Goal: Task Accomplishment & Management: Manage account settings

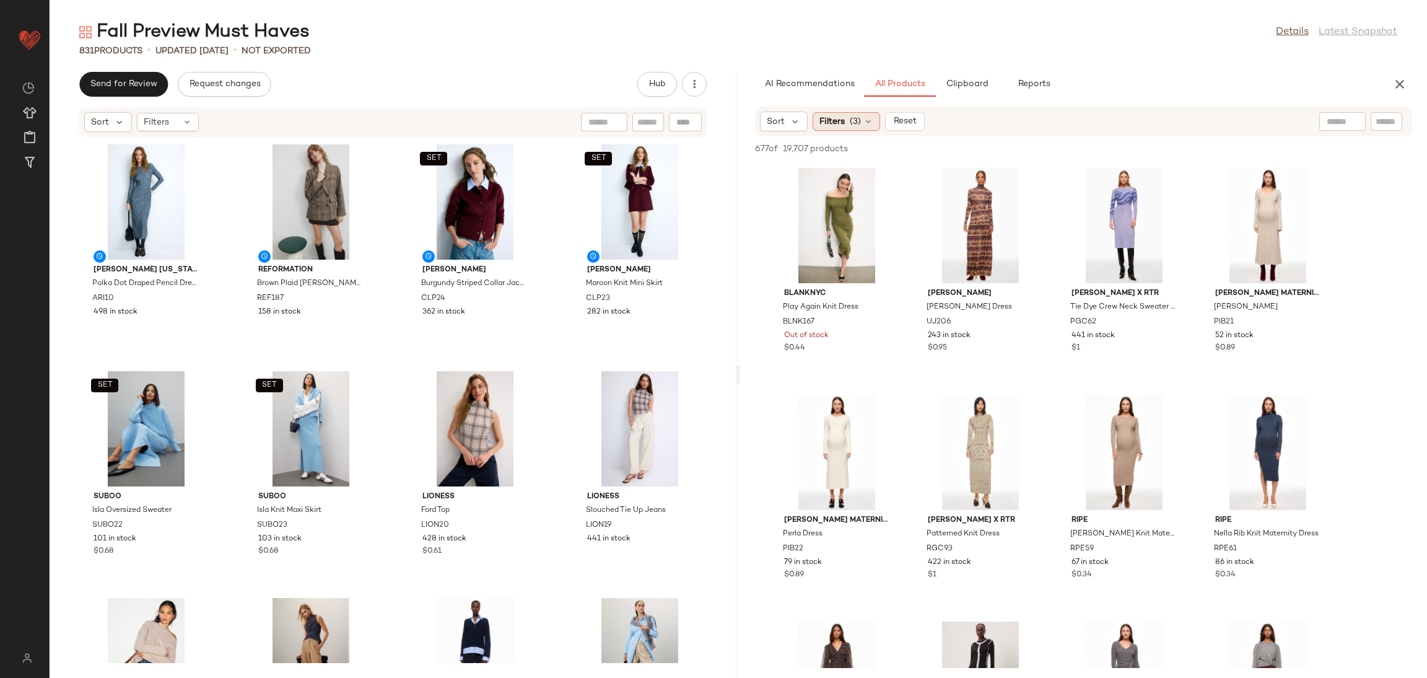
click at [858, 126] on span "(3)" at bounding box center [855, 121] width 11 height 13
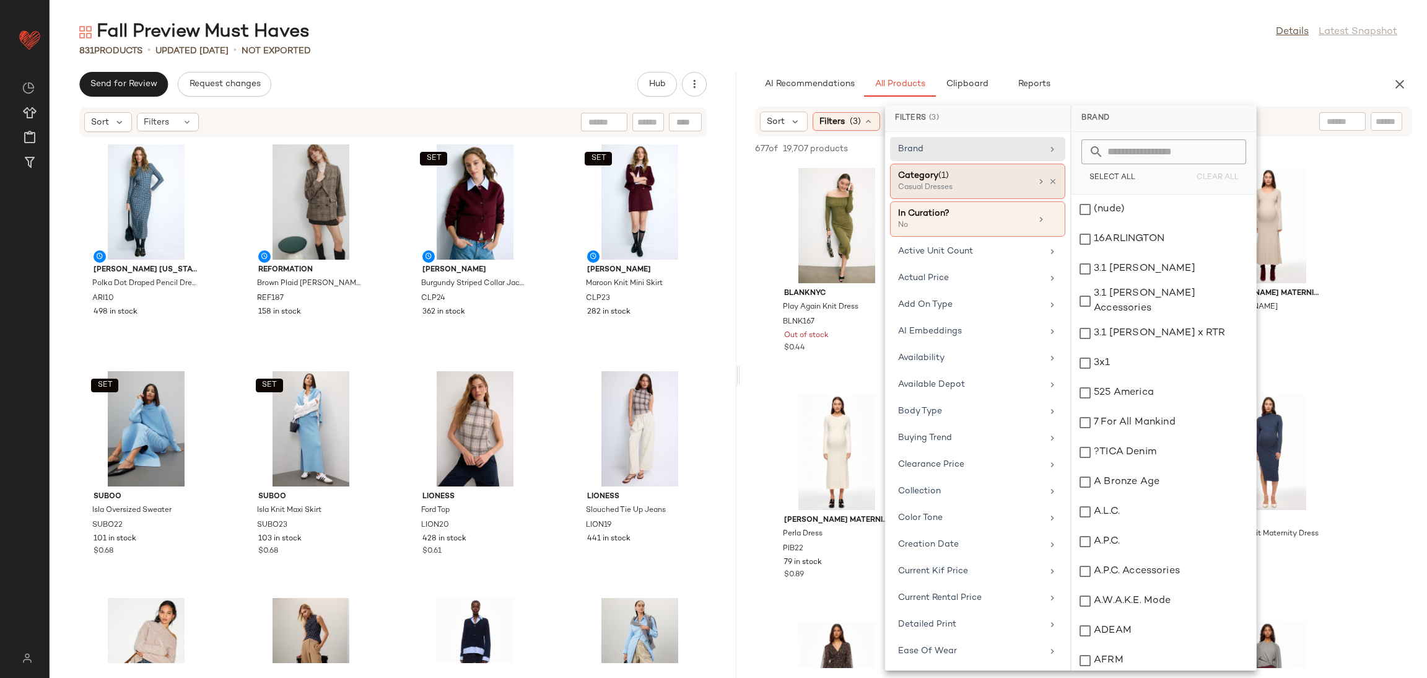
click at [1050, 201] on div "Category (1) Casual Dresses" at bounding box center [977, 218] width 175 height 35
click at [1049, 178] on icon at bounding box center [1053, 181] width 9 height 9
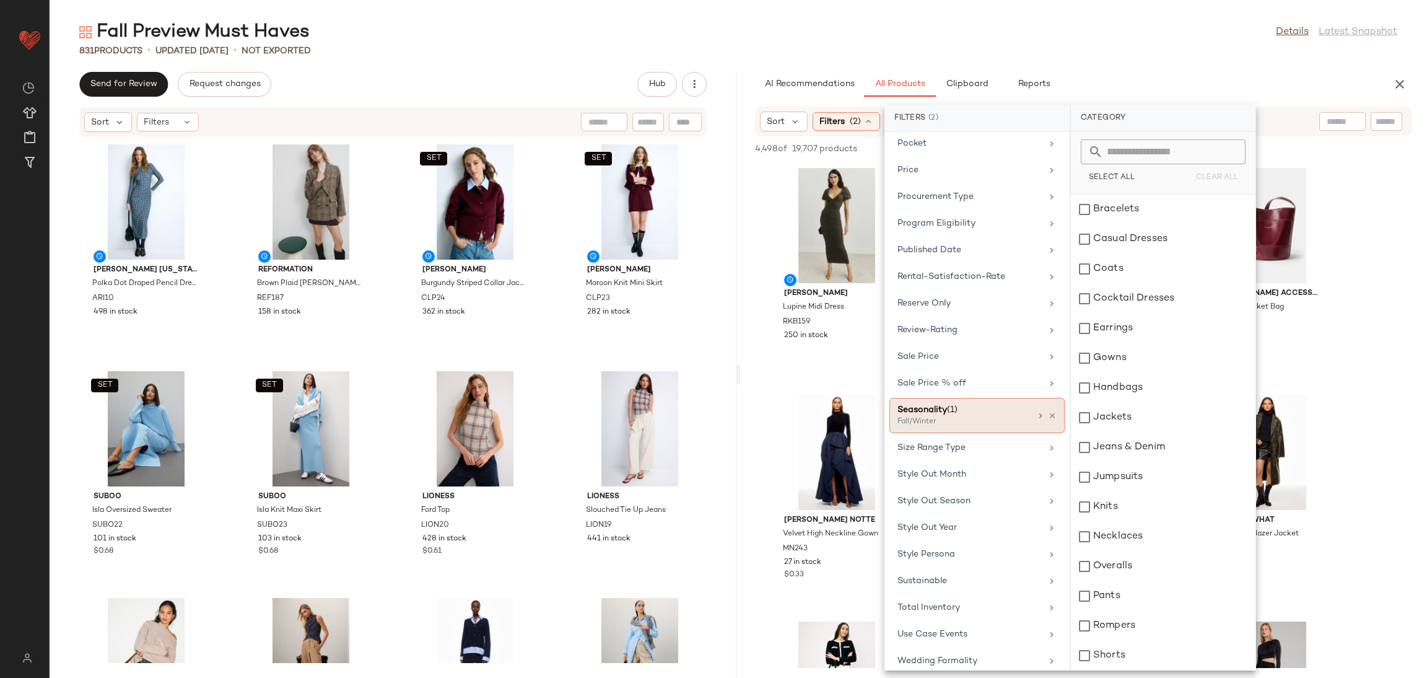
scroll to position [1132, 0]
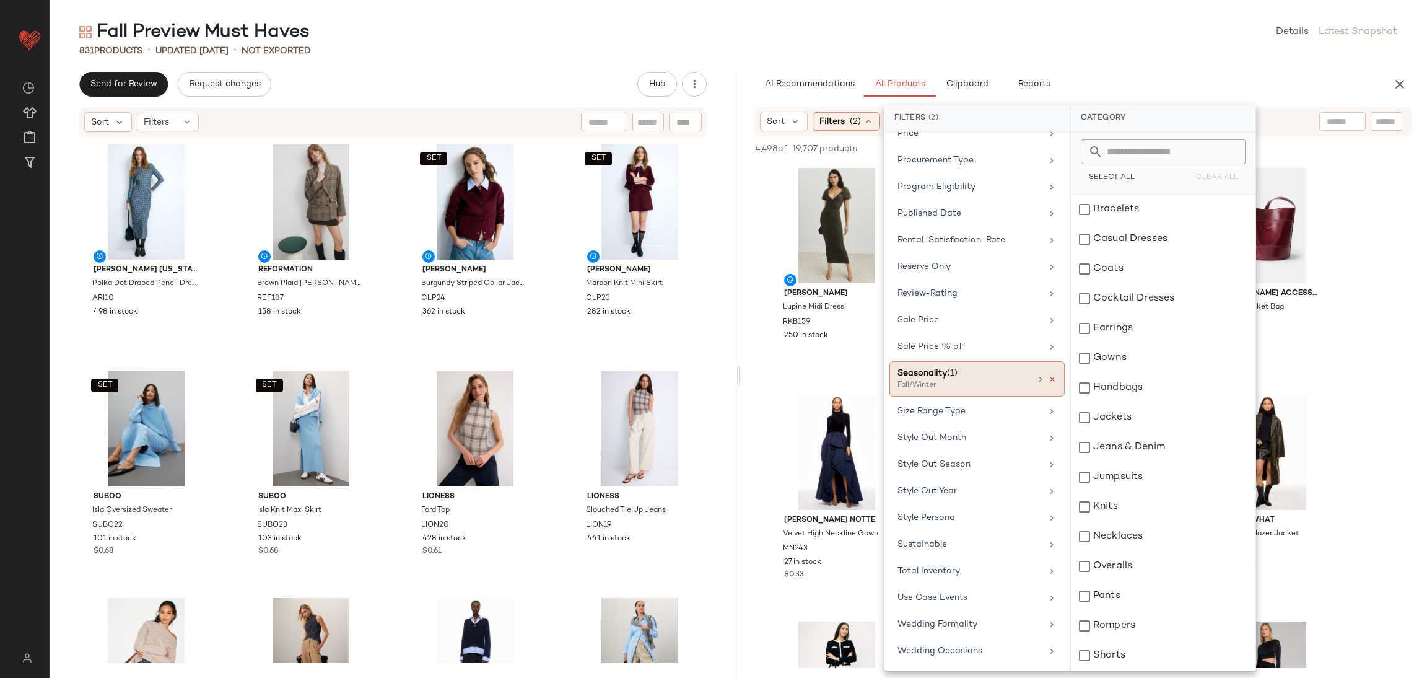
click at [1049, 377] on icon at bounding box center [1052, 379] width 9 height 9
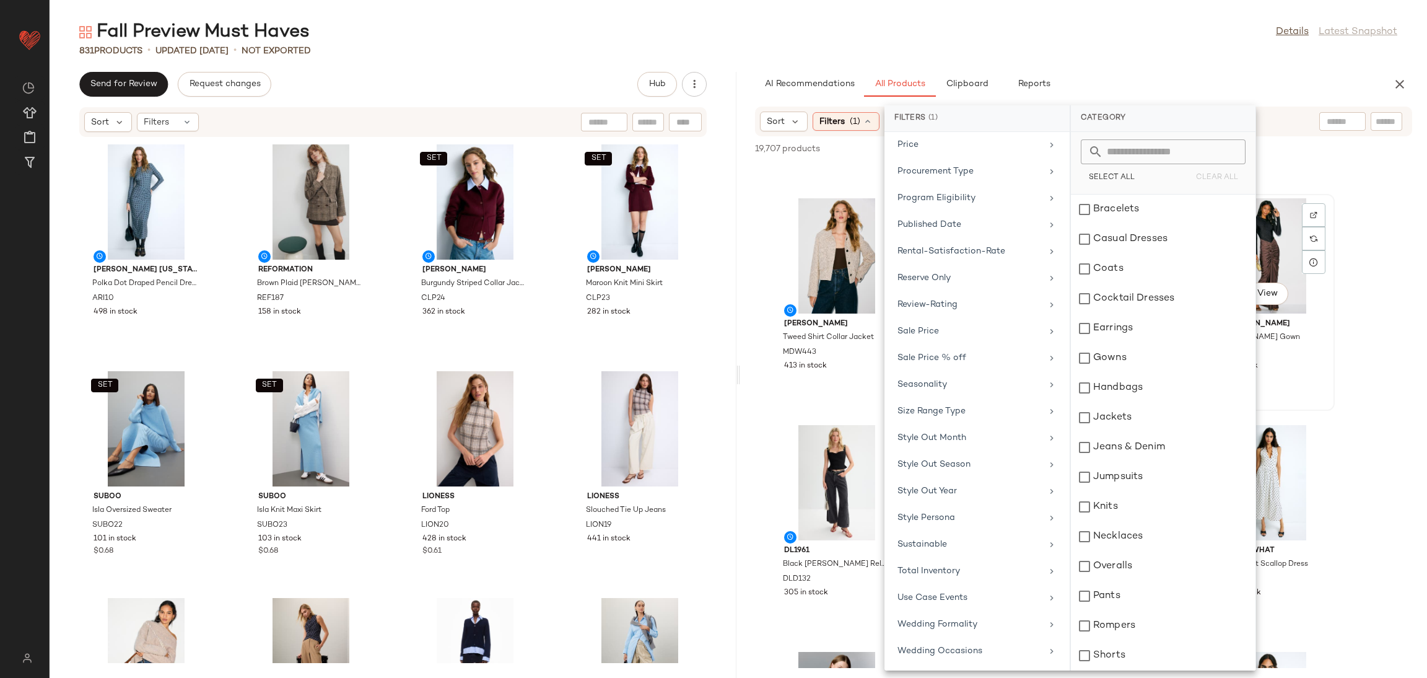
click at [1321, 352] on div "Et Ochs Tate Gown ETOC9 299 in stock" at bounding box center [1267, 342] width 125 height 59
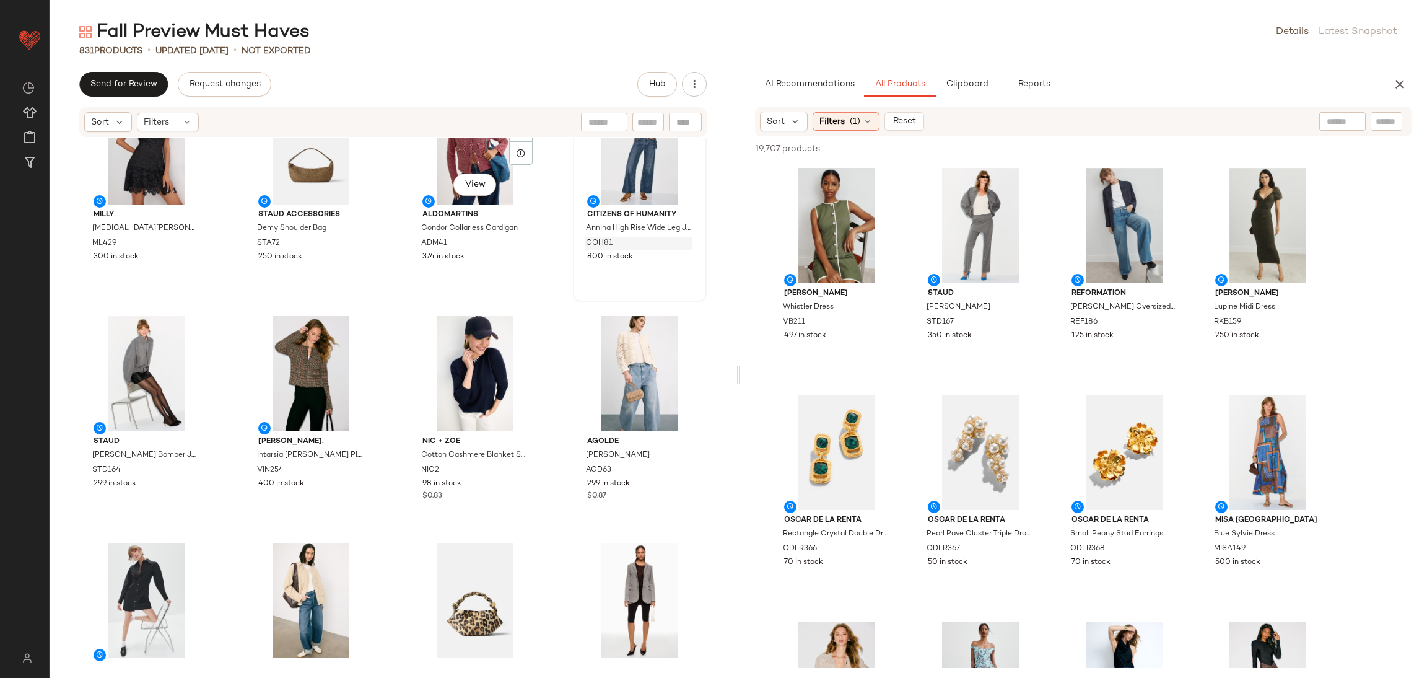
scroll to position [3458, 0]
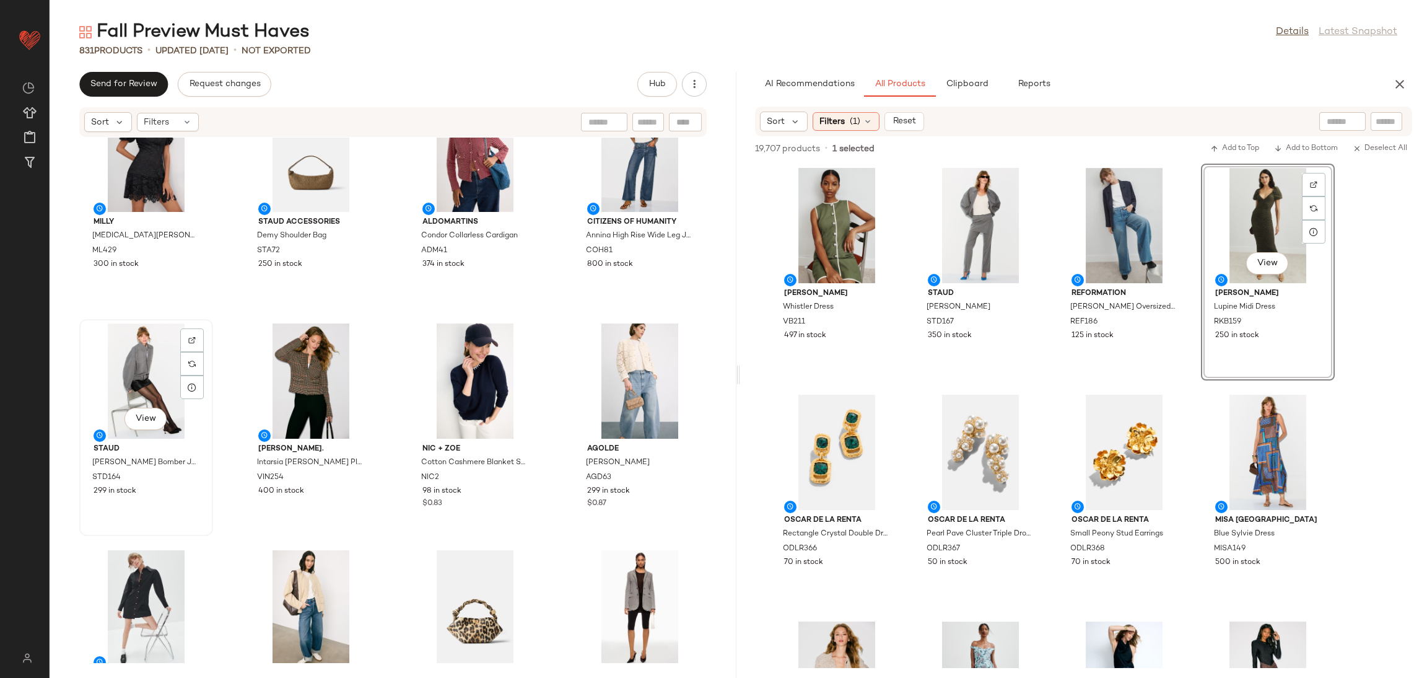
click at [159, 362] on div "View" at bounding box center [146, 380] width 125 height 115
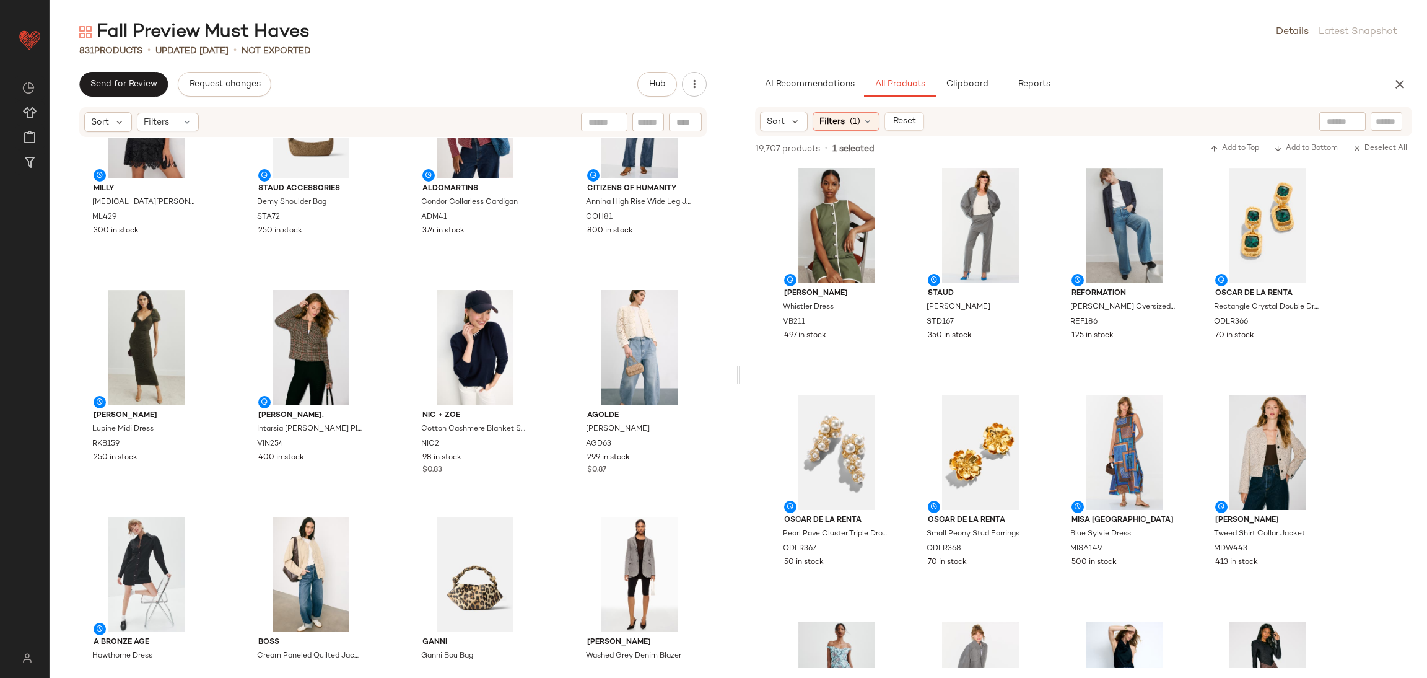
scroll to position [3440, 0]
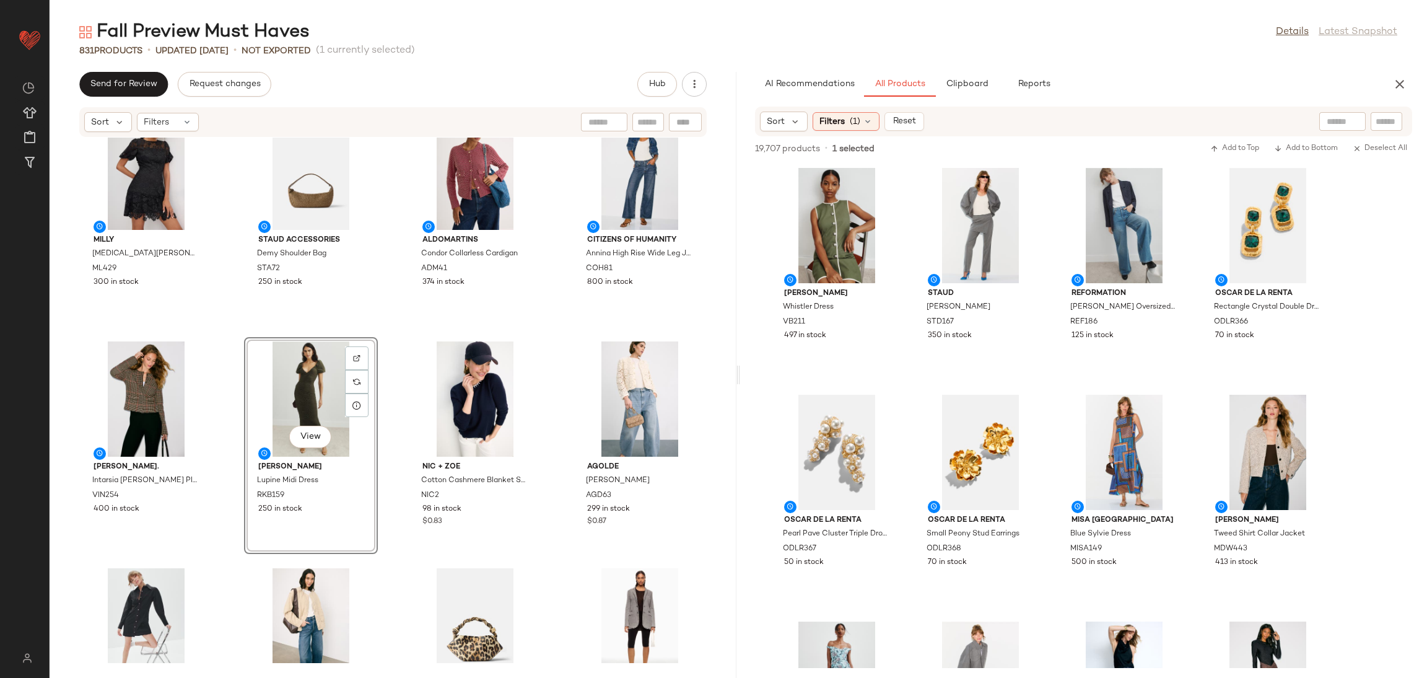
click at [388, 338] on div "Milly Yasmin Rose Mosaic Dress ML429 300 in stock Staud Accessories Demy Should…" at bounding box center [393, 400] width 687 height 525
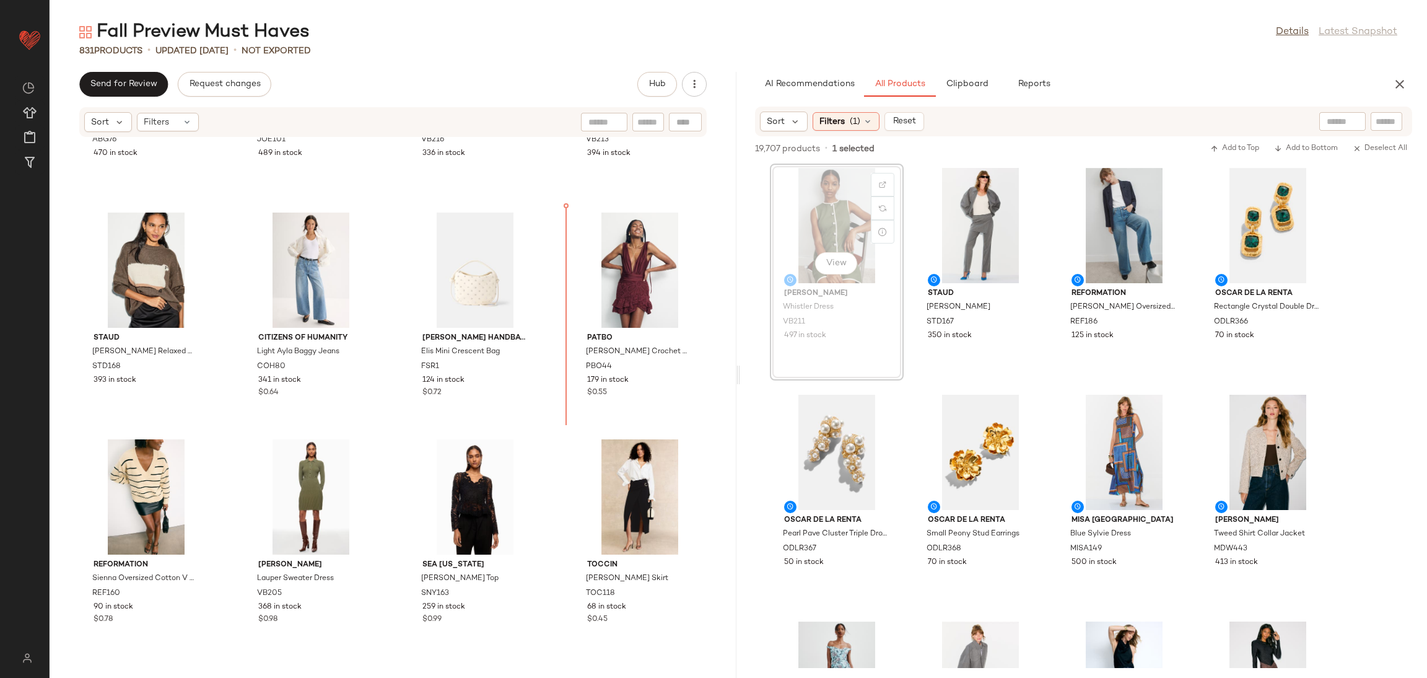
scroll to position [7422, 0]
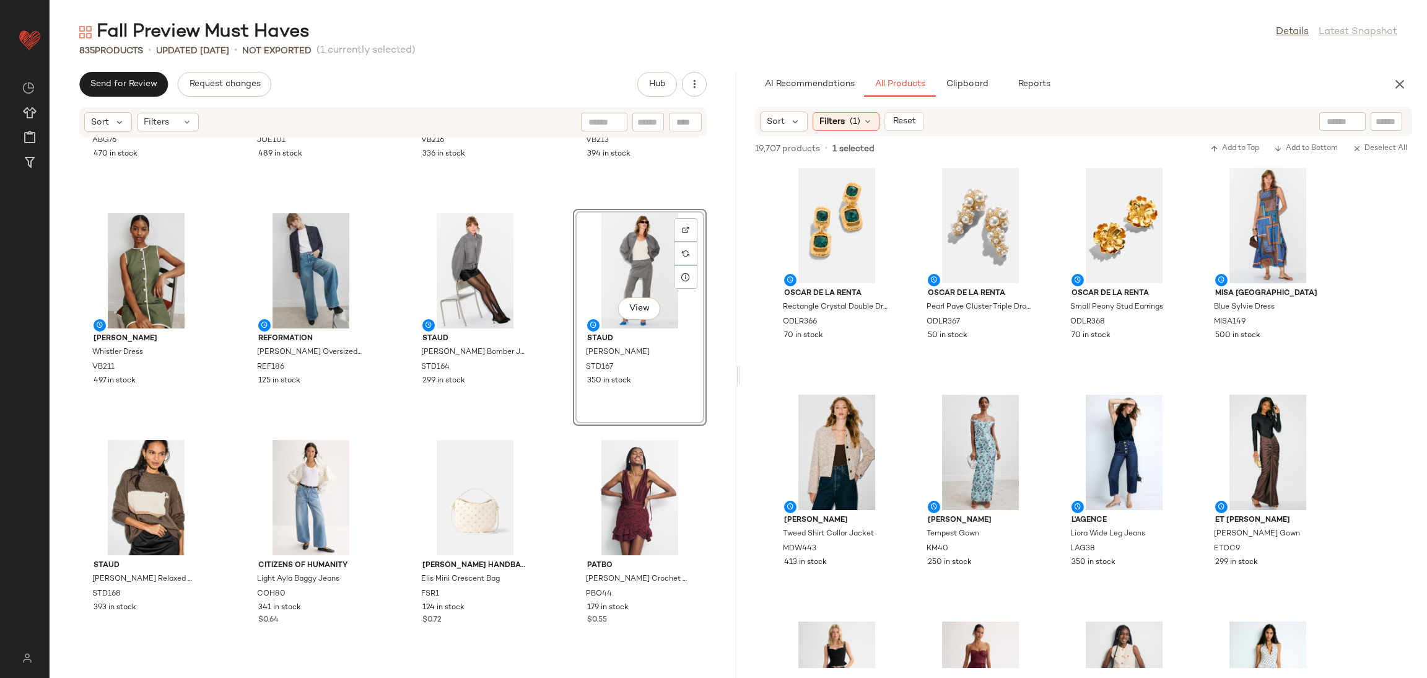
click at [548, 429] on div "Anine Bing Jaylin Tee Paris ABG76 470 in stock Joe's Jeans Ruched Palazzo JOE10…" at bounding box center [393, 400] width 687 height 525
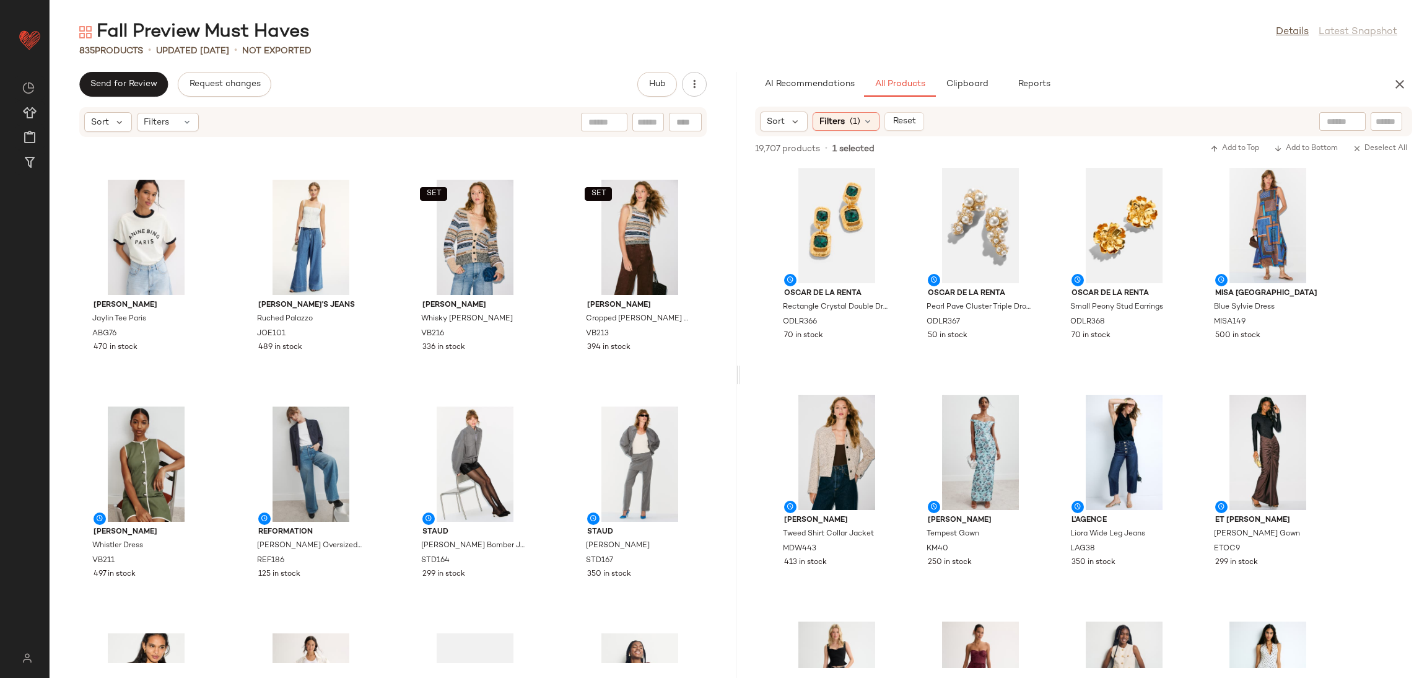
scroll to position [7233, 0]
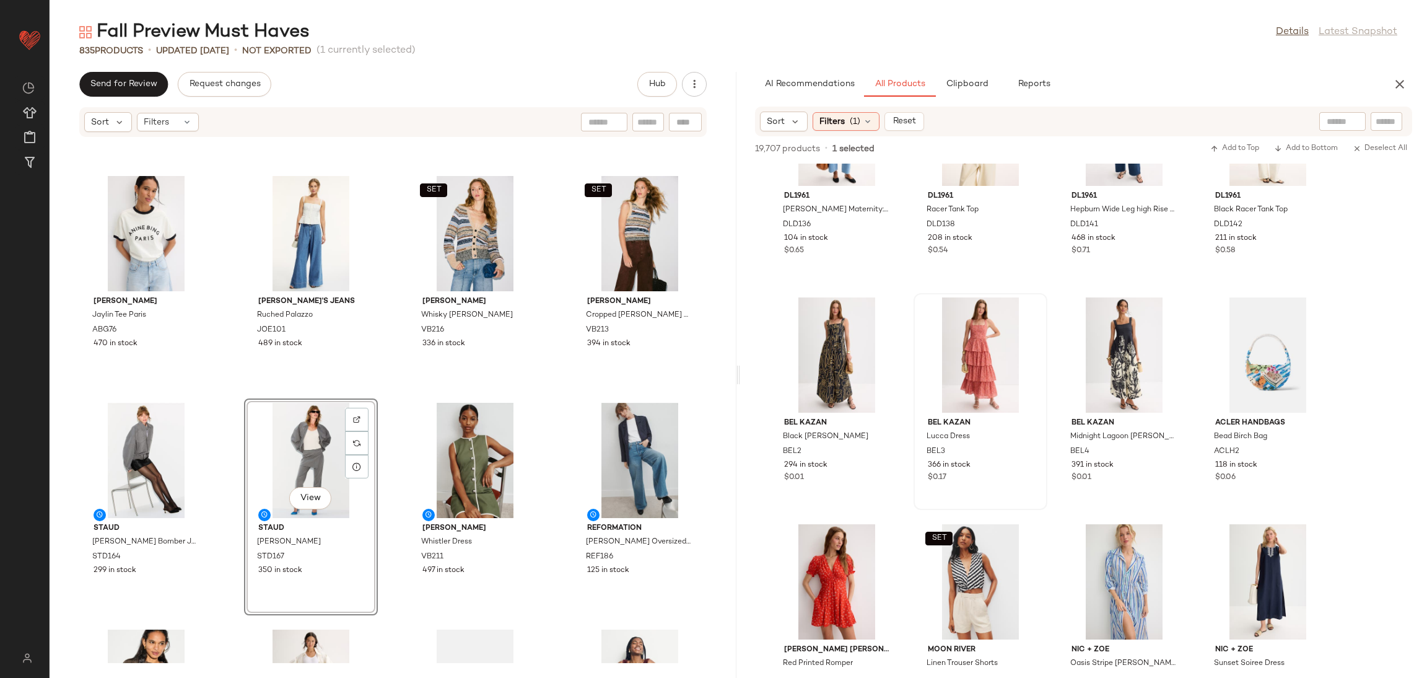
scroll to position [5094, 0]
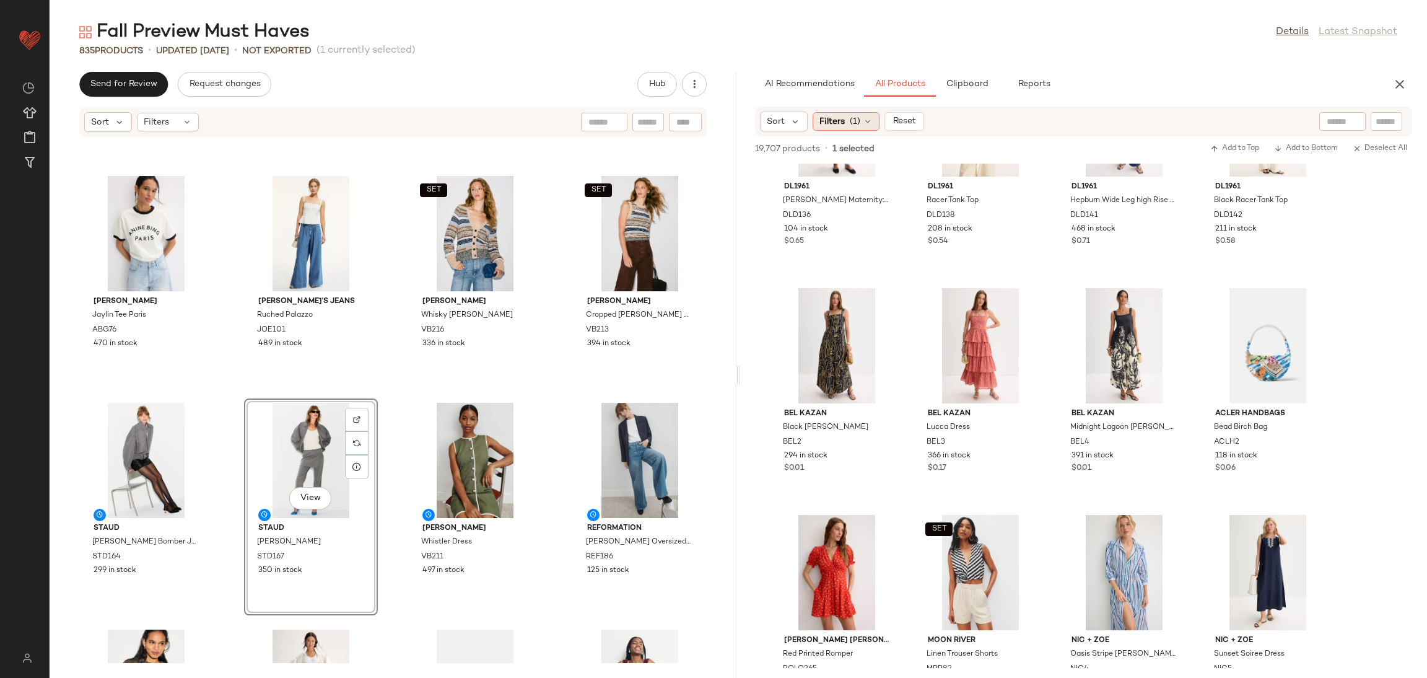
click at [825, 128] on div "Filters (1)" at bounding box center [846, 121] width 67 height 19
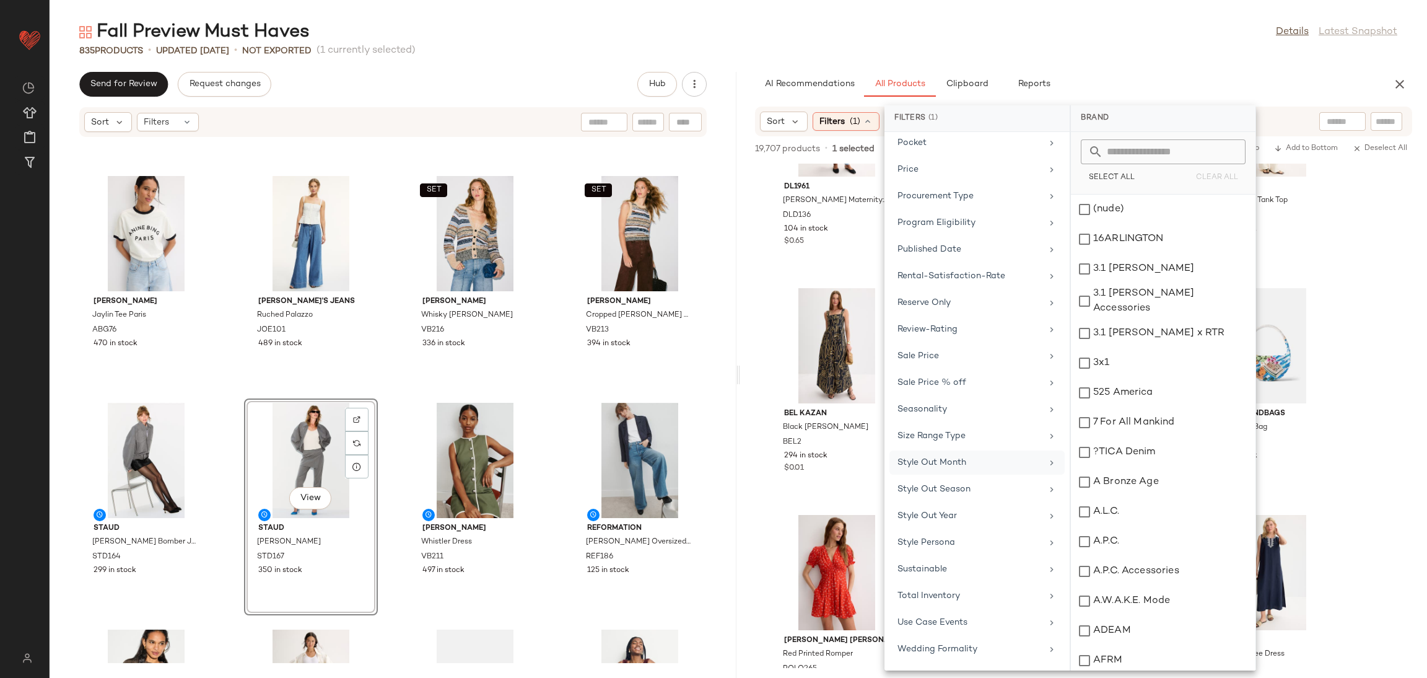
scroll to position [1121, 0]
click at [906, 385] on div "Seasonality" at bounding box center [970, 384] width 144 height 13
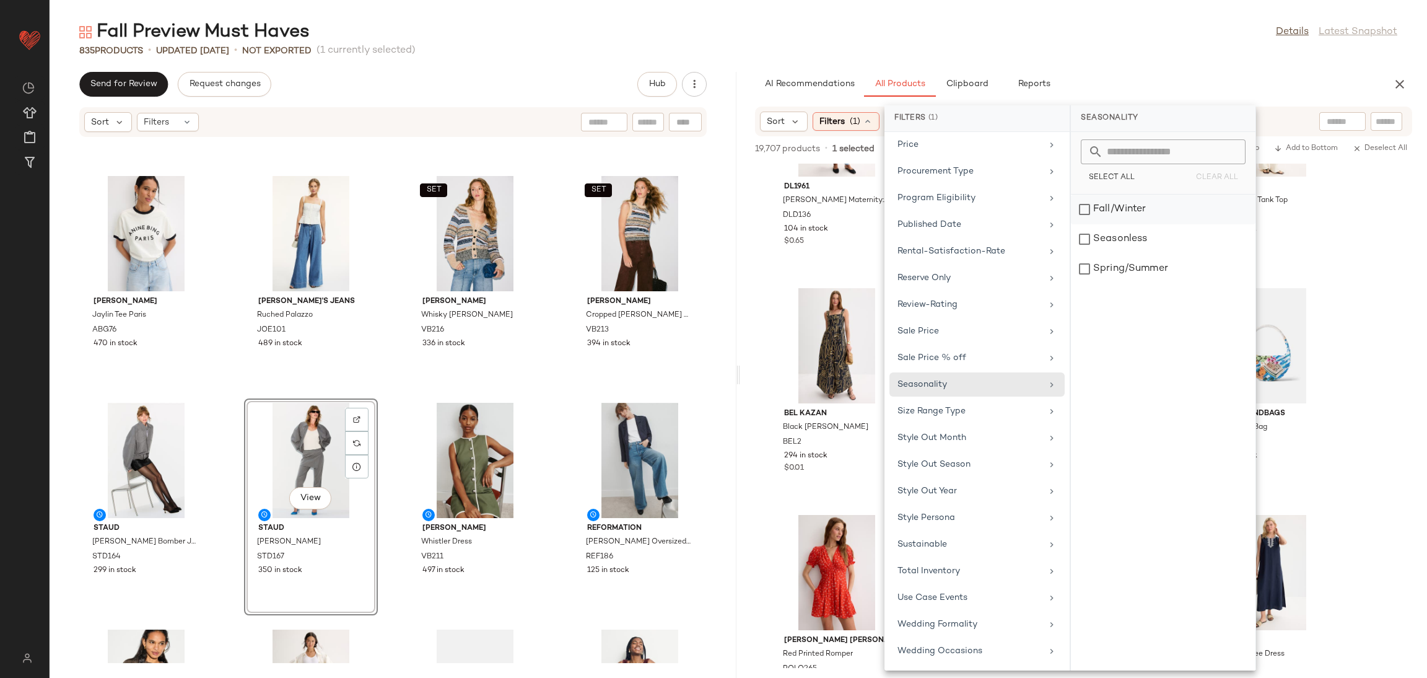
drag, startPoint x: 1140, startPoint y: 237, endPoint x: 1137, endPoint y: 212, distance: 25.6
click at [1138, 254] on div "Seasonless" at bounding box center [1163, 269] width 185 height 30
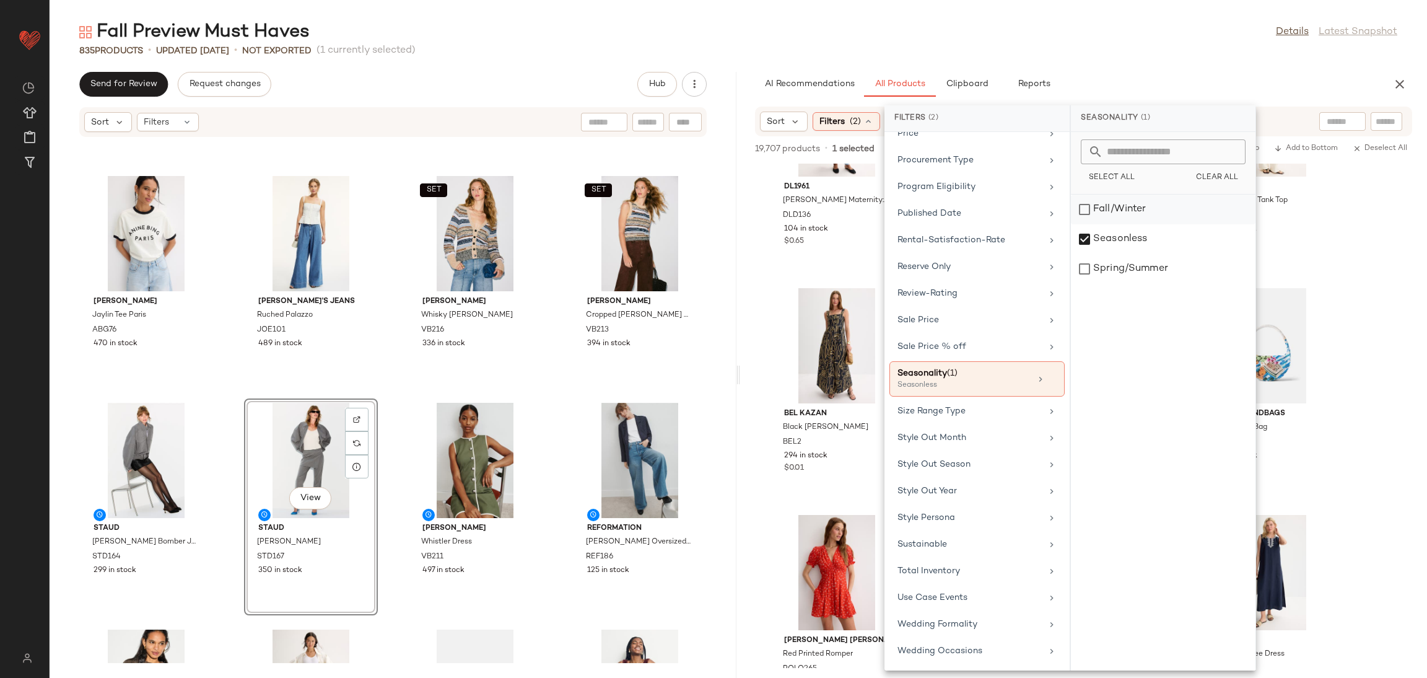
click at [1136, 224] on div "Fall/Winter" at bounding box center [1163, 239] width 185 height 30
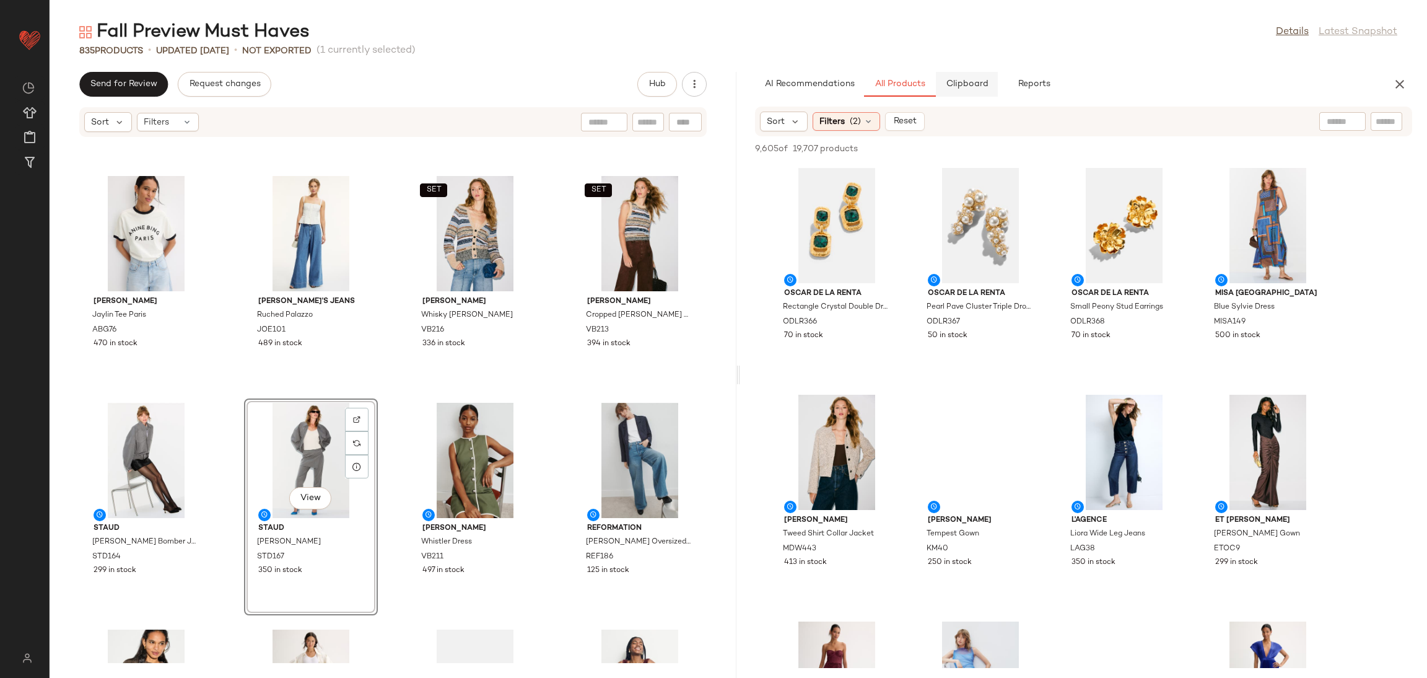
click at [979, 86] on span "Clipboard" at bounding box center [966, 84] width 43 height 10
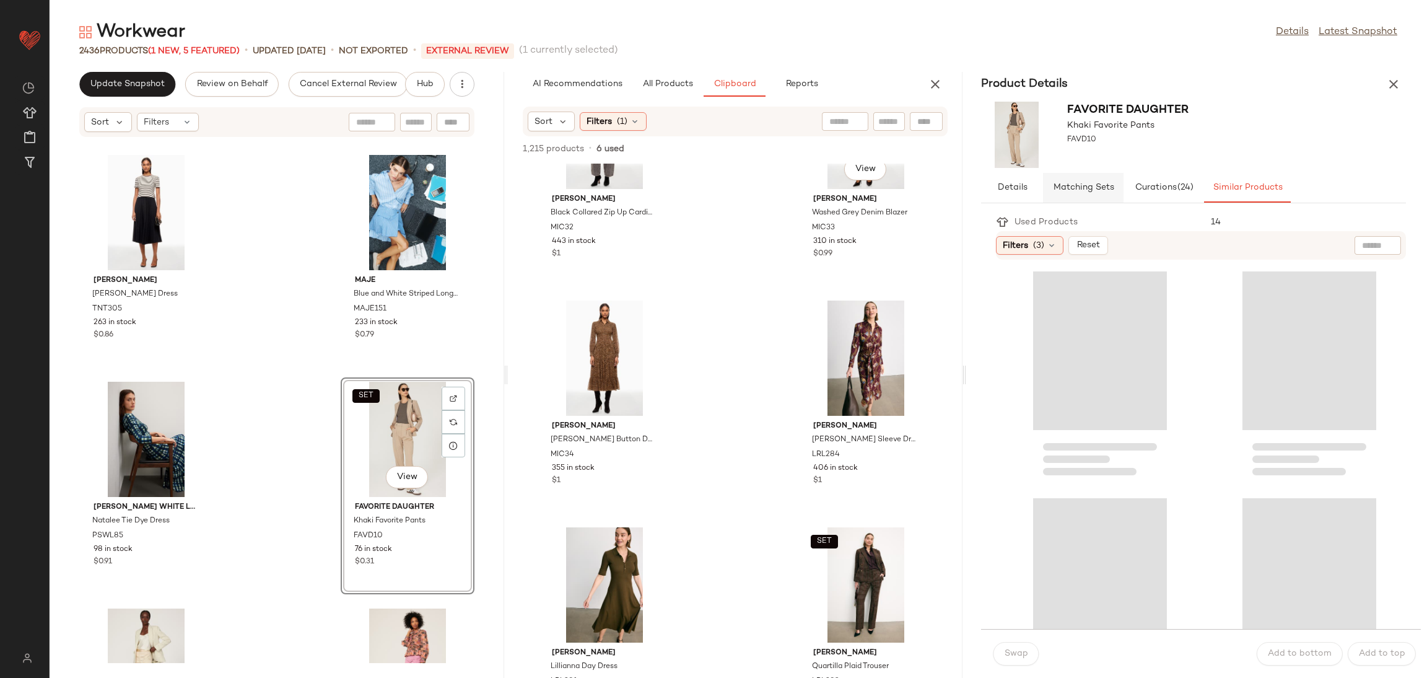
click at [1204, 181] on button "Matching Sets" at bounding box center [1247, 188] width 87 height 30
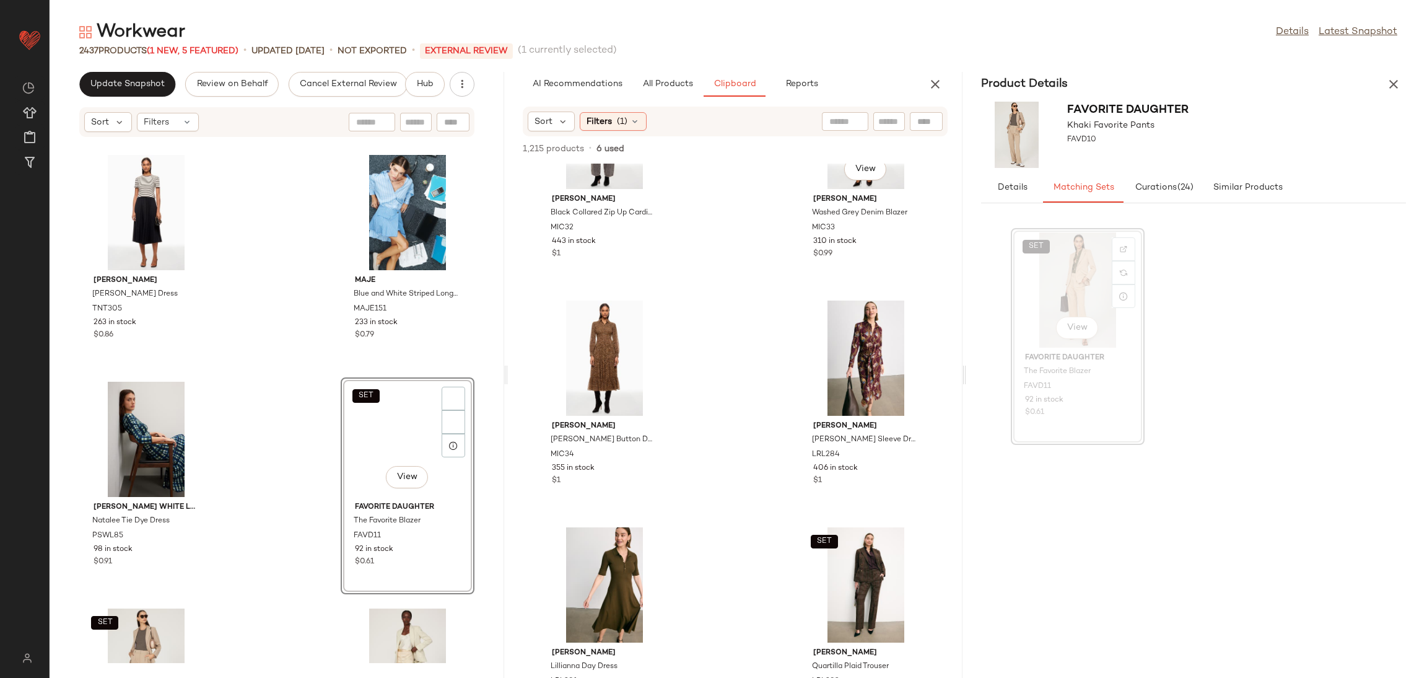
click at [282, 367] on div "Tanya Taylor Logan Dress TNT305 263 in stock $0.86 Maje Blue and White Striped …" at bounding box center [277, 400] width 455 height 525
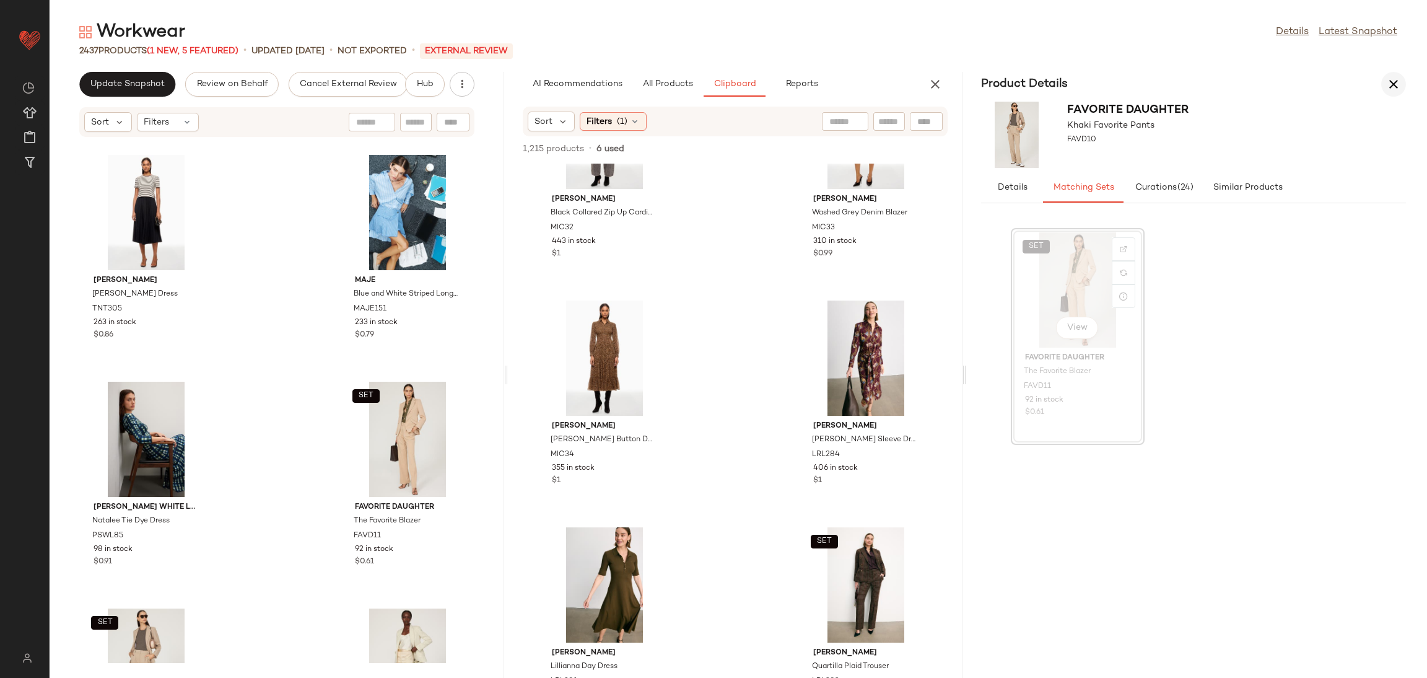
click at [1399, 80] on icon "button" at bounding box center [1393, 84] width 15 height 15
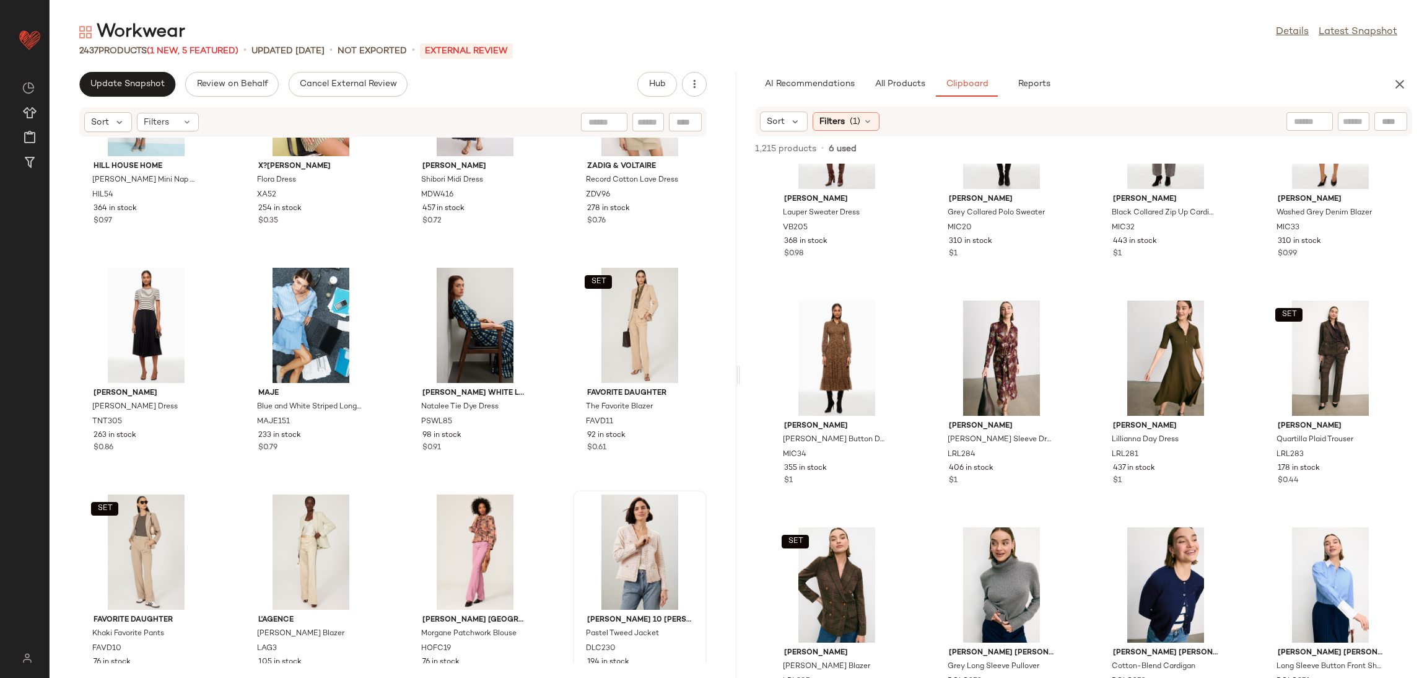
scroll to position [12595, 0]
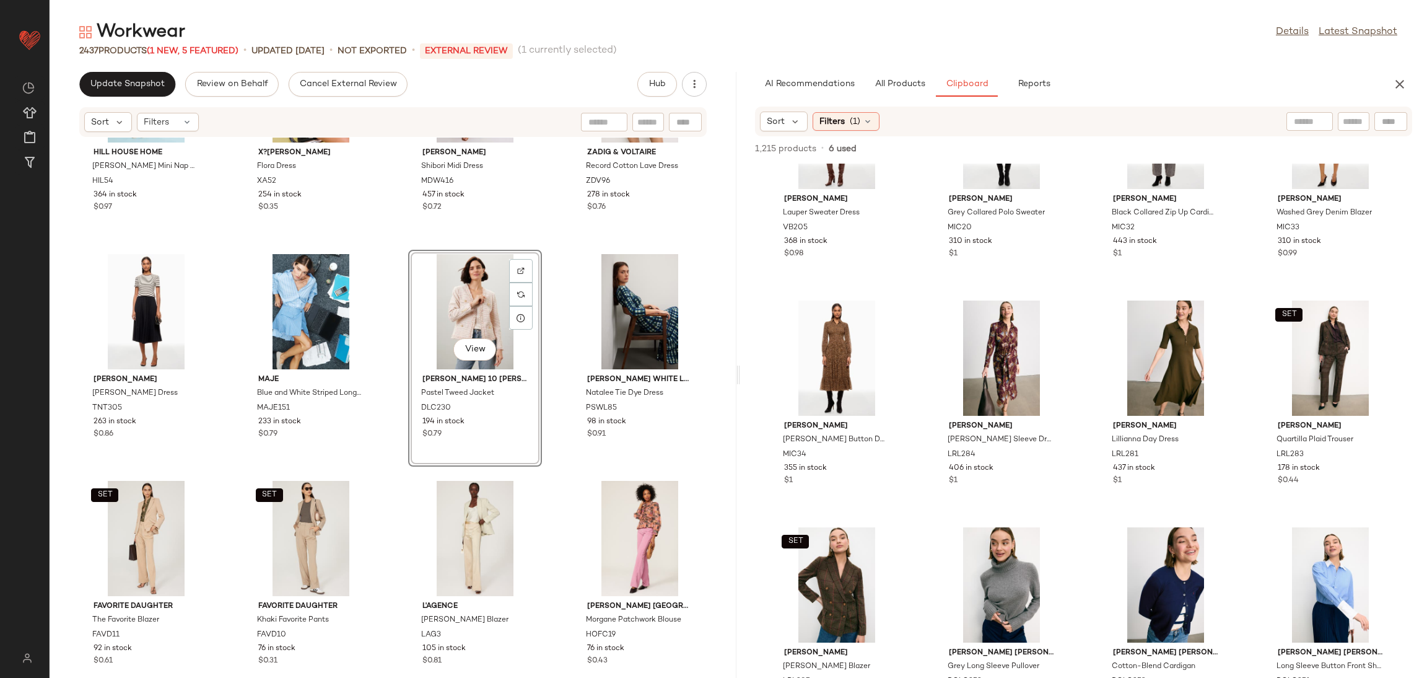
click at [380, 247] on div "Hill House Home Viviana Mini Nap Dress HIL54 364 in stock $0.97 X?RENA Flora Dr…" at bounding box center [393, 400] width 687 height 525
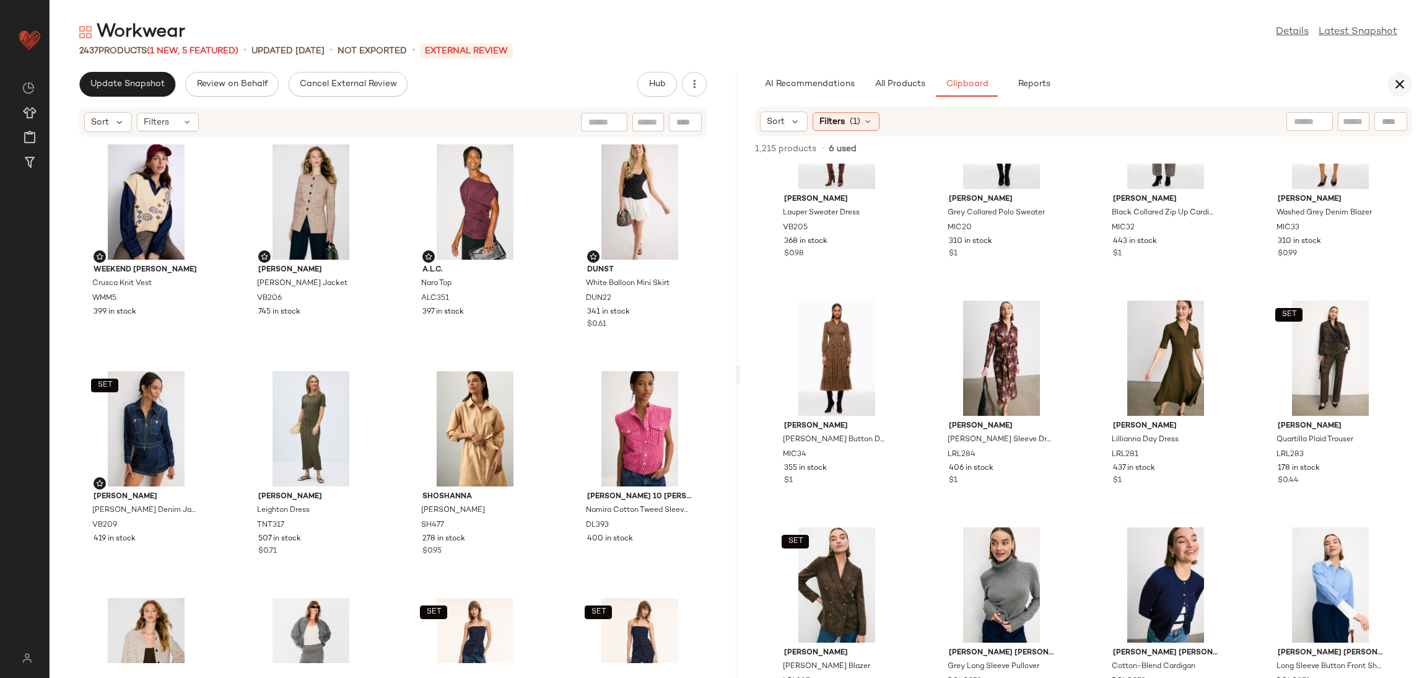
click at [1409, 79] on button "button" at bounding box center [1399, 84] width 25 height 25
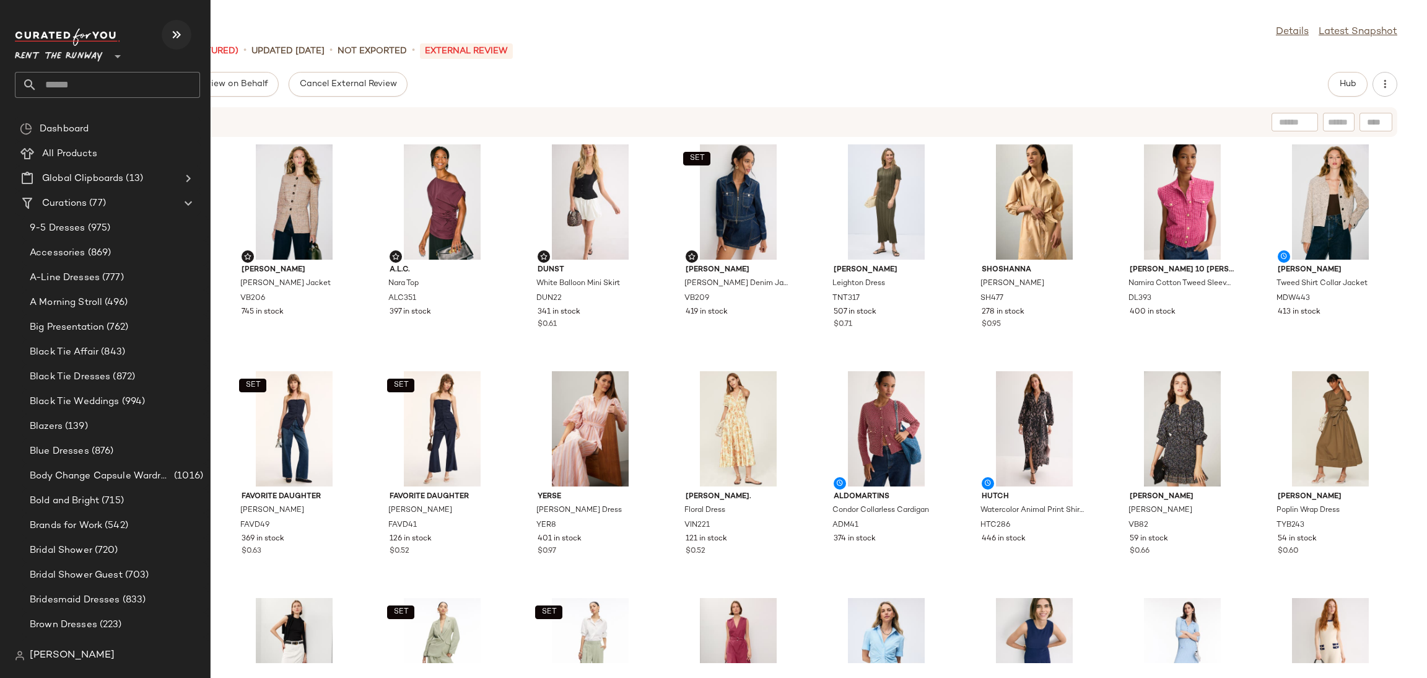
click at [181, 35] on icon "button" at bounding box center [176, 34] width 15 height 15
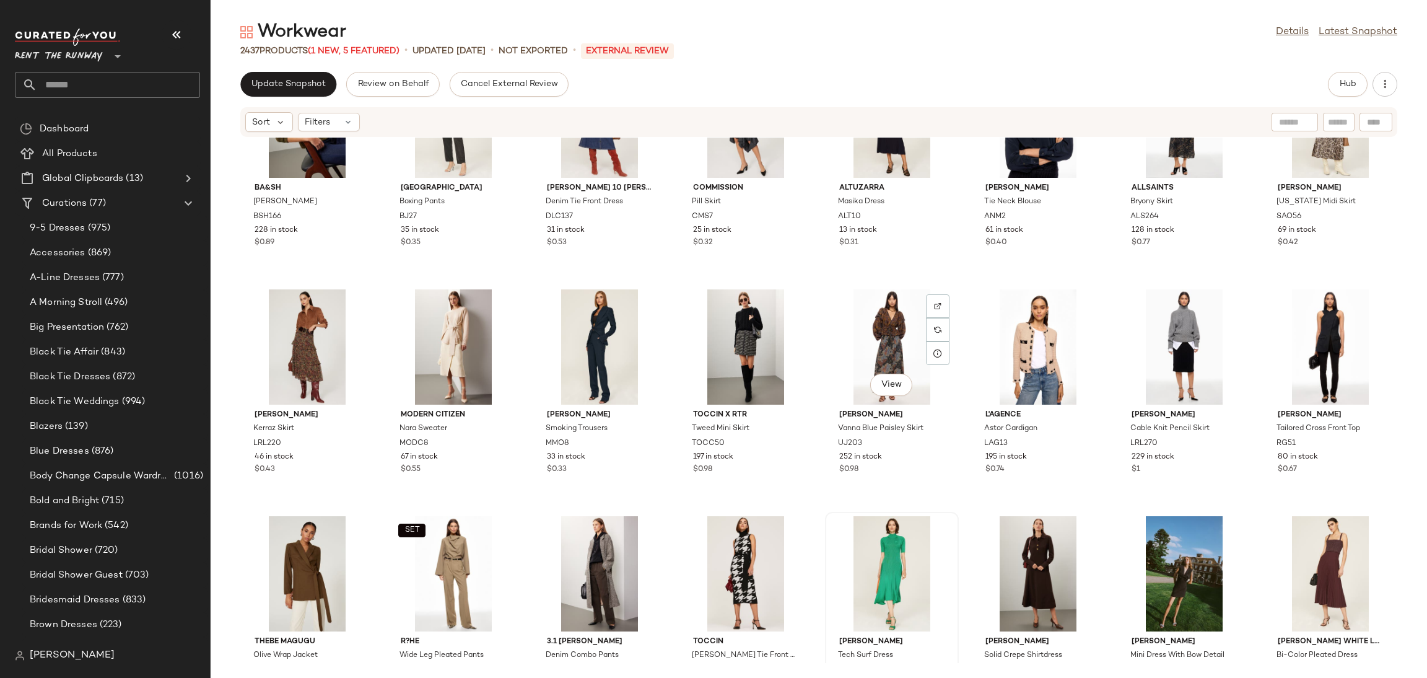
scroll to position [12406, 0]
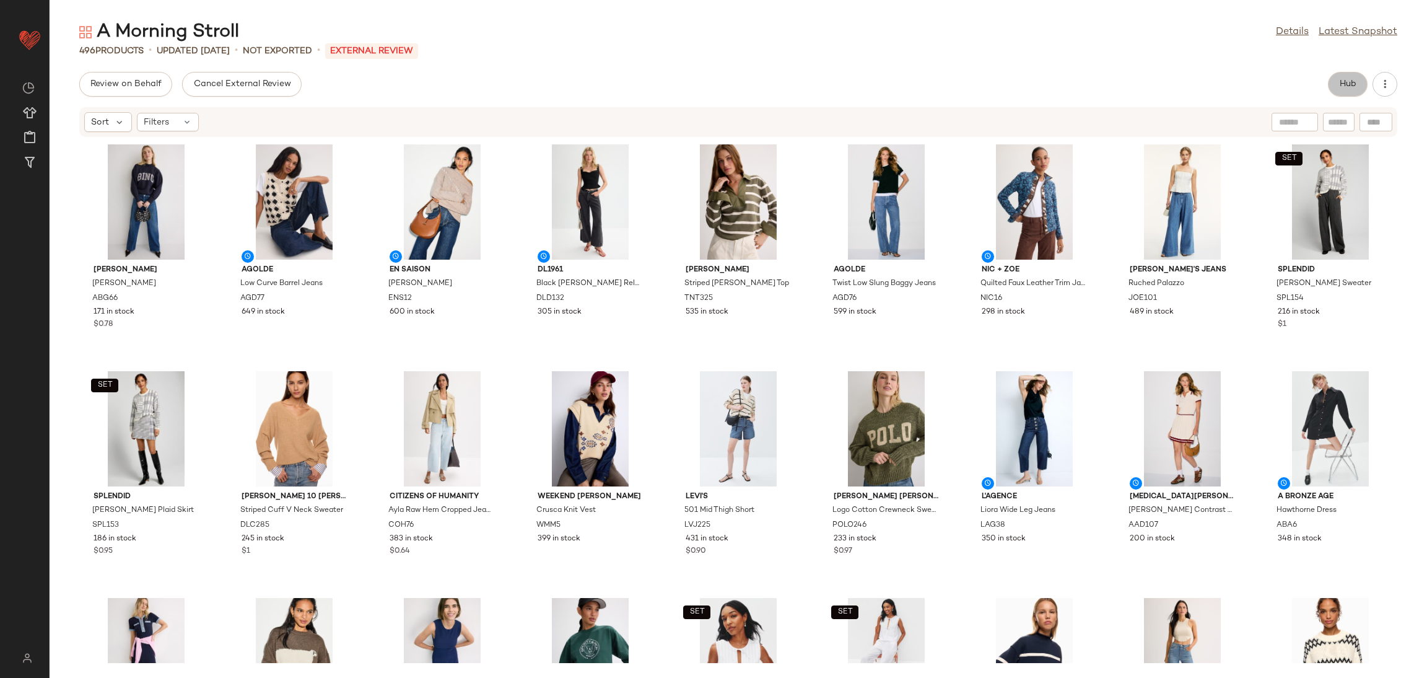
click at [1343, 89] on span "Hub" at bounding box center [1347, 84] width 17 height 10
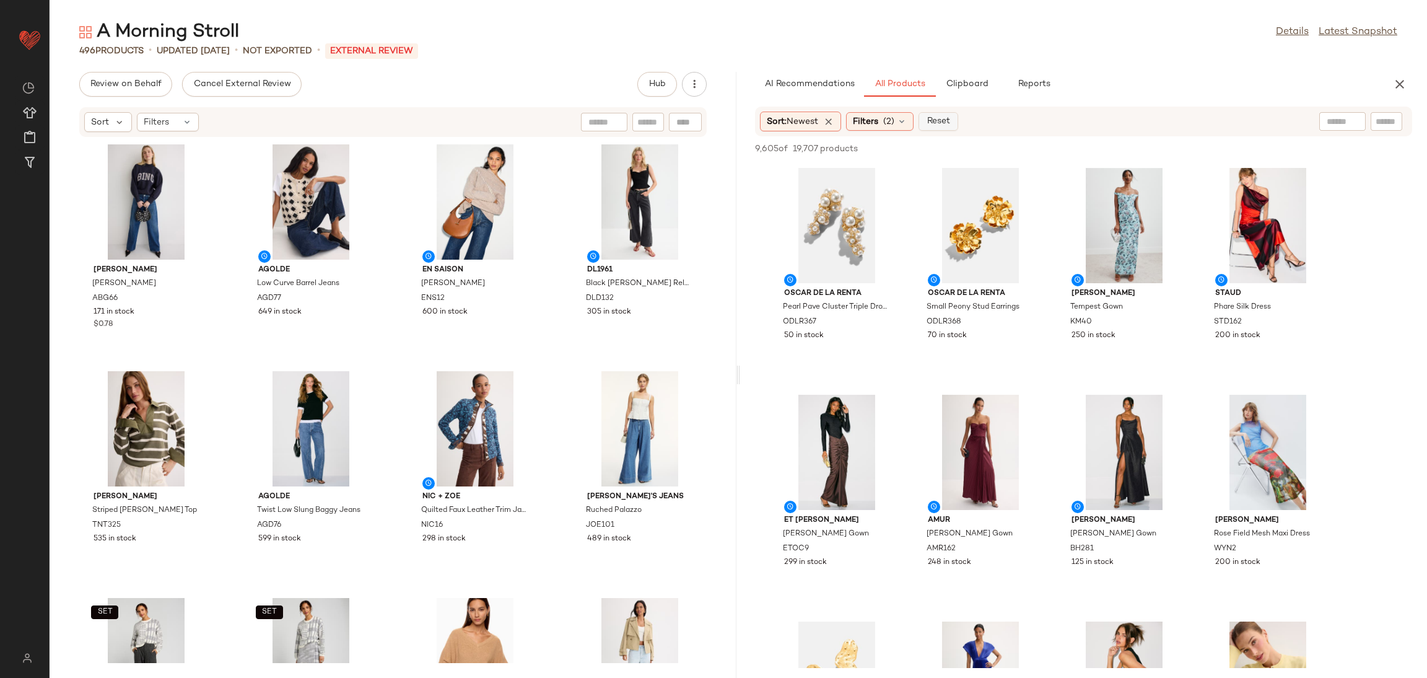
click at [926, 123] on button "Reset" at bounding box center [939, 121] width 40 height 19
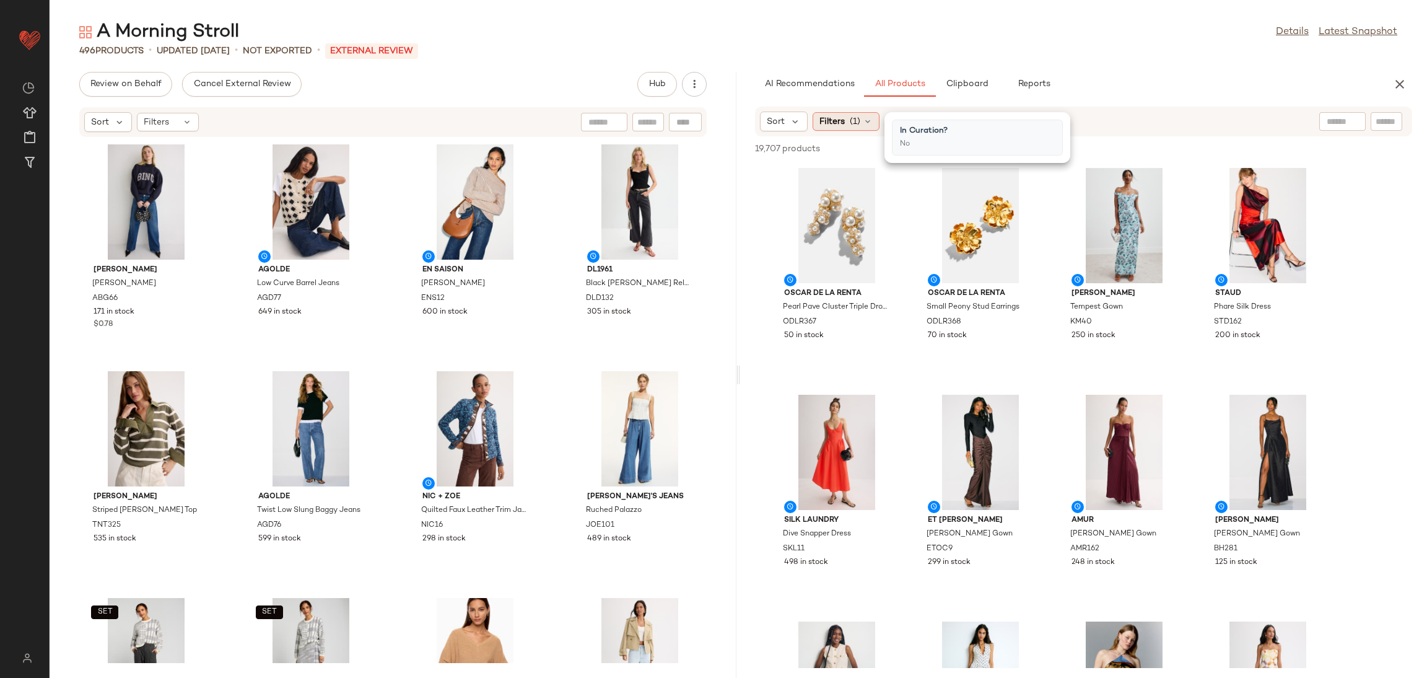
click at [853, 127] on span "(1)" at bounding box center [855, 121] width 11 height 13
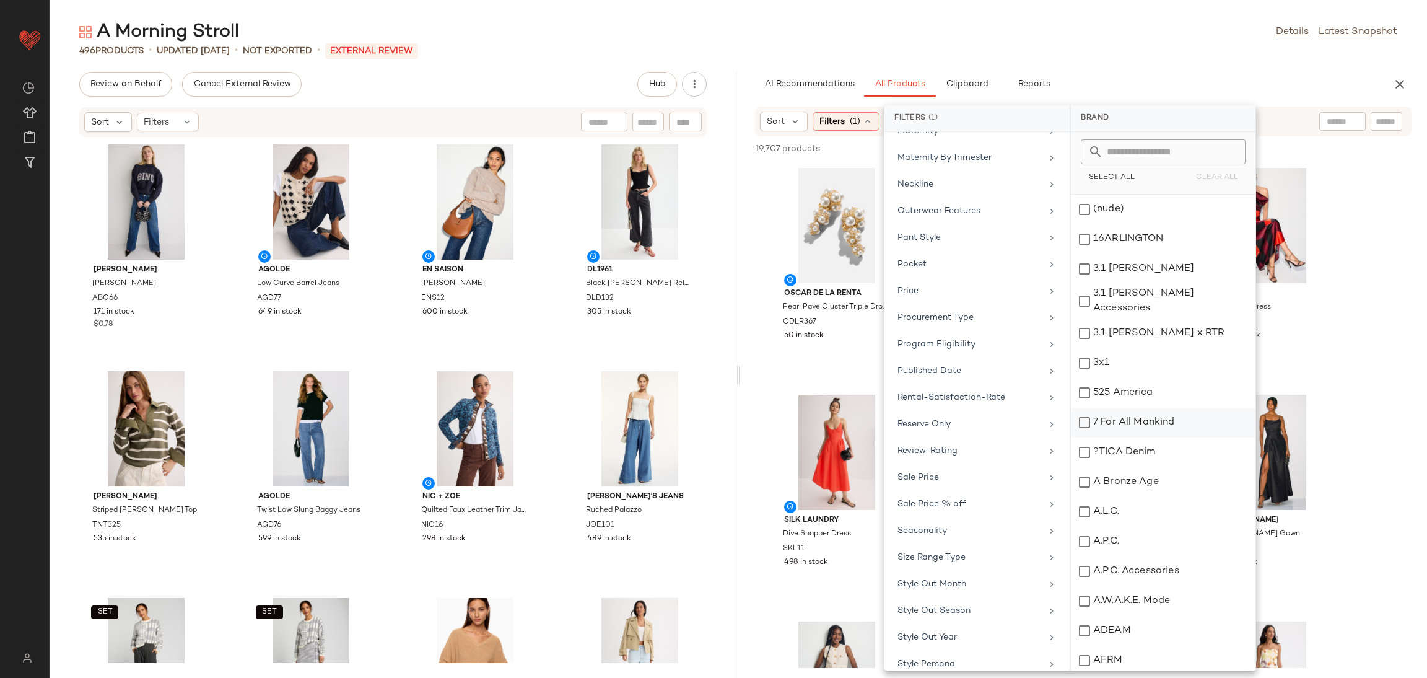
scroll to position [1098, 0]
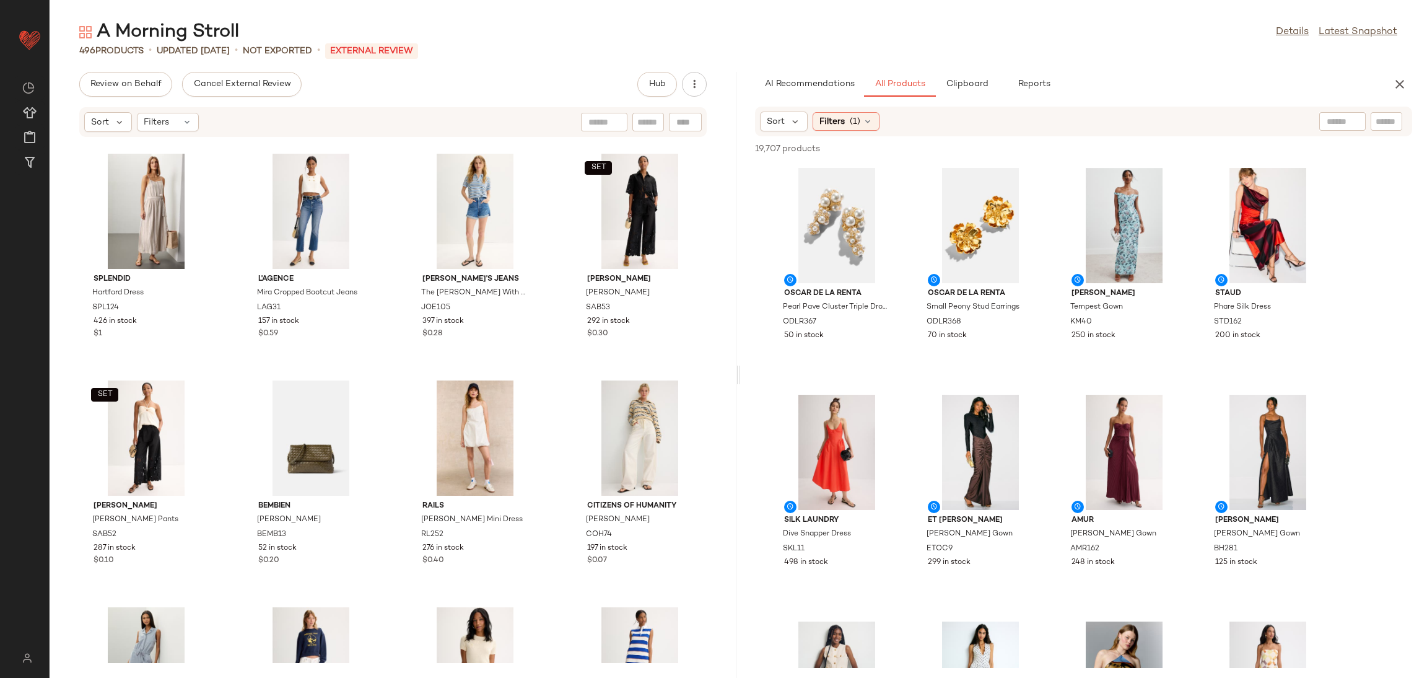
scroll to position [15861, 0]
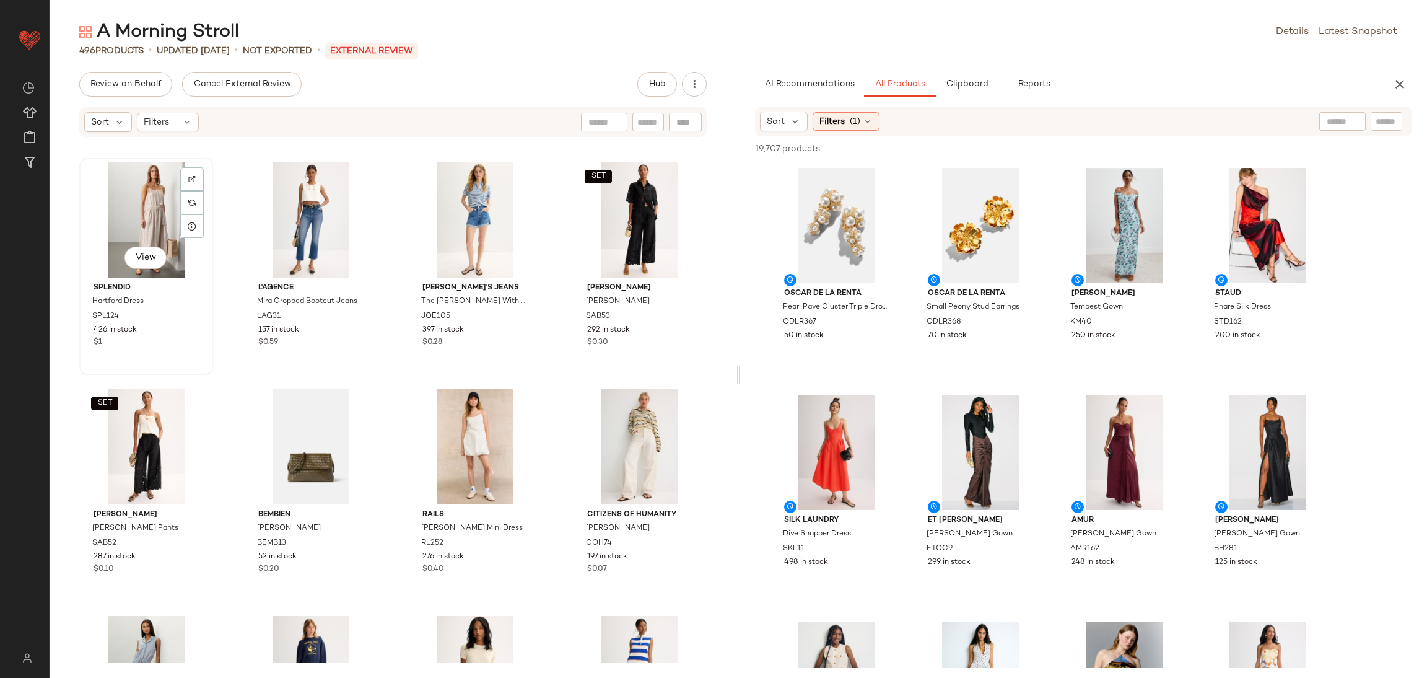
scroll to position [15860, 0]
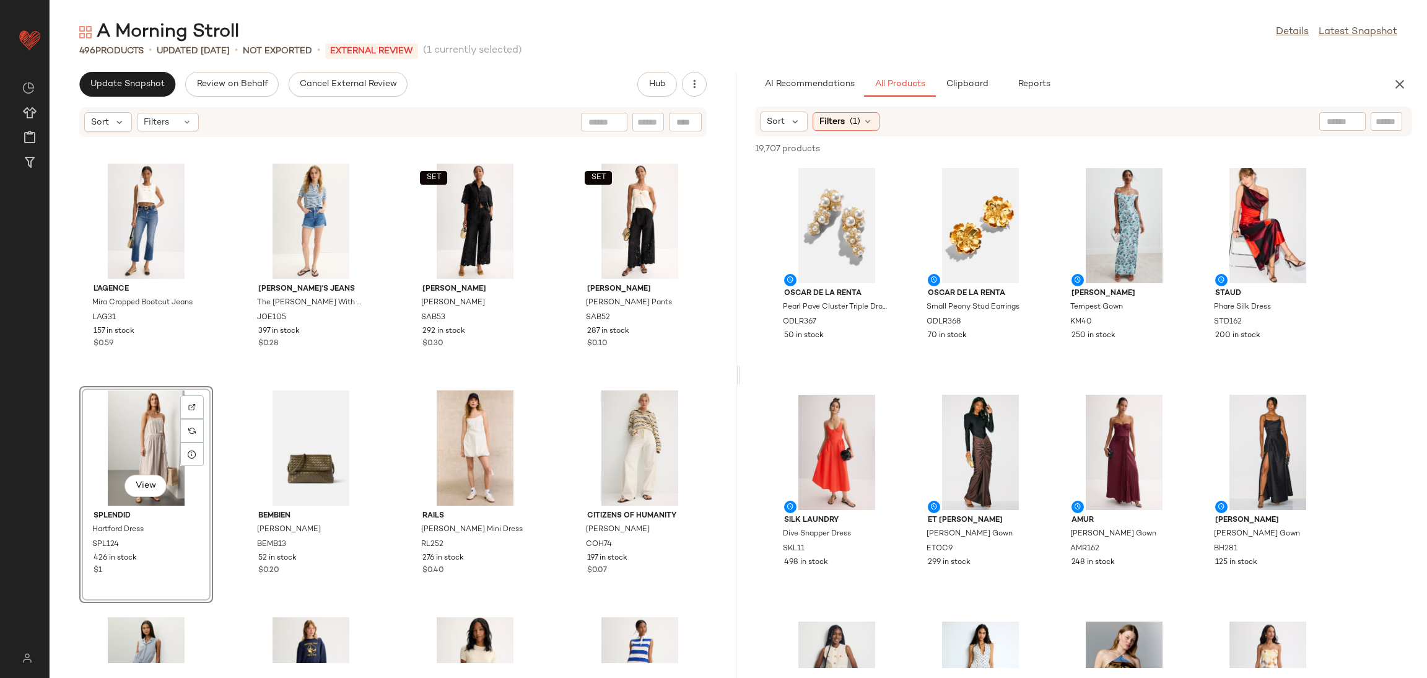
click at [382, 384] on div "L'agence Mira Cropped Bootcut Jeans LAG31 157 in stock $0.59 Joe's Jeans The Al…" at bounding box center [393, 400] width 687 height 525
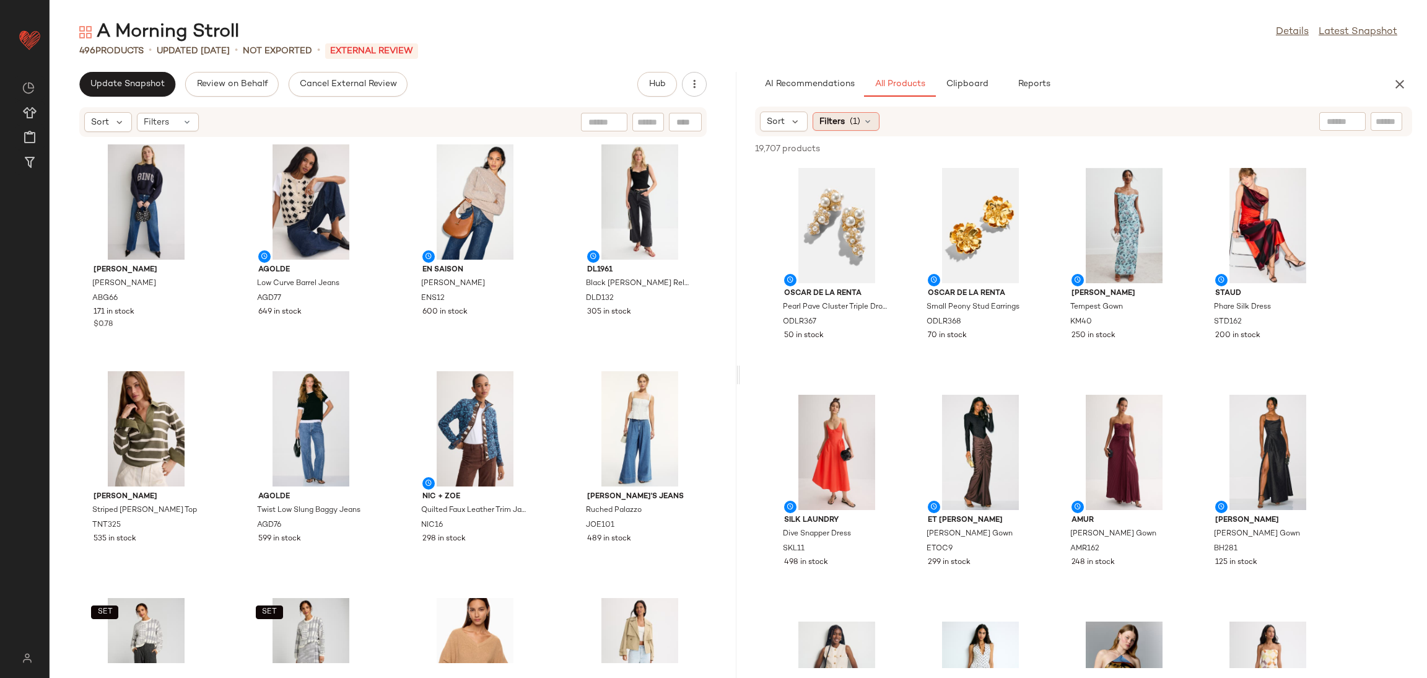
click at [845, 129] on div "Filters (1)" at bounding box center [846, 121] width 67 height 19
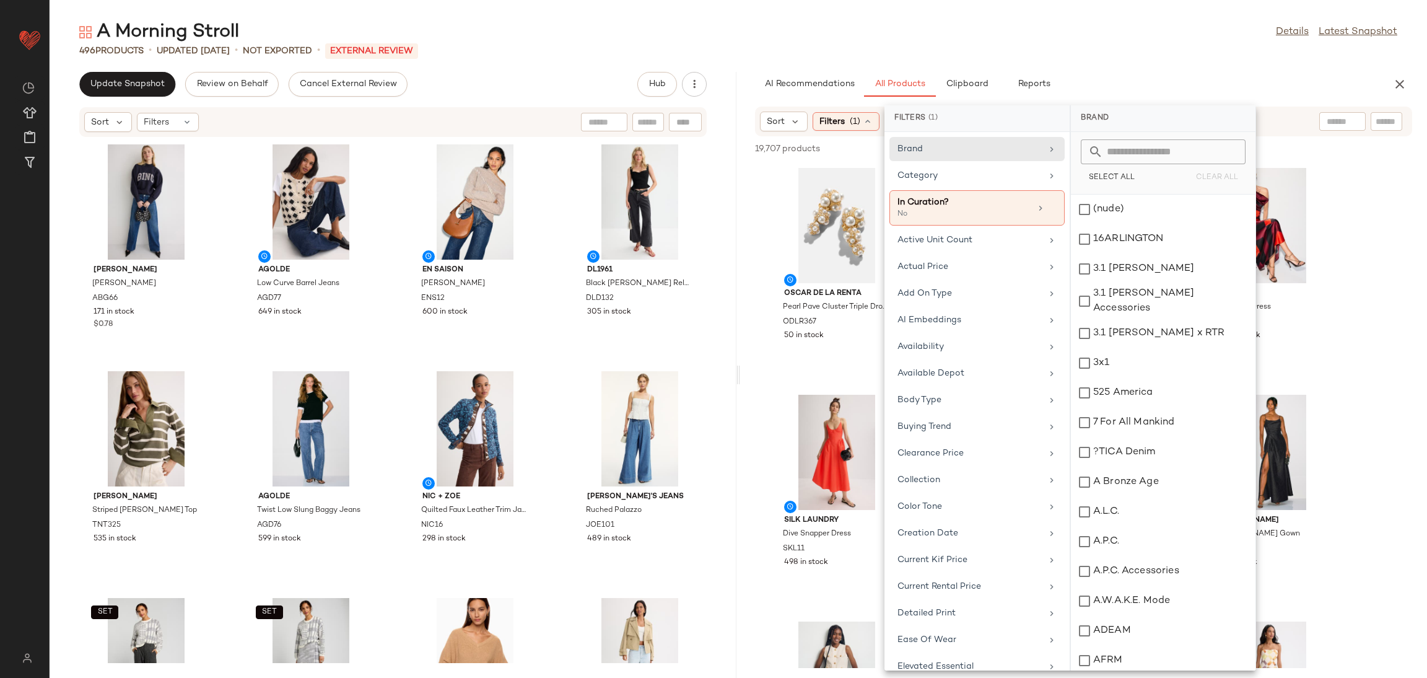
click at [845, 129] on div "Filters (1)" at bounding box center [846, 121] width 67 height 19
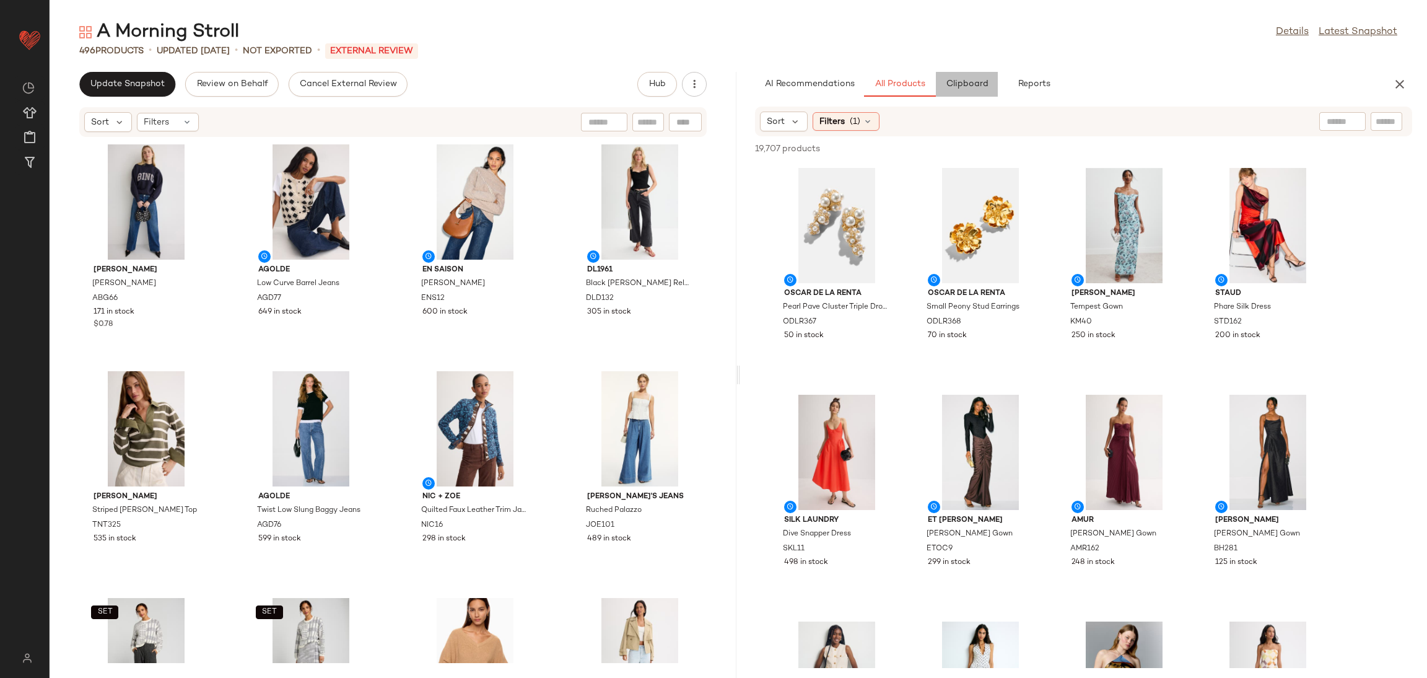
click at [954, 78] on button "Clipboard" at bounding box center [967, 84] width 62 height 25
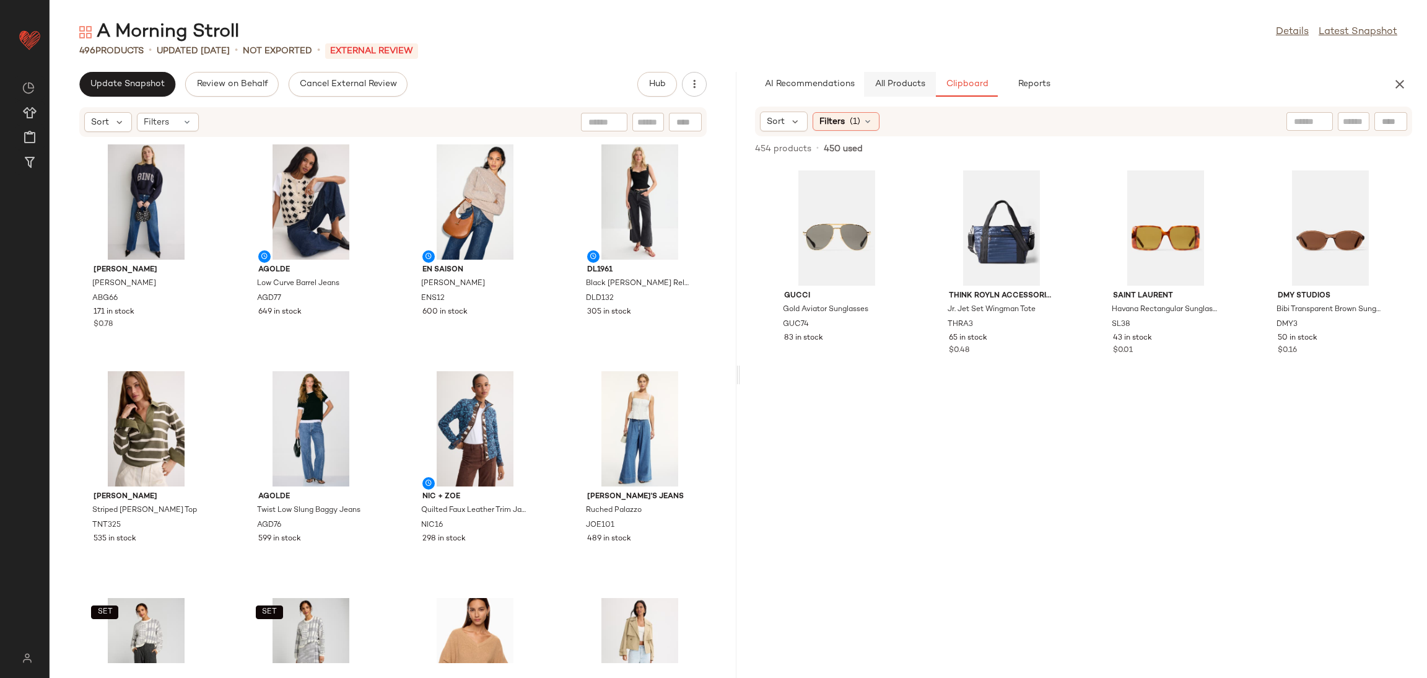
click at [880, 82] on span "All Products" at bounding box center [900, 84] width 51 height 10
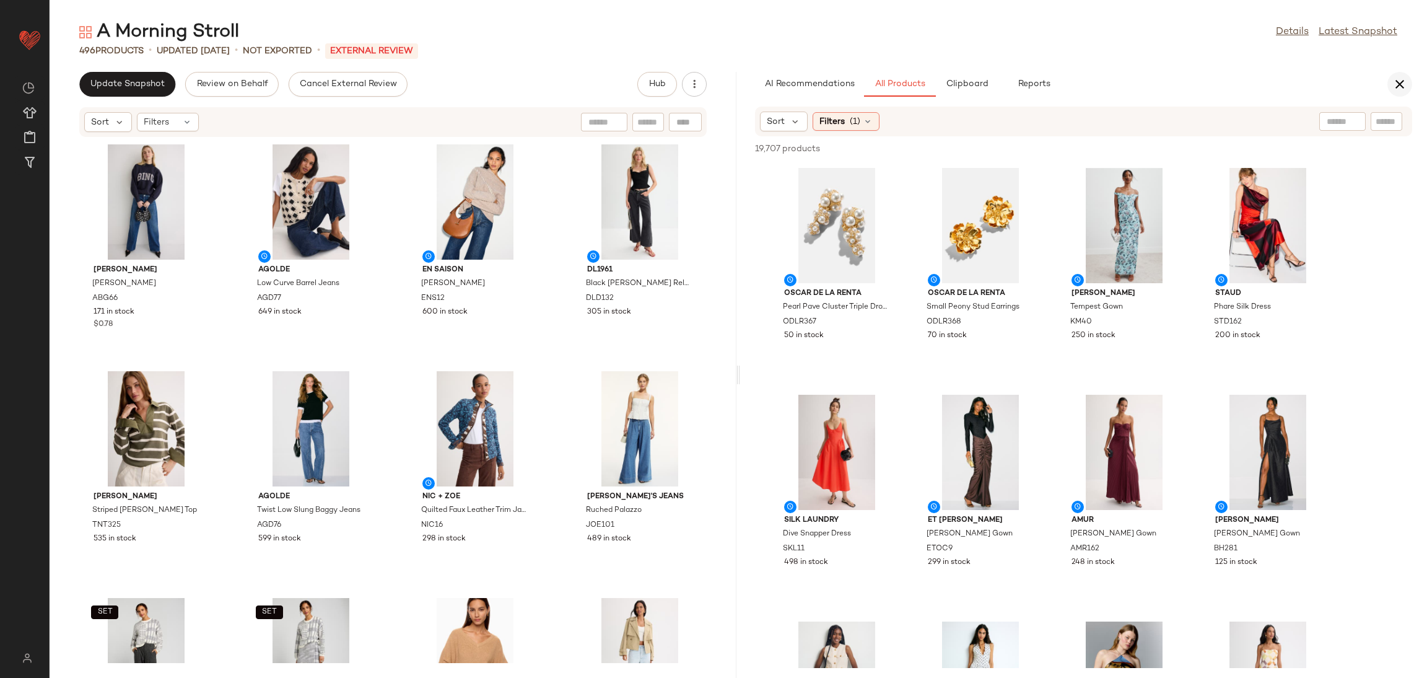
click at [1405, 81] on icon "button" at bounding box center [1399, 84] width 15 height 15
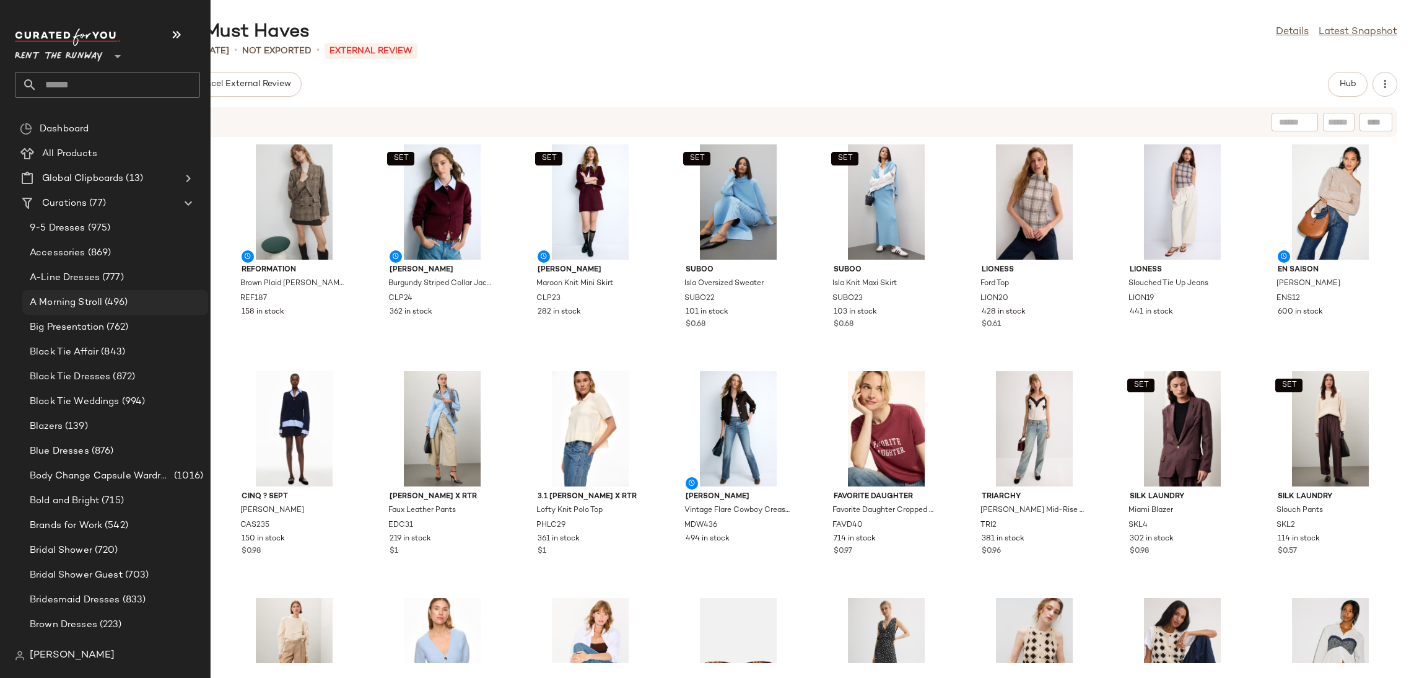
click at [144, 296] on div "A Morning Stroll (496)" at bounding box center [114, 302] width 177 height 14
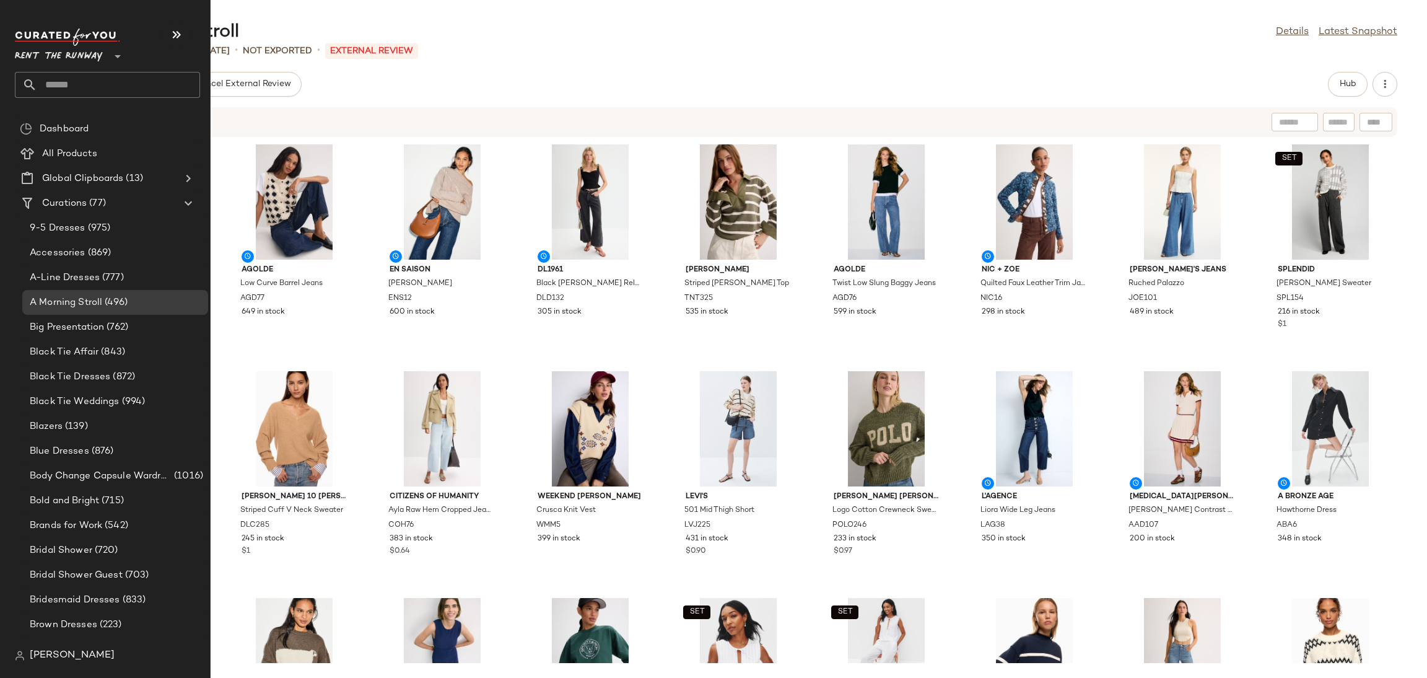
click at [53, 658] on span "[PERSON_NAME]" at bounding box center [72, 655] width 85 height 15
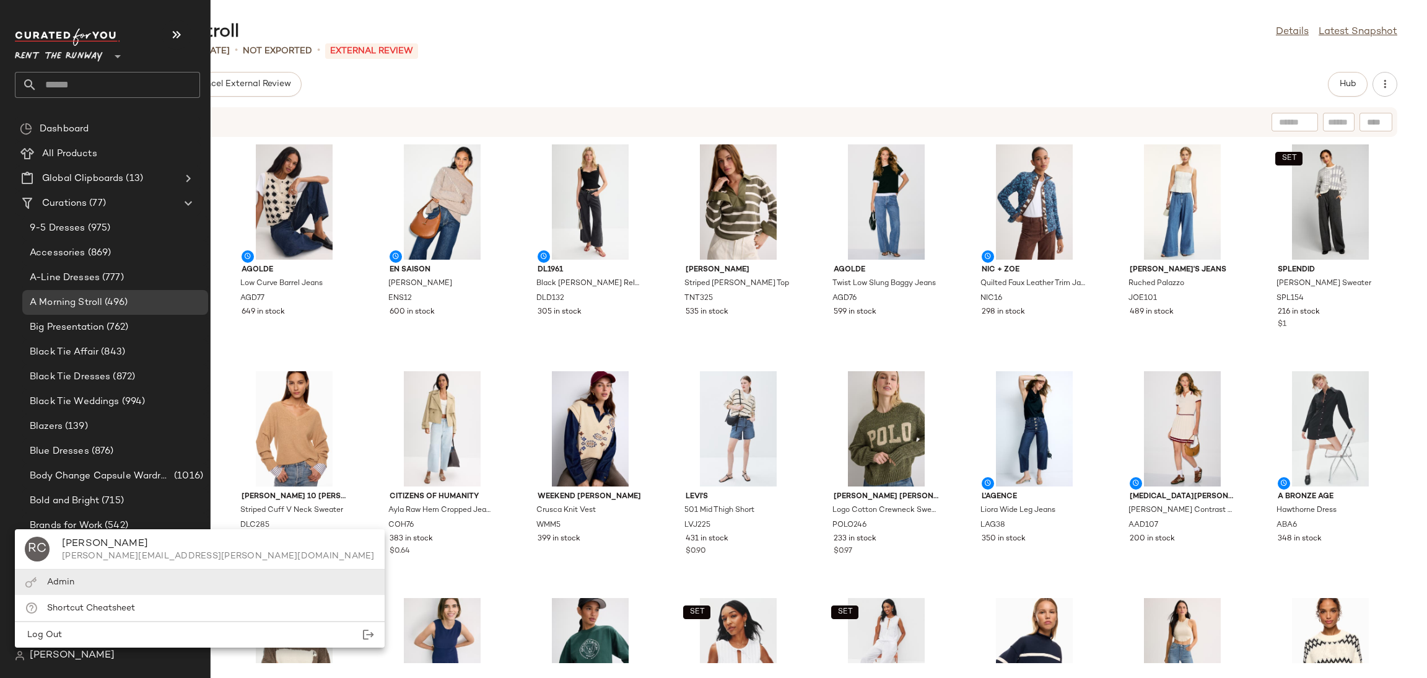
click at [103, 595] on div "Admin" at bounding box center [200, 607] width 370 height 25
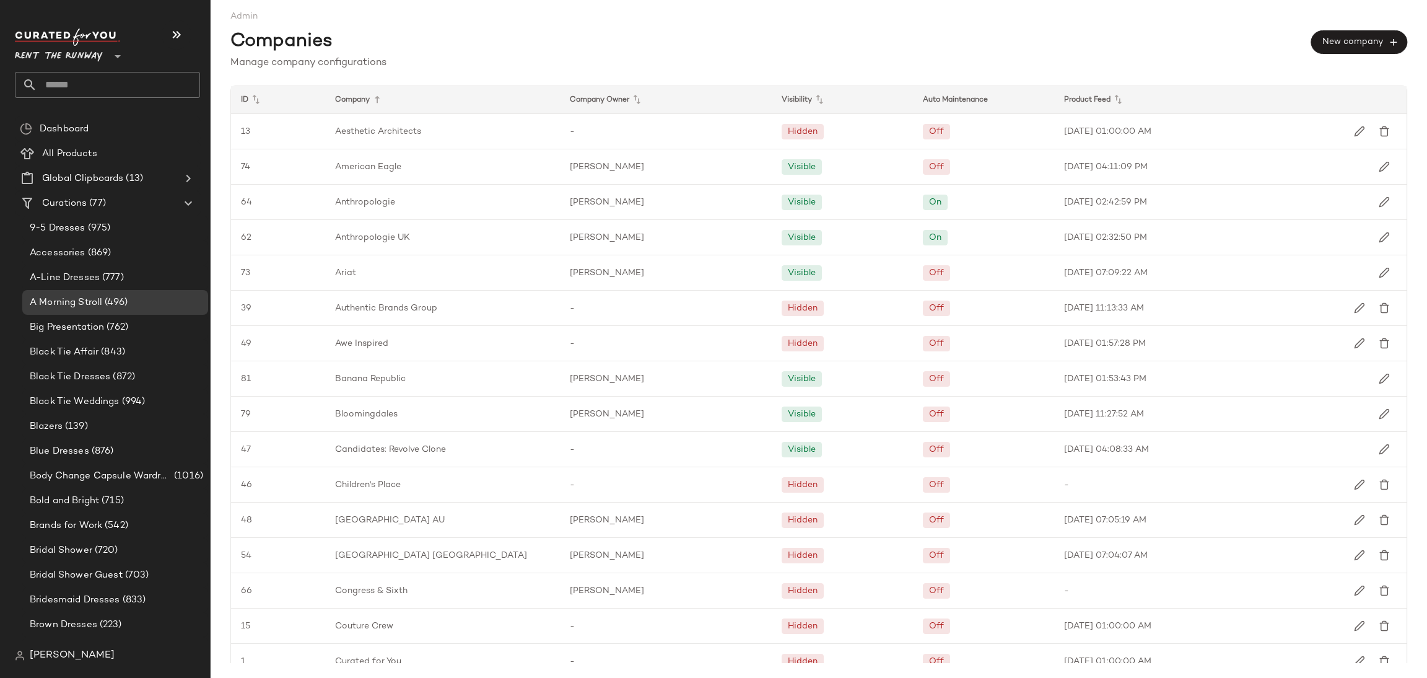
click at [51, 653] on span "[PERSON_NAME]" at bounding box center [72, 655] width 85 height 15
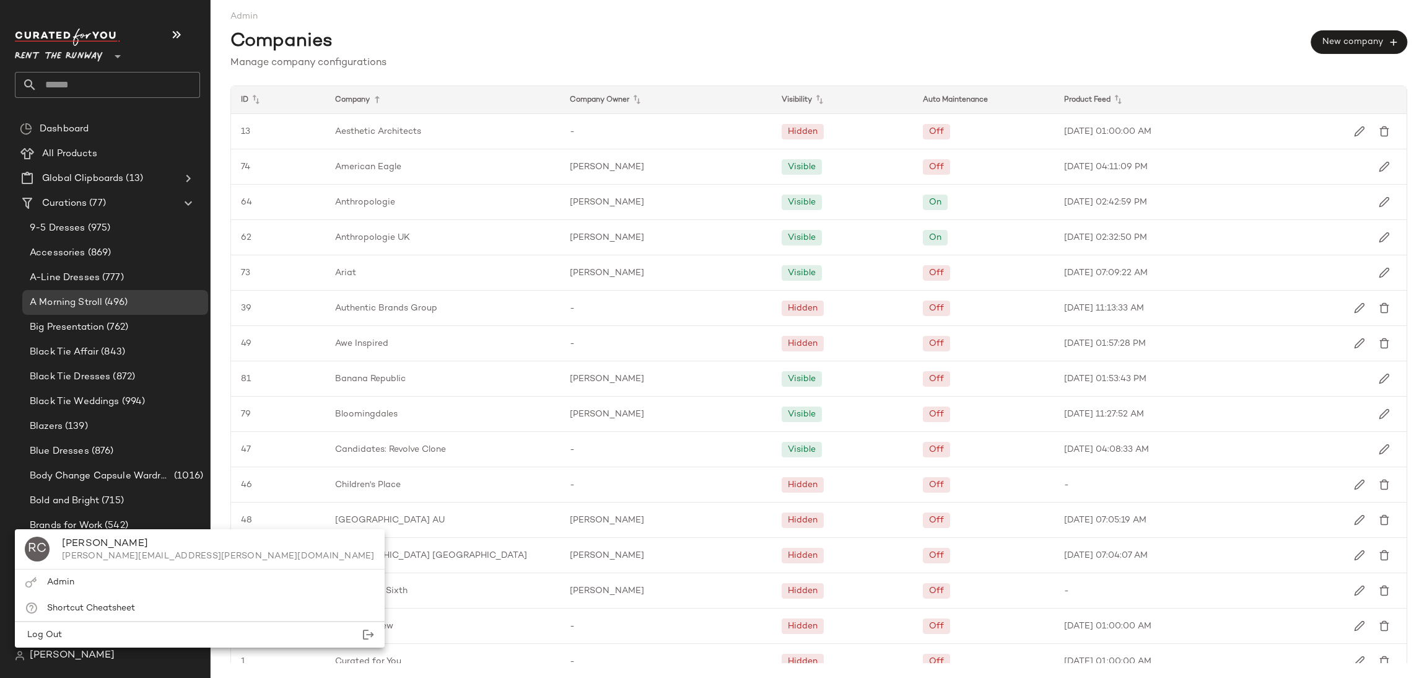
click at [32, 549] on span "RC" at bounding box center [37, 549] width 19 height 20
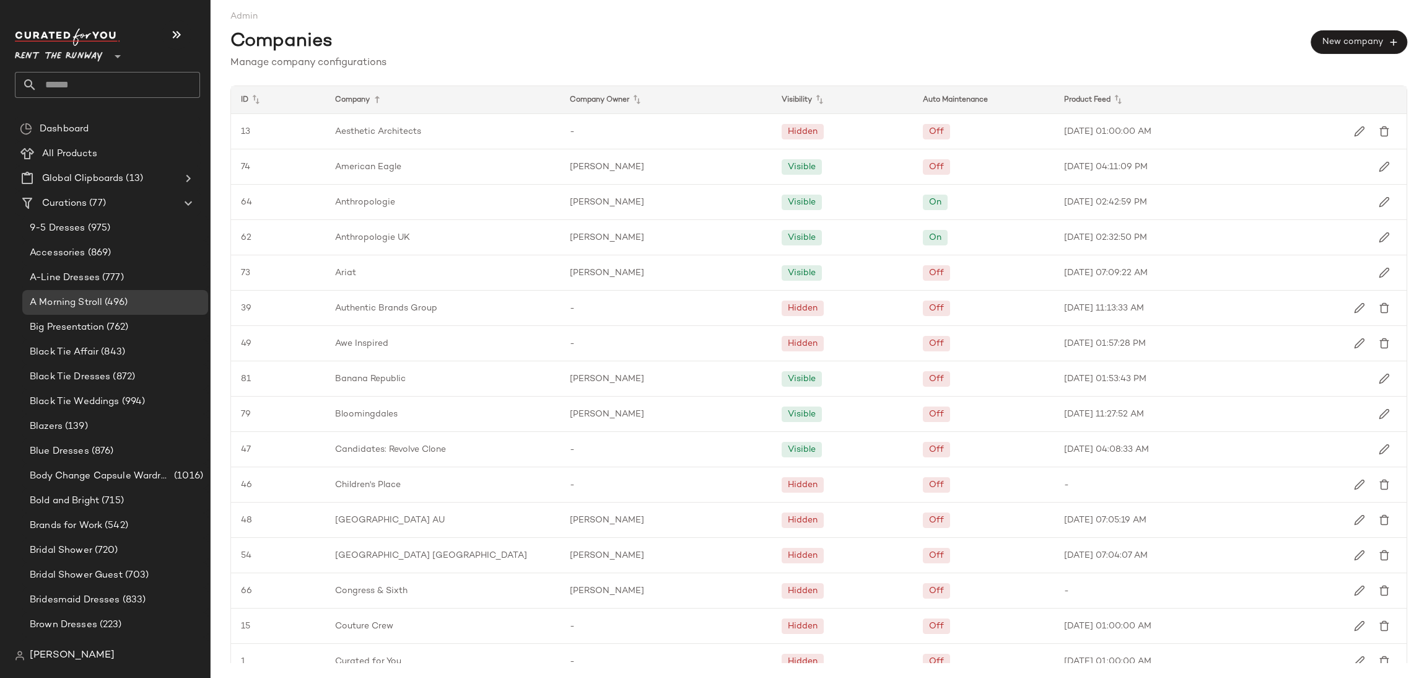
click at [60, 657] on span "[PERSON_NAME]" at bounding box center [72, 655] width 85 height 15
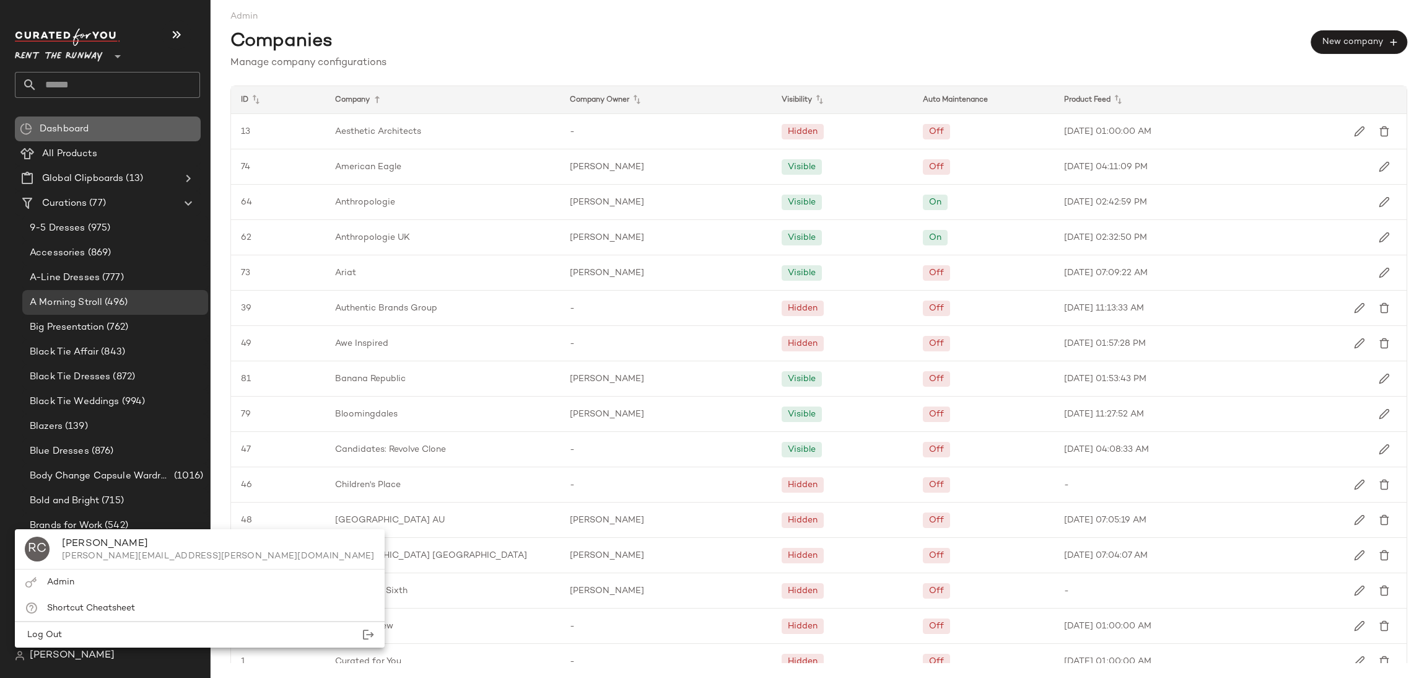
click at [95, 123] on div "Dashboard" at bounding box center [116, 129] width 160 height 14
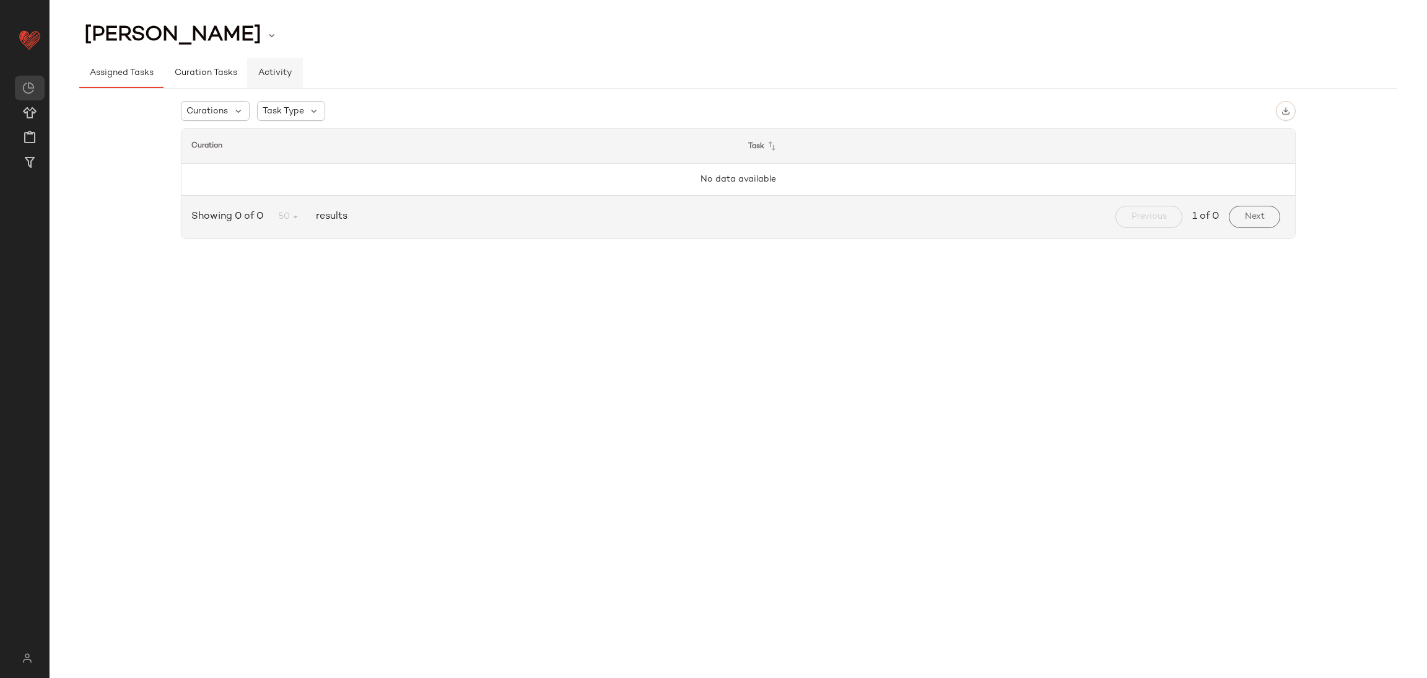
click at [285, 79] on button "Activity" at bounding box center [275, 73] width 56 height 30
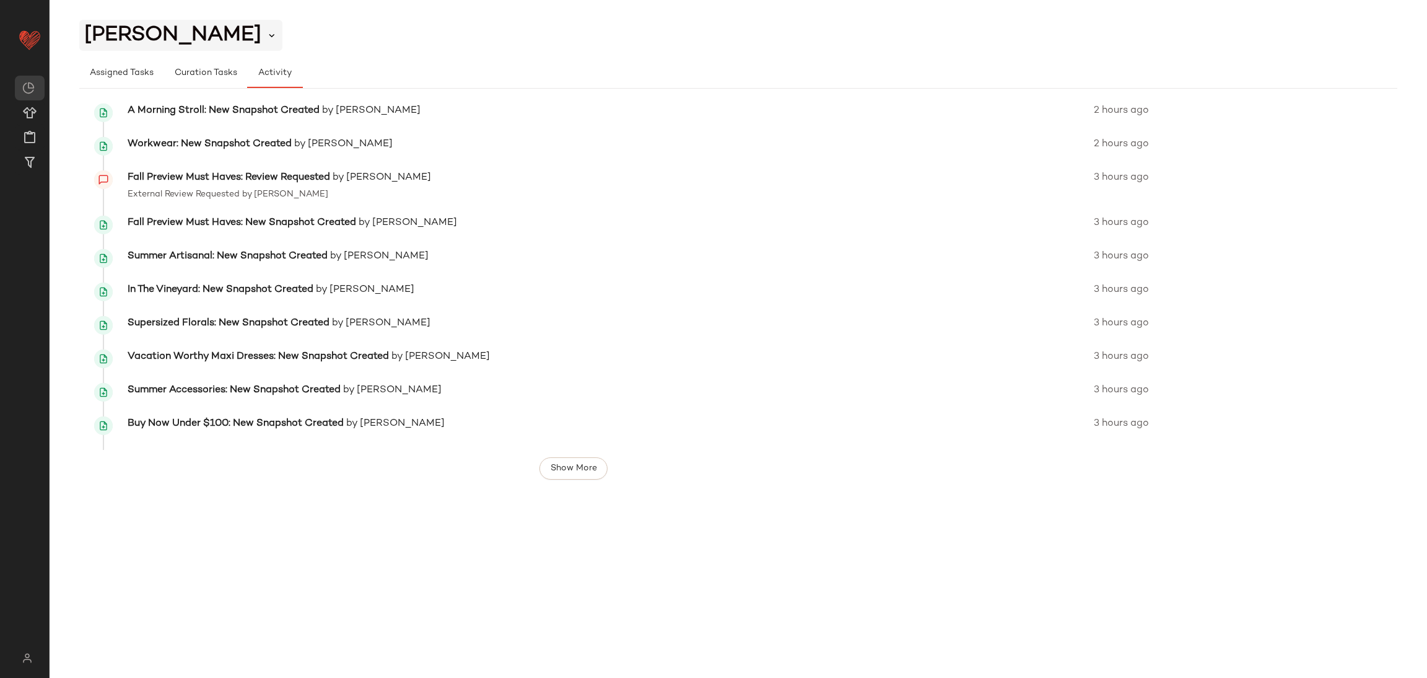
click at [266, 38] on icon at bounding box center [271, 35] width 11 height 11
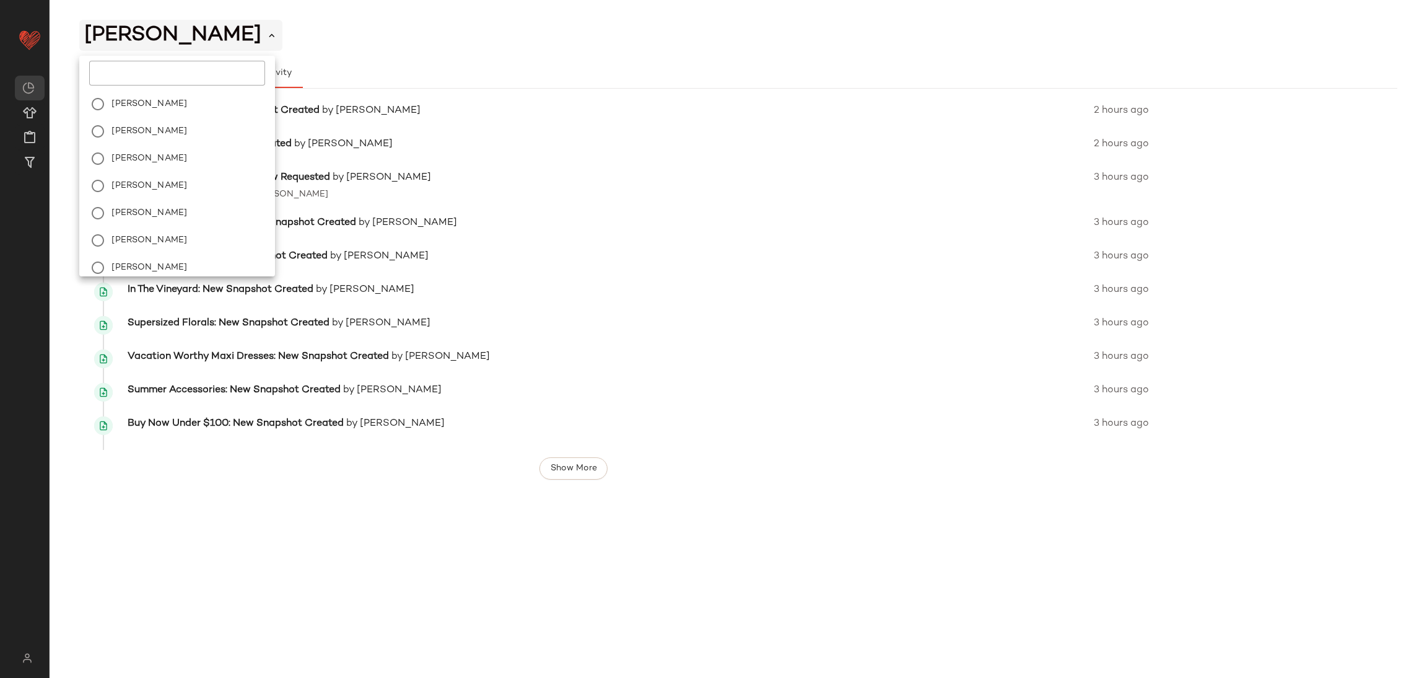
click at [266, 38] on icon at bounding box center [271, 35] width 11 height 11
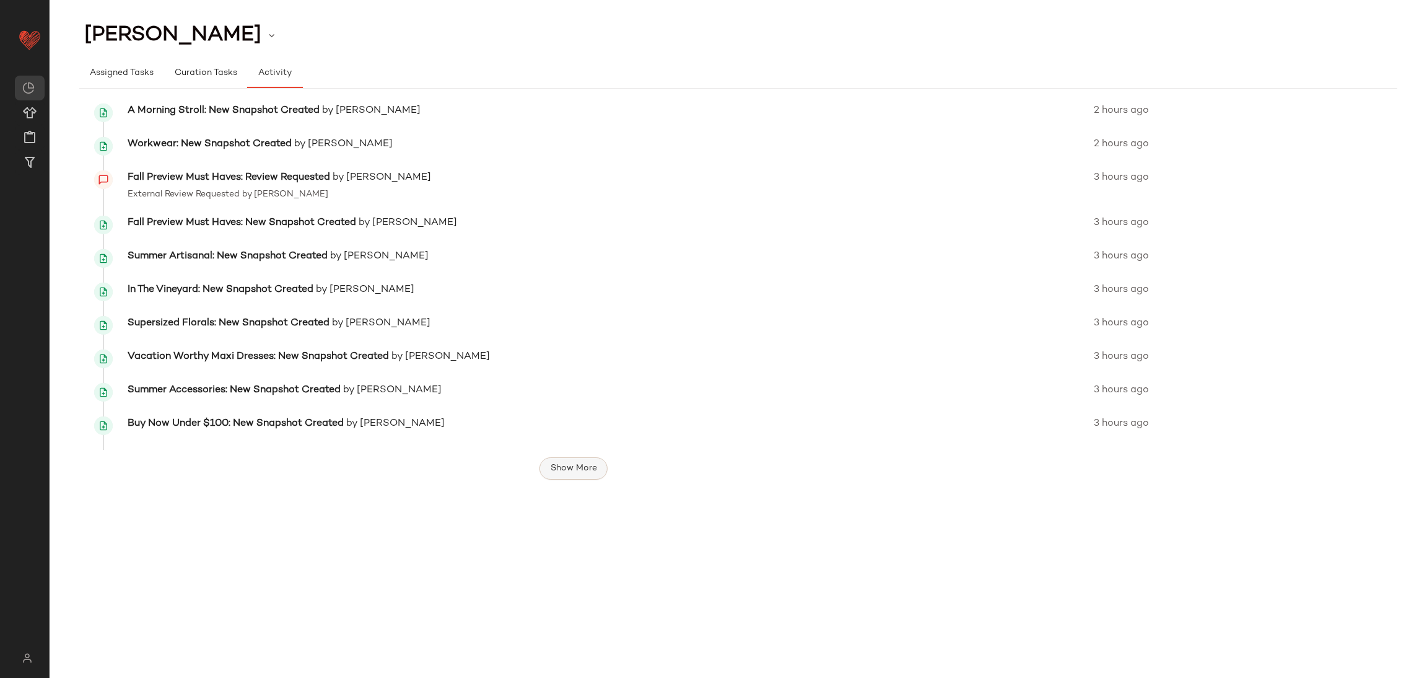
click at [575, 474] on button "Show More" at bounding box center [573, 468] width 68 height 22
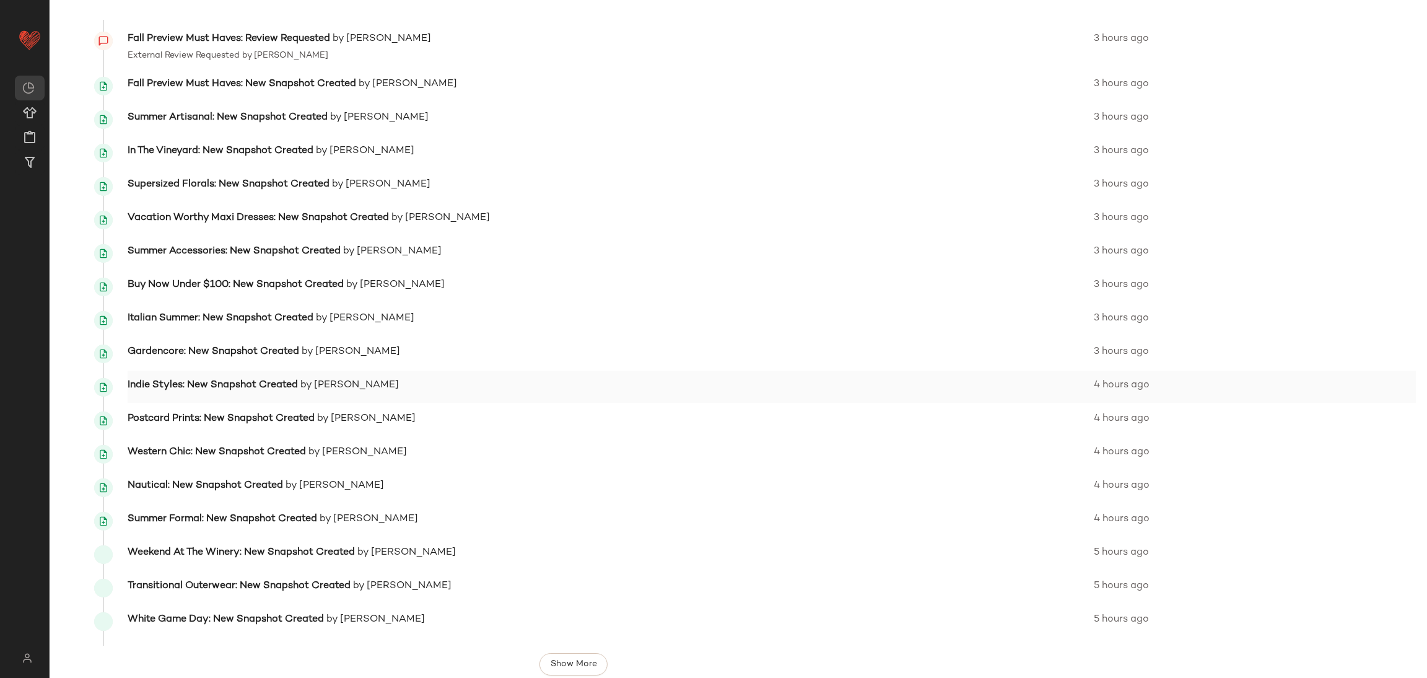
scroll to position [151, 0]
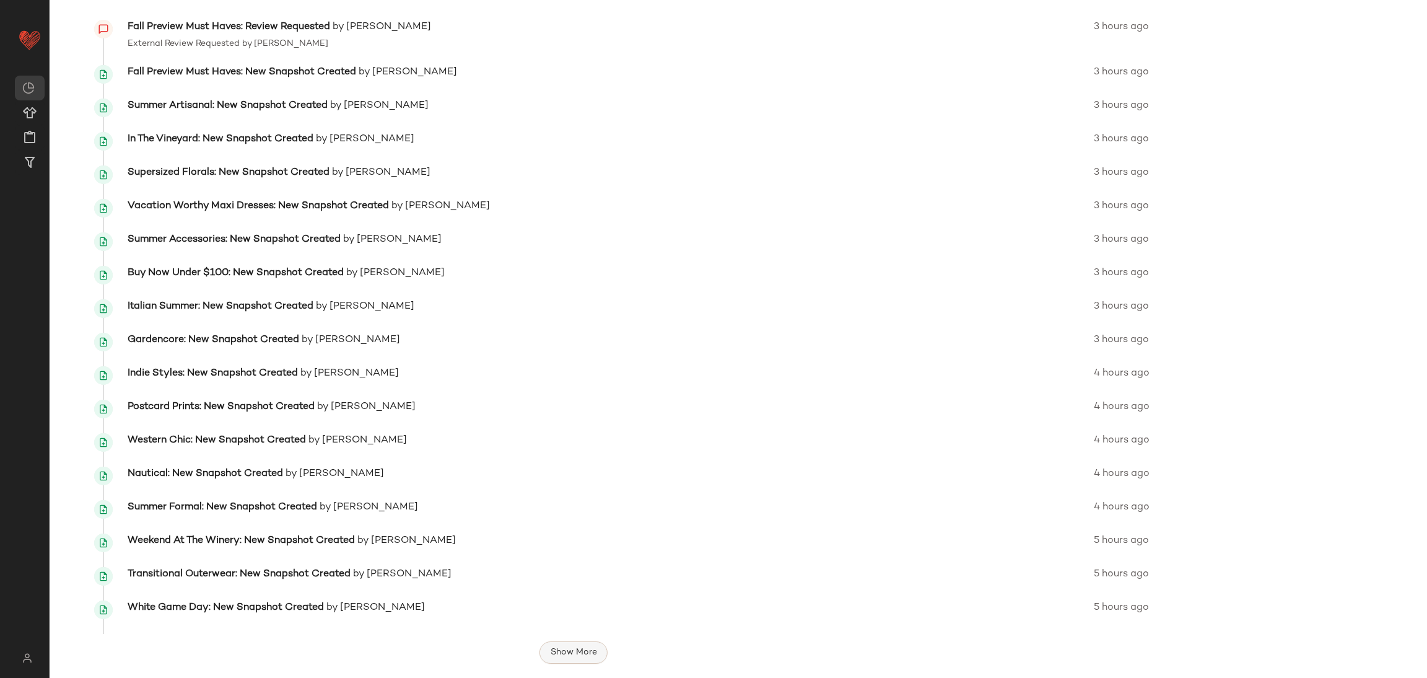
click at [556, 643] on button "Show More" at bounding box center [573, 652] width 68 height 22
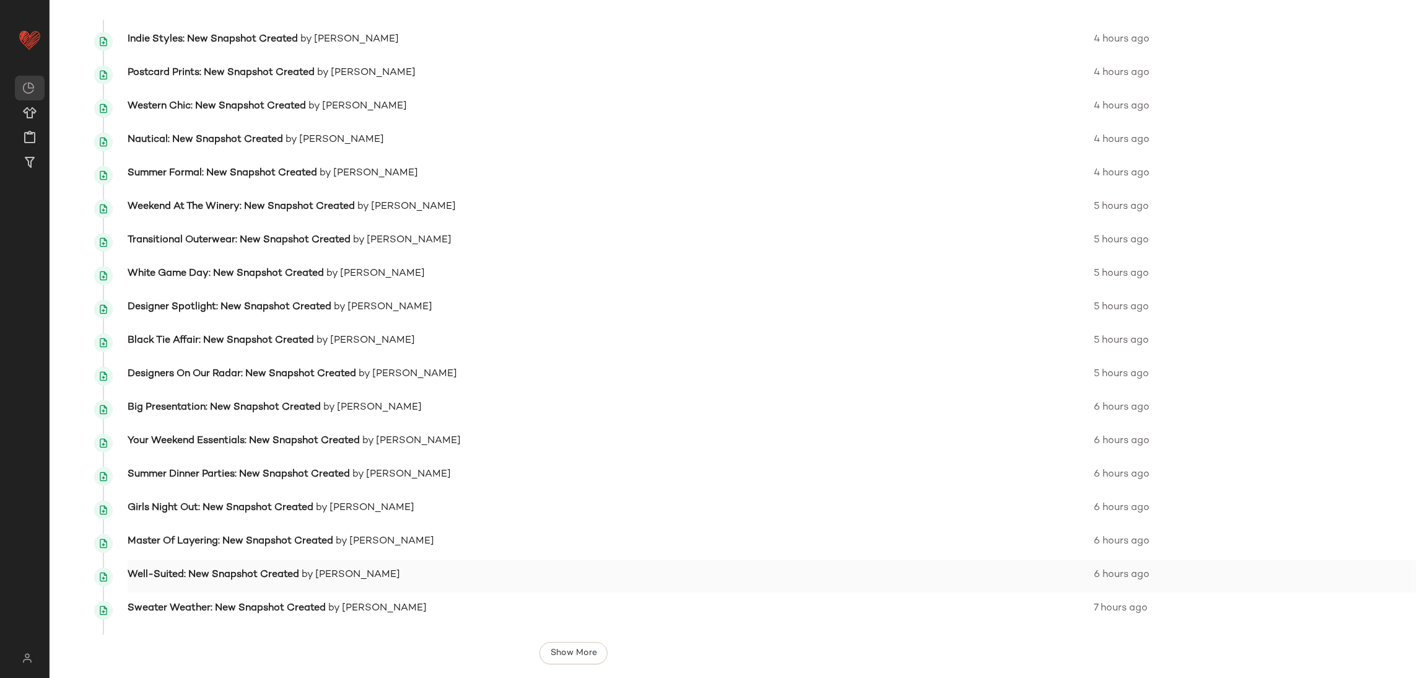
scroll to position [485, 0]
click at [585, 655] on span "Show More" at bounding box center [573, 652] width 47 height 10
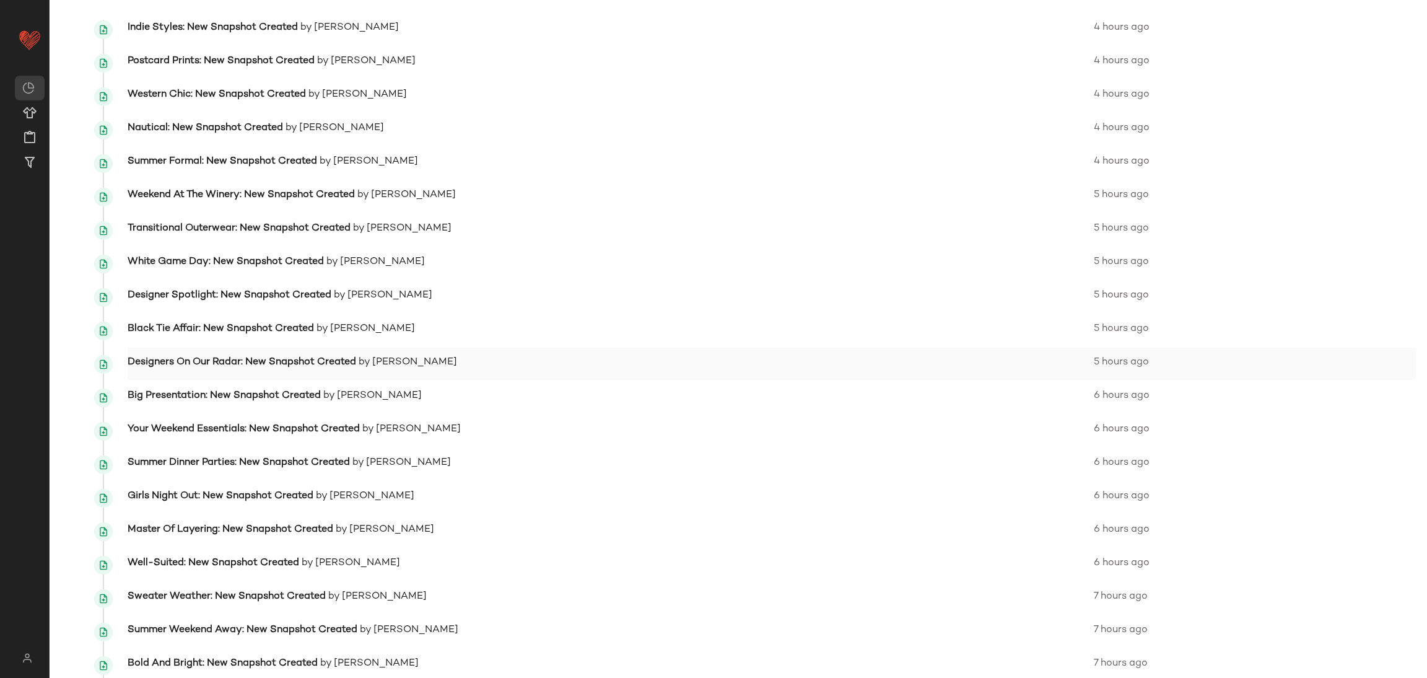
scroll to position [819, 0]
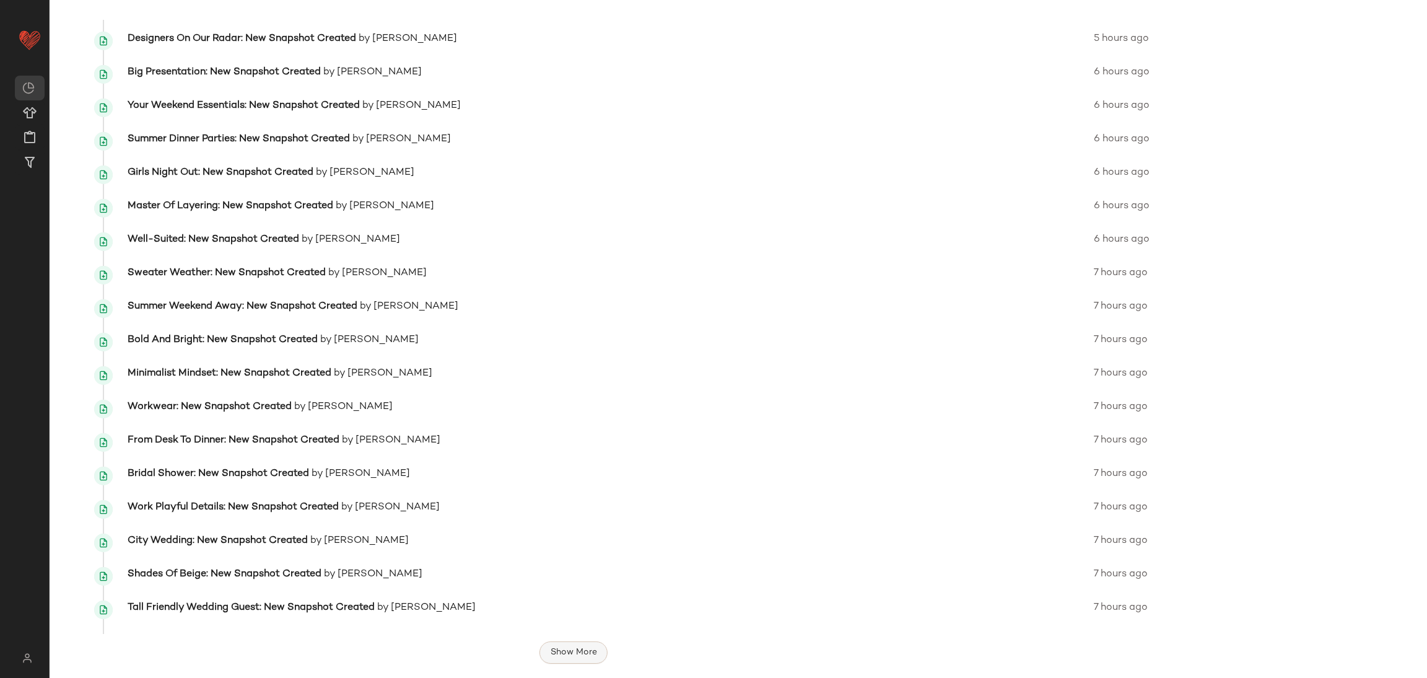
click at [555, 656] on span "Show More" at bounding box center [573, 652] width 47 height 10
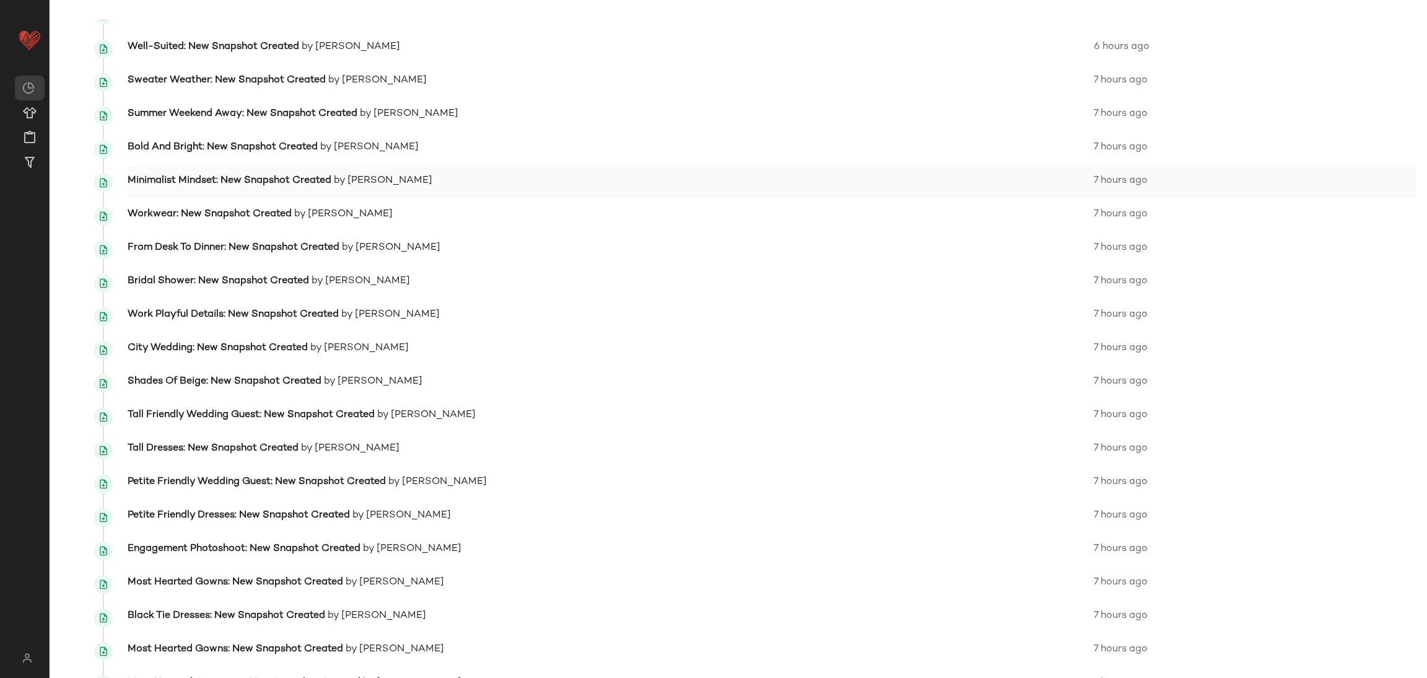
scroll to position [1154, 0]
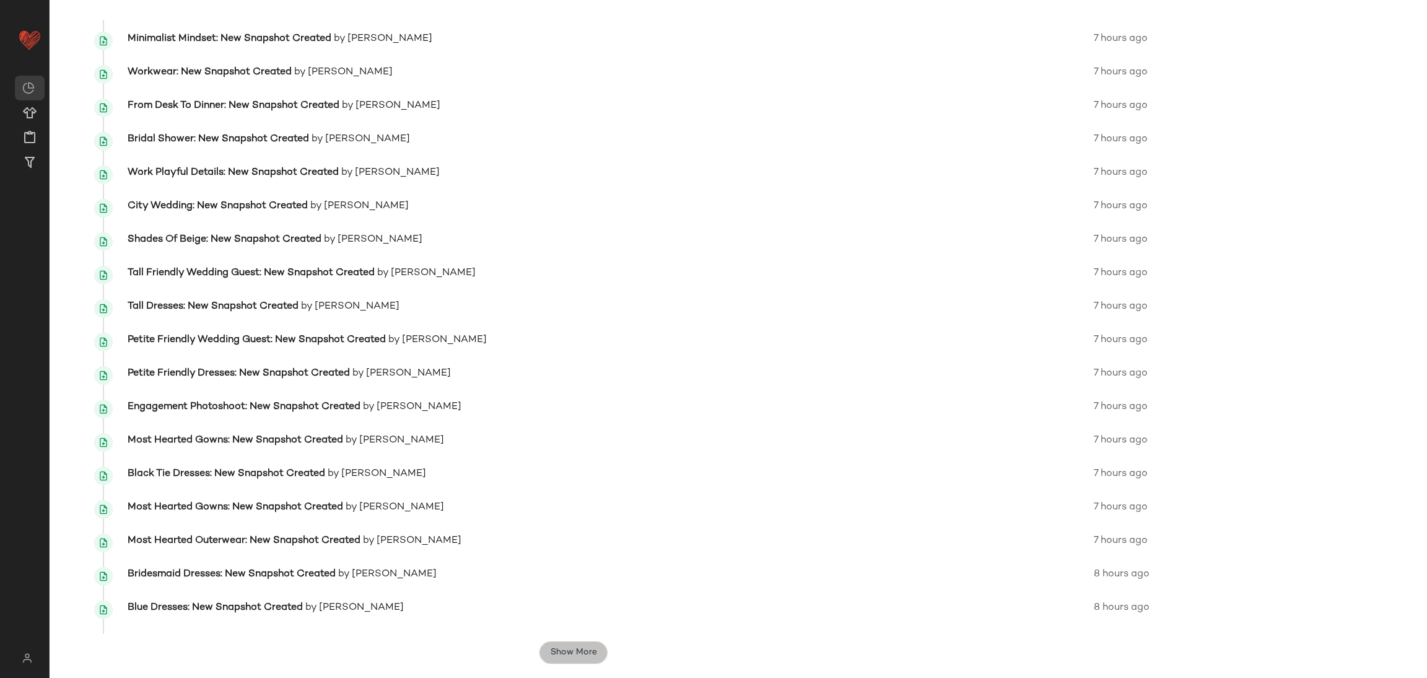
click at [557, 652] on span "Show More" at bounding box center [573, 652] width 47 height 10
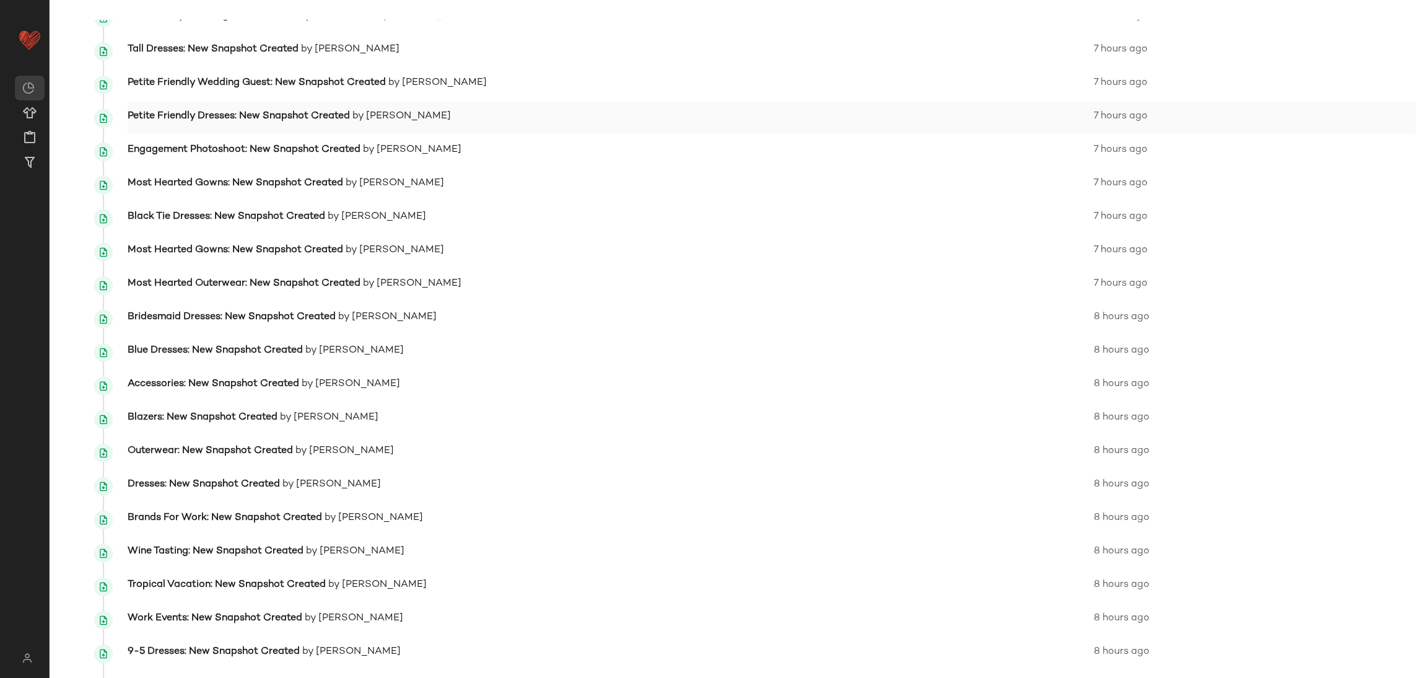
scroll to position [1488, 0]
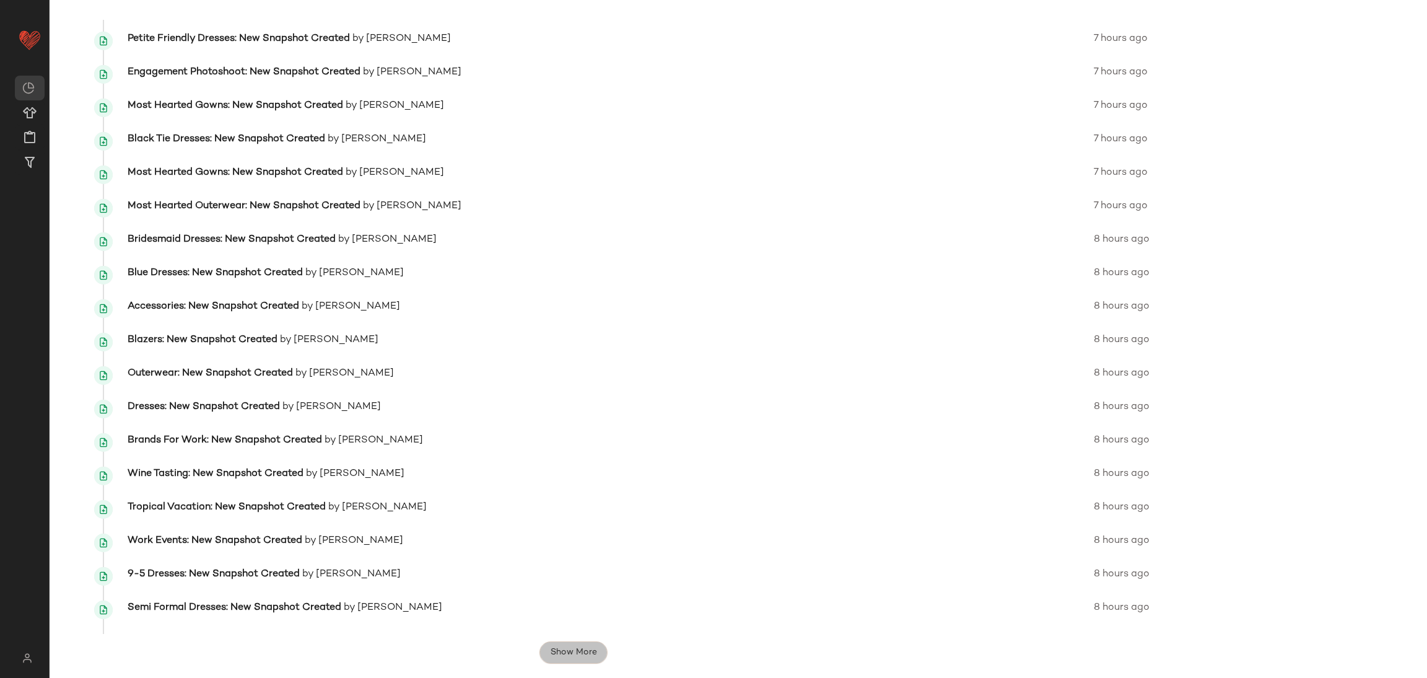
click at [572, 652] on span "Show More" at bounding box center [573, 652] width 47 height 10
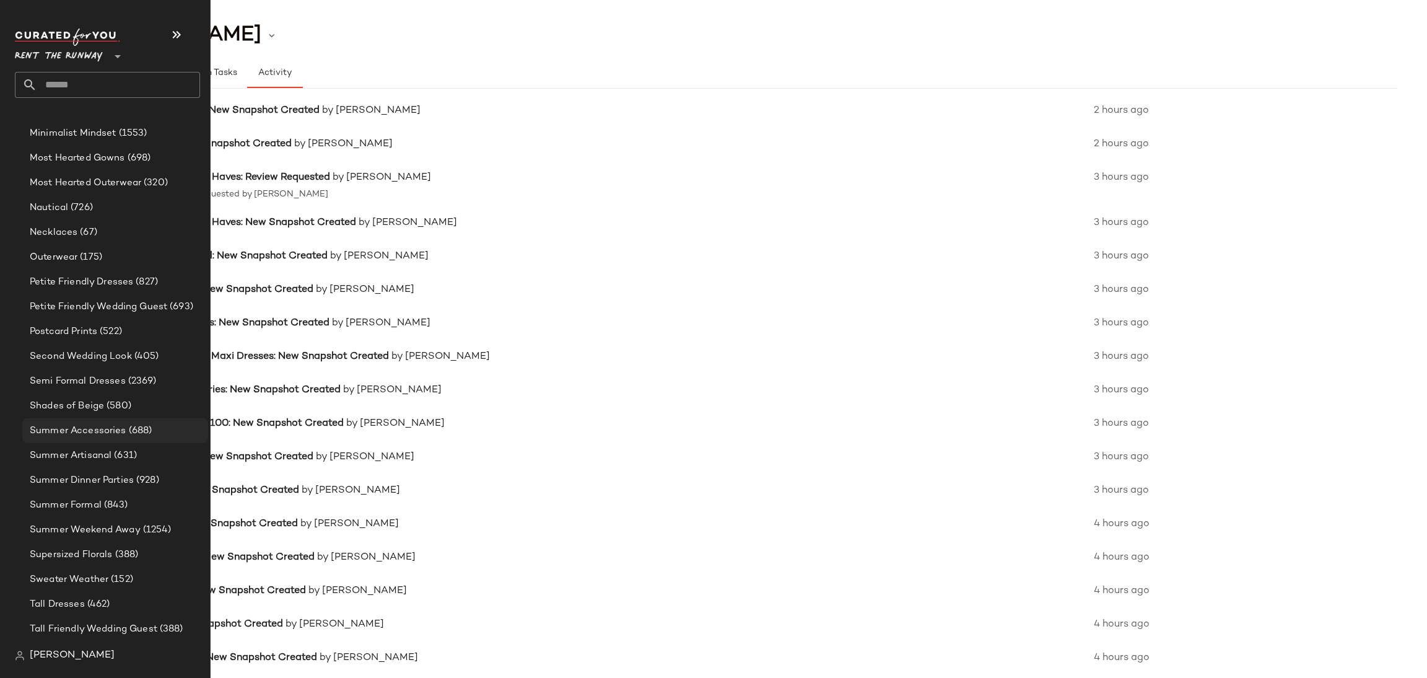
scroll to position [1114, 0]
click at [75, 520] on span "Summer Weekend Away" at bounding box center [85, 526] width 111 height 14
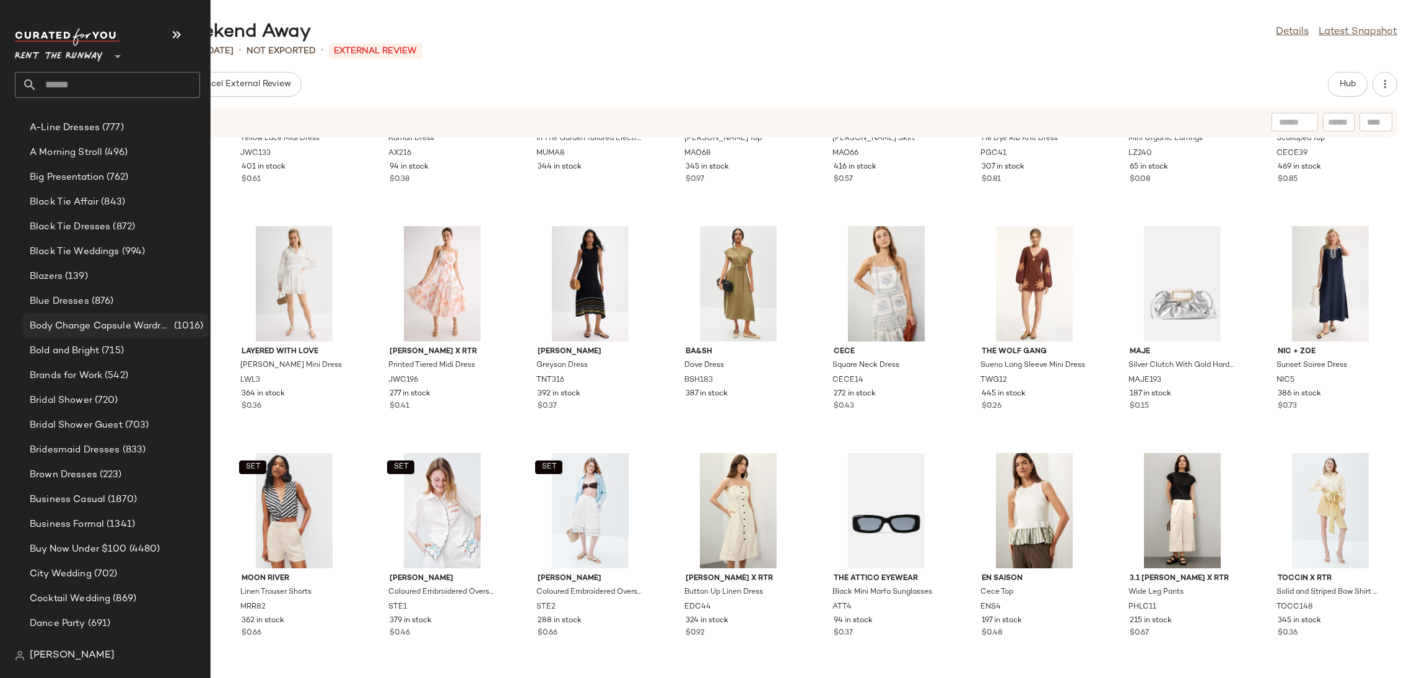
scroll to position [162, 0]
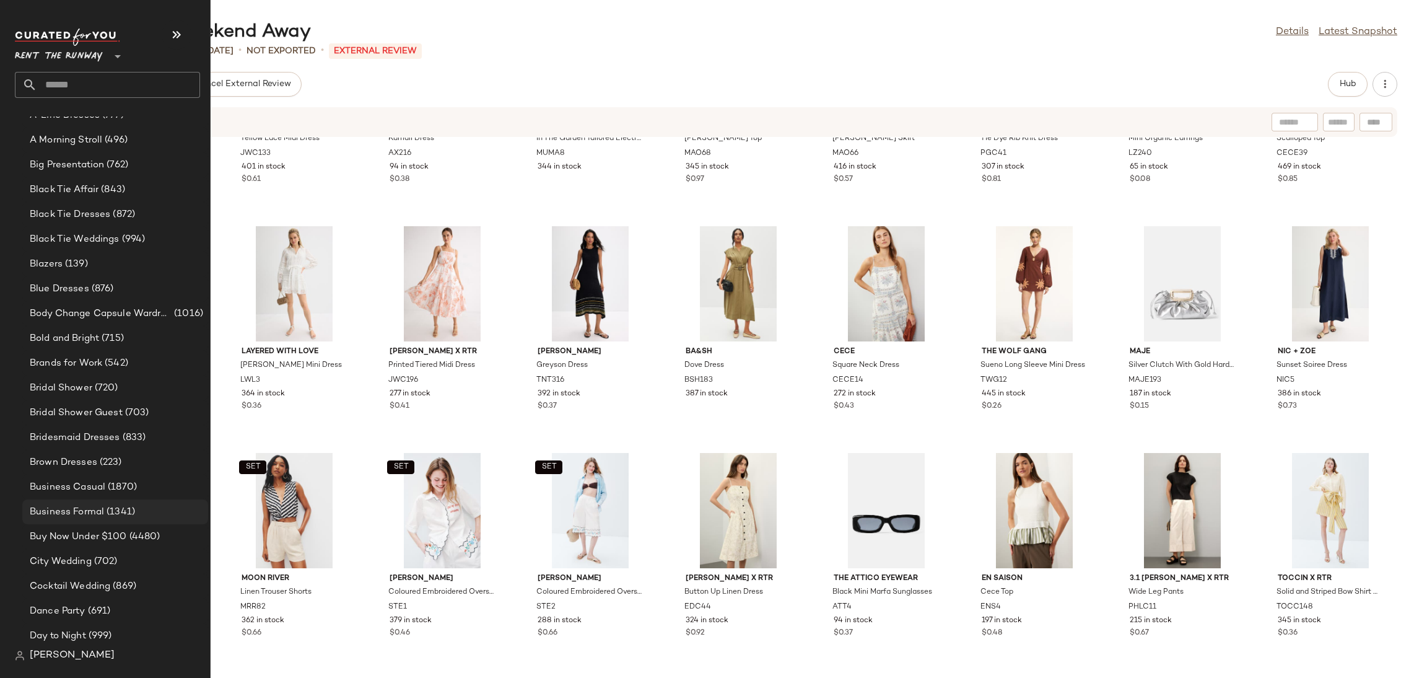
click at [116, 501] on div "Business Formal (1341)" at bounding box center [115, 511] width 186 height 25
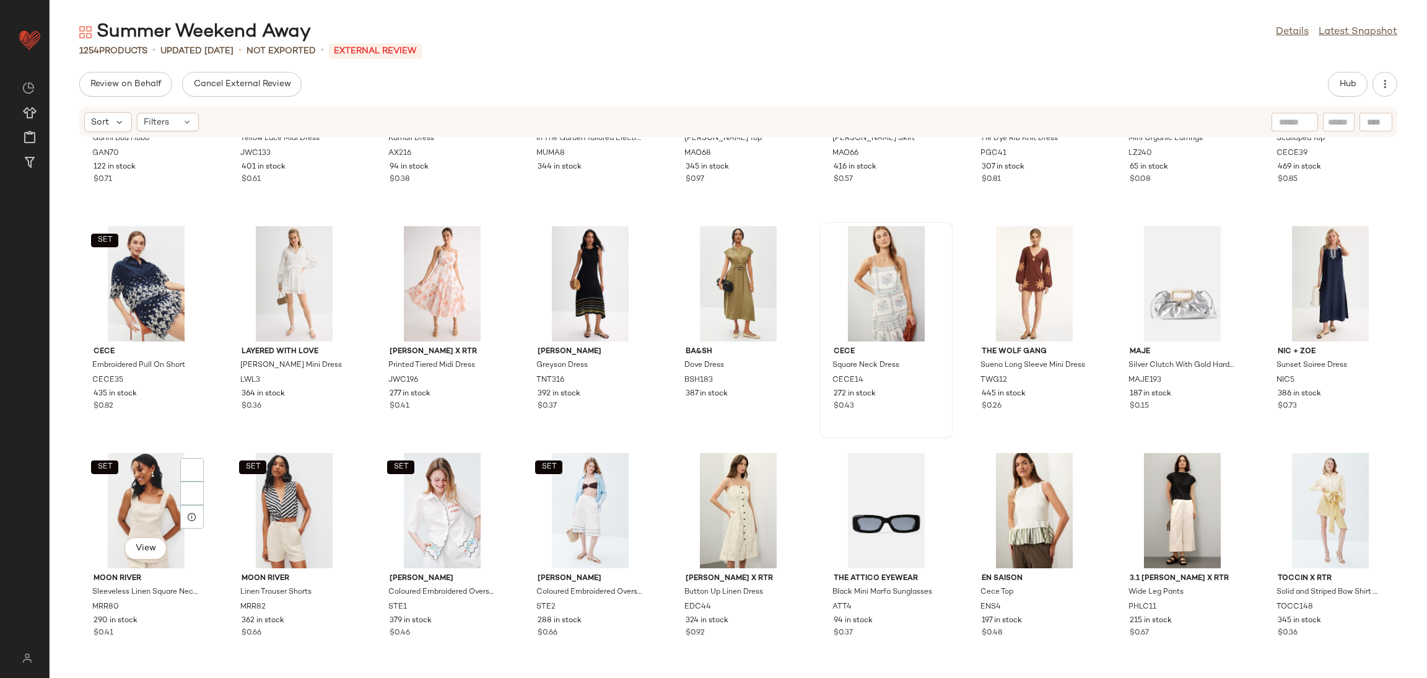
scroll to position [0, 0]
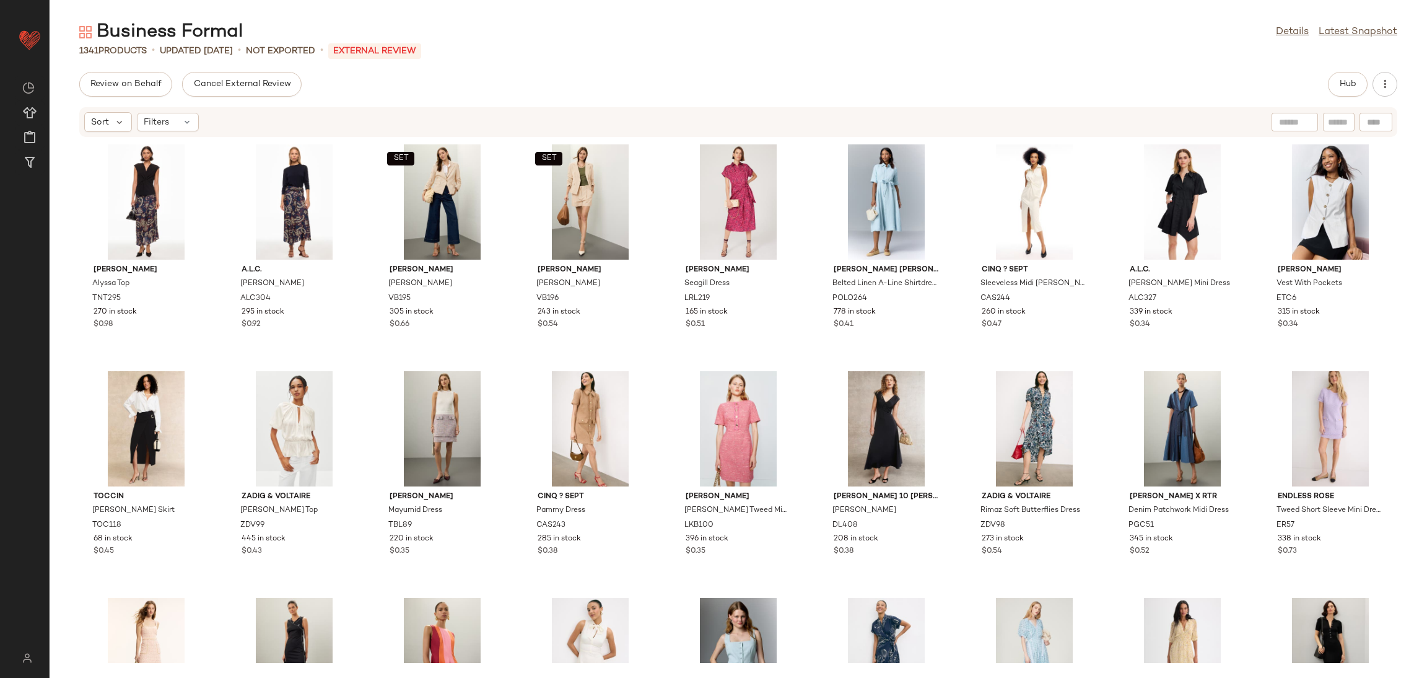
scroll to position [8, 0]
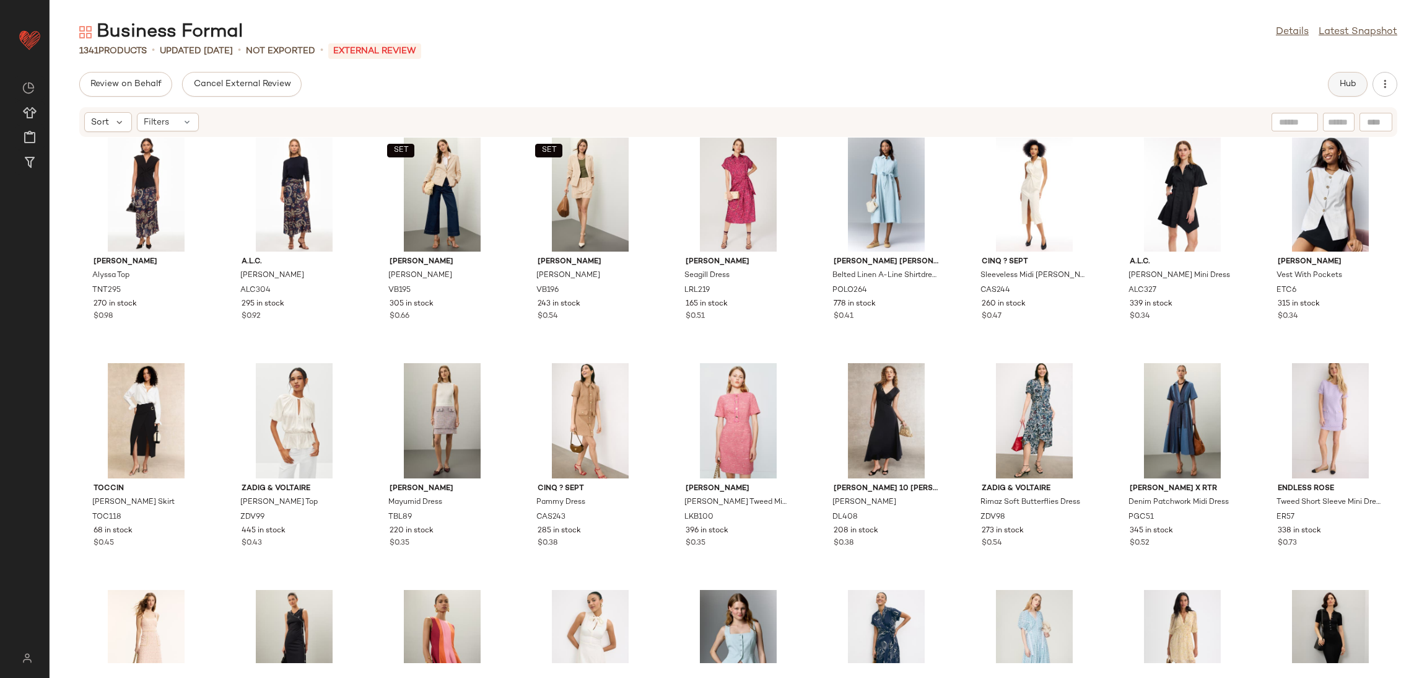
click at [1346, 77] on button "Hub" at bounding box center [1348, 84] width 40 height 25
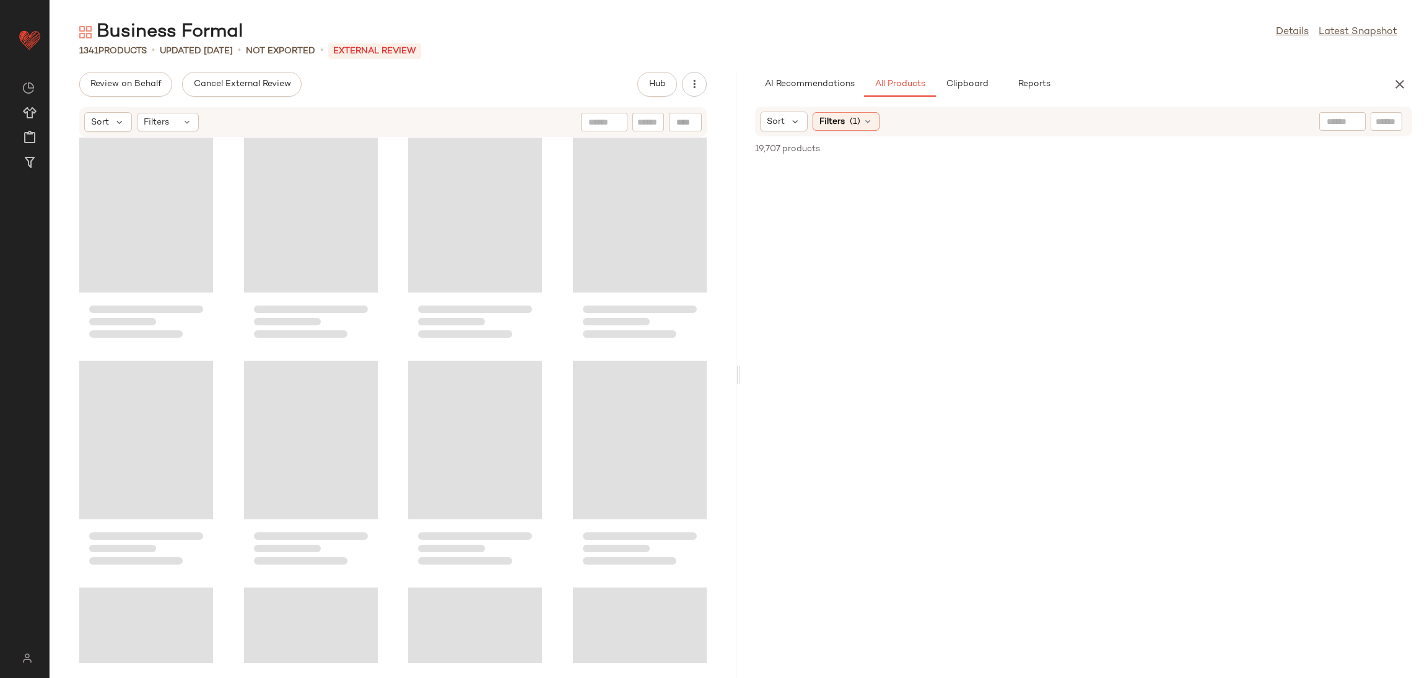
scroll to position [0, 0]
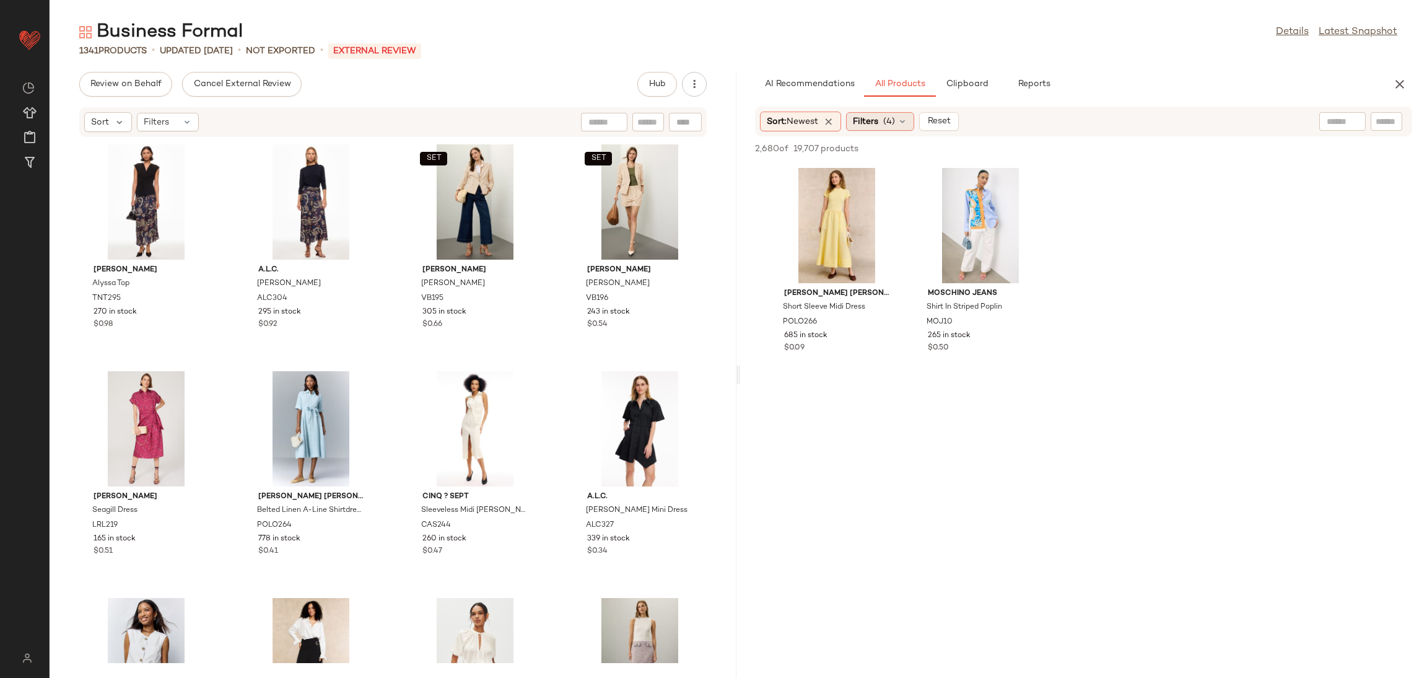
click at [876, 113] on div "Filters (4)" at bounding box center [880, 121] width 68 height 19
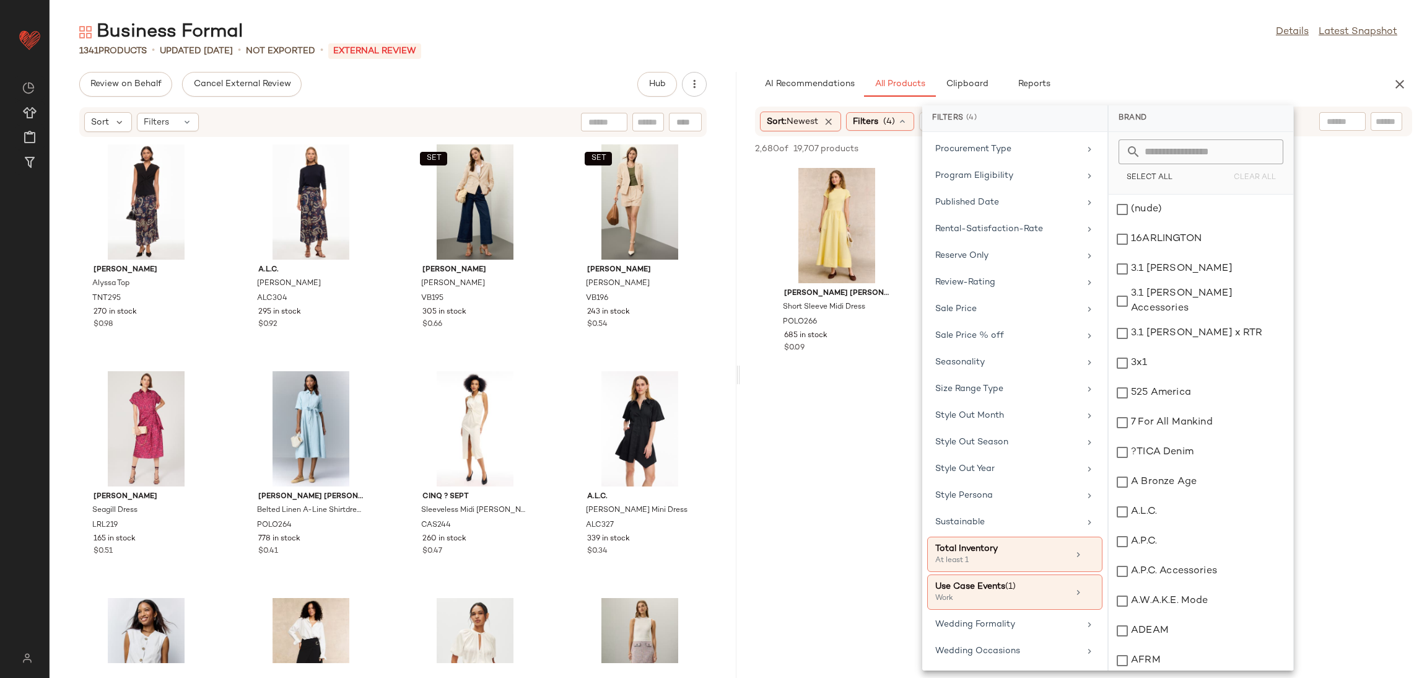
scroll to position [1155, 0]
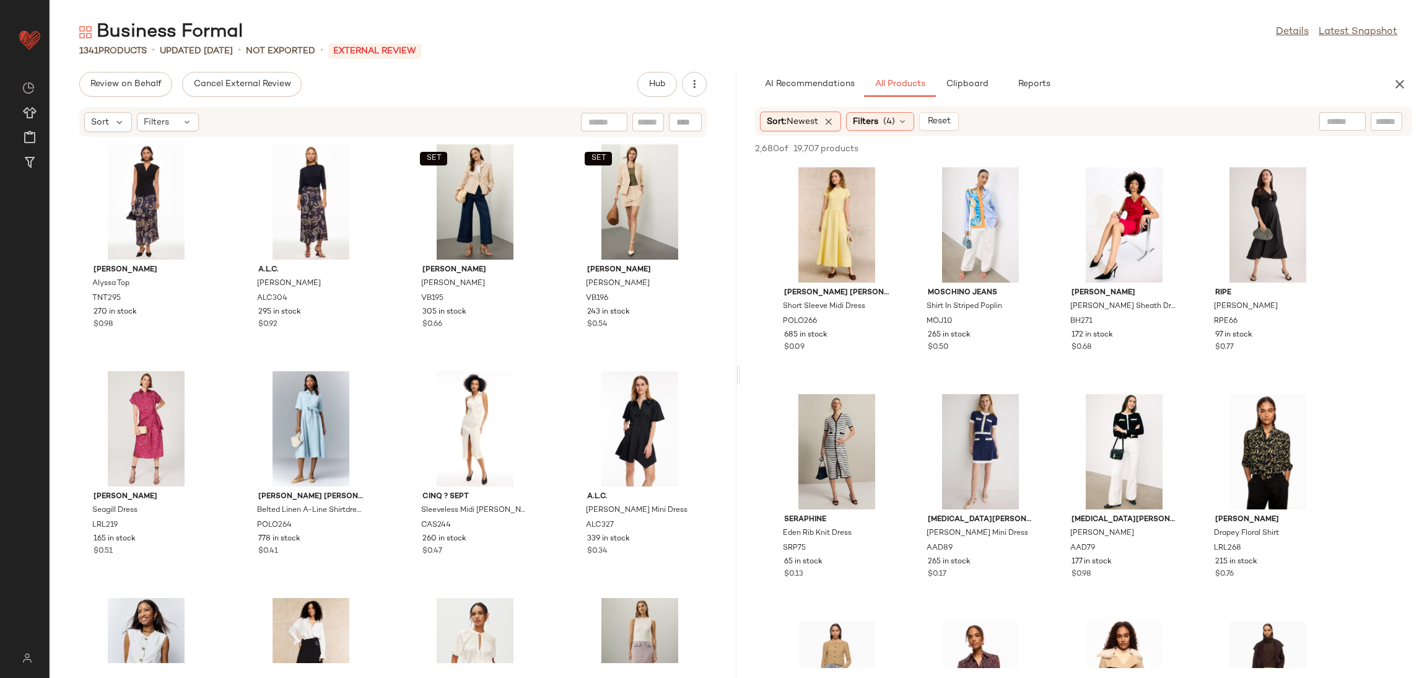
scroll to position [0, 0]
click at [876, 116] on span "Filters" at bounding box center [865, 121] width 25 height 13
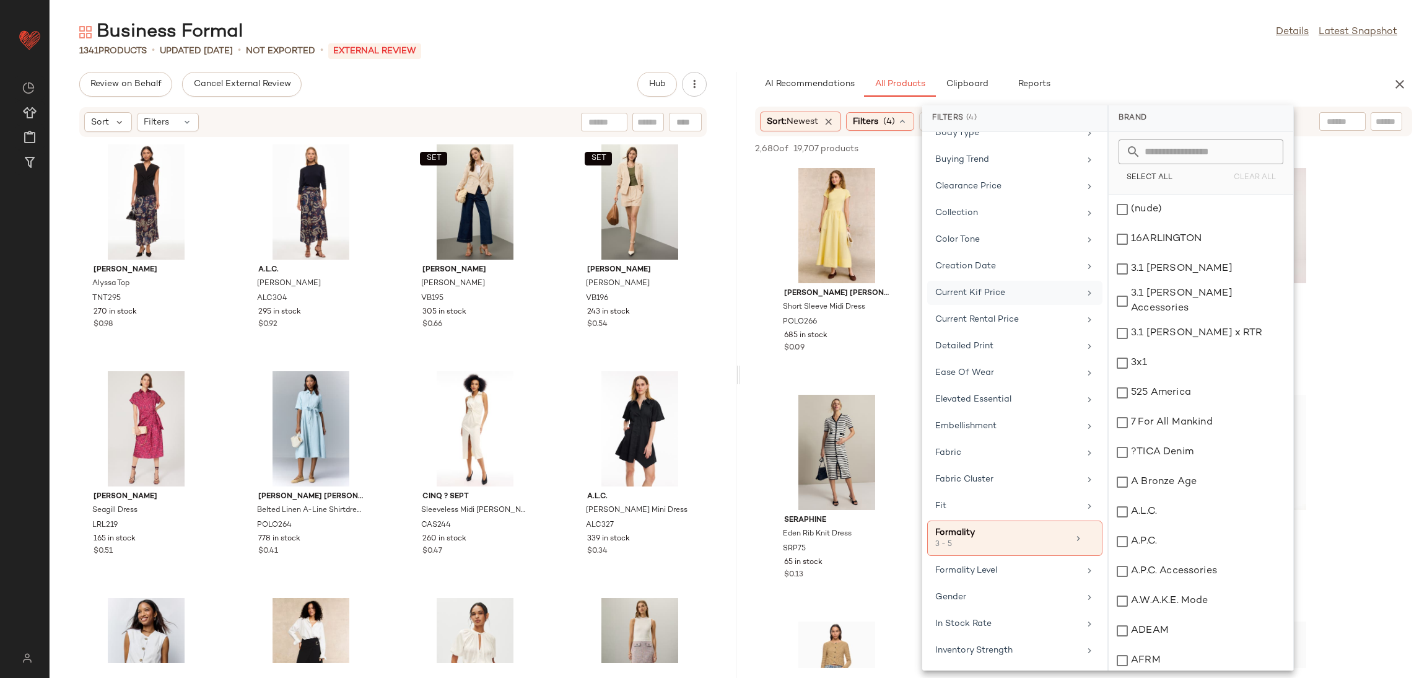
scroll to position [407, 0]
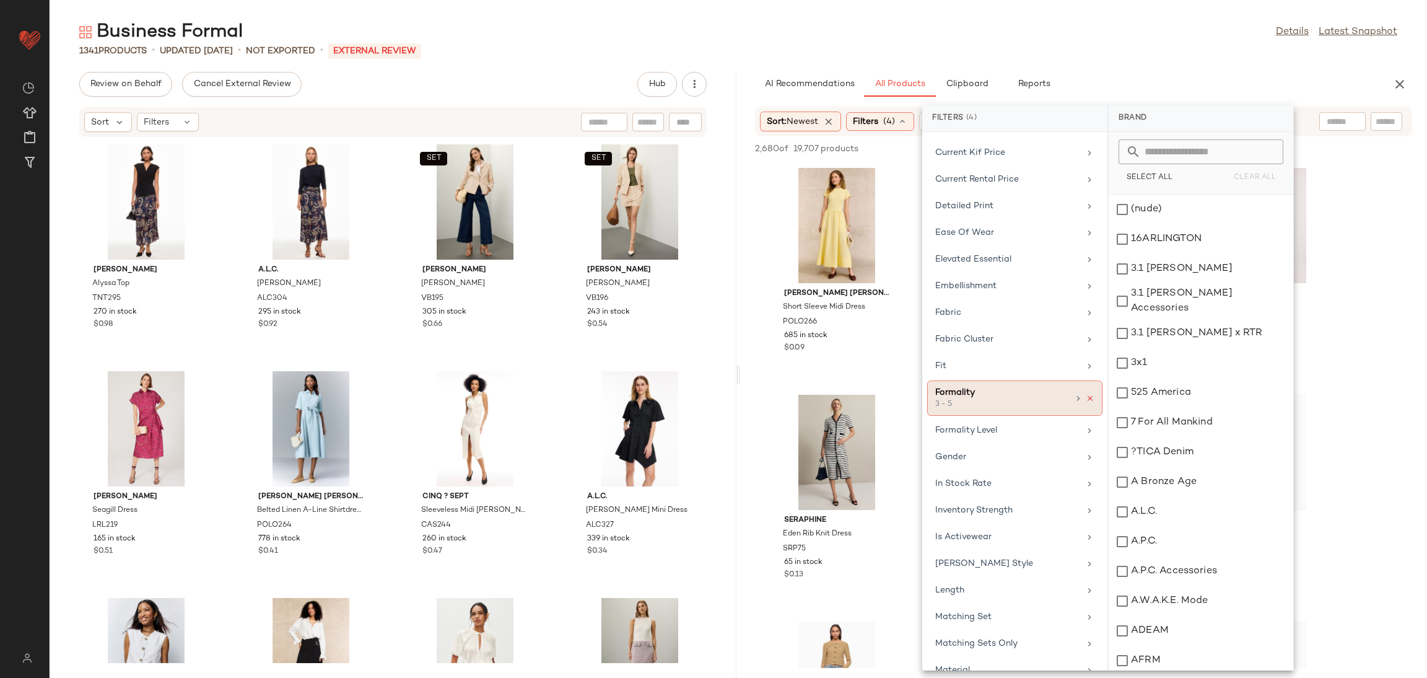
click at [1086, 403] on icon at bounding box center [1090, 398] width 9 height 9
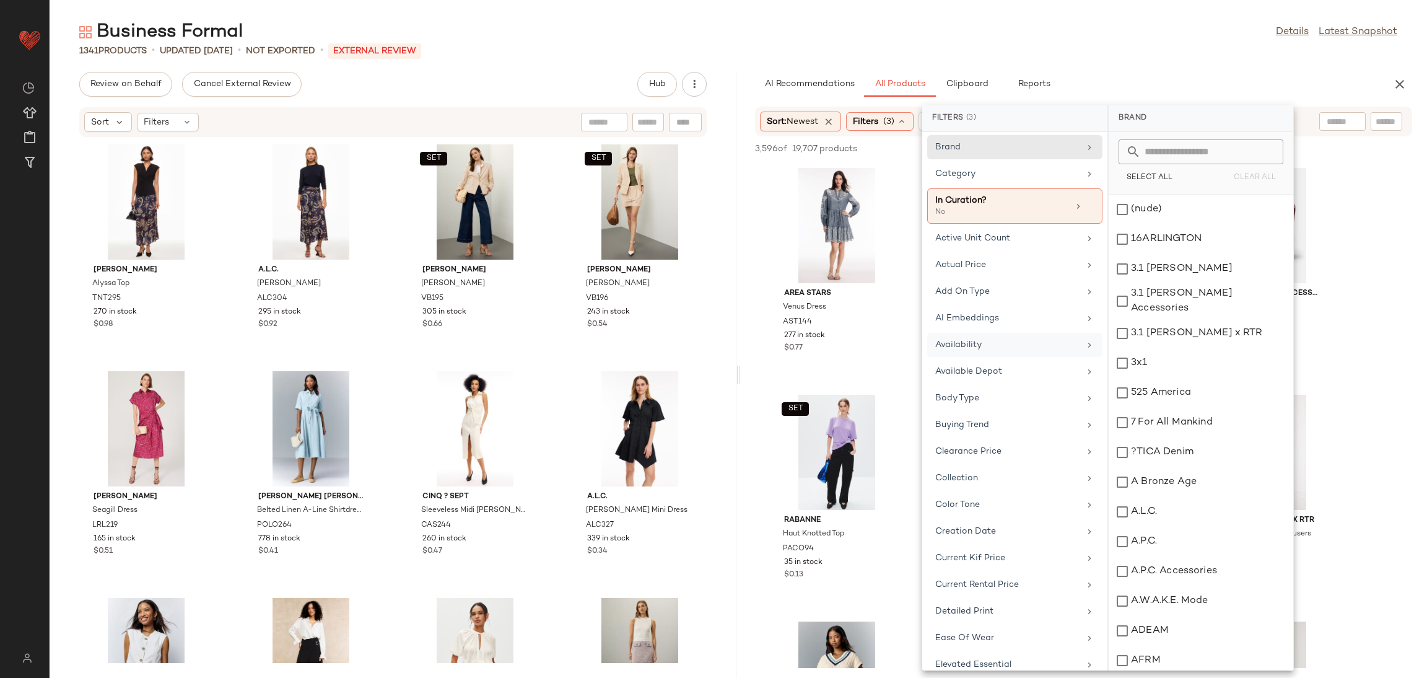
scroll to position [0, 0]
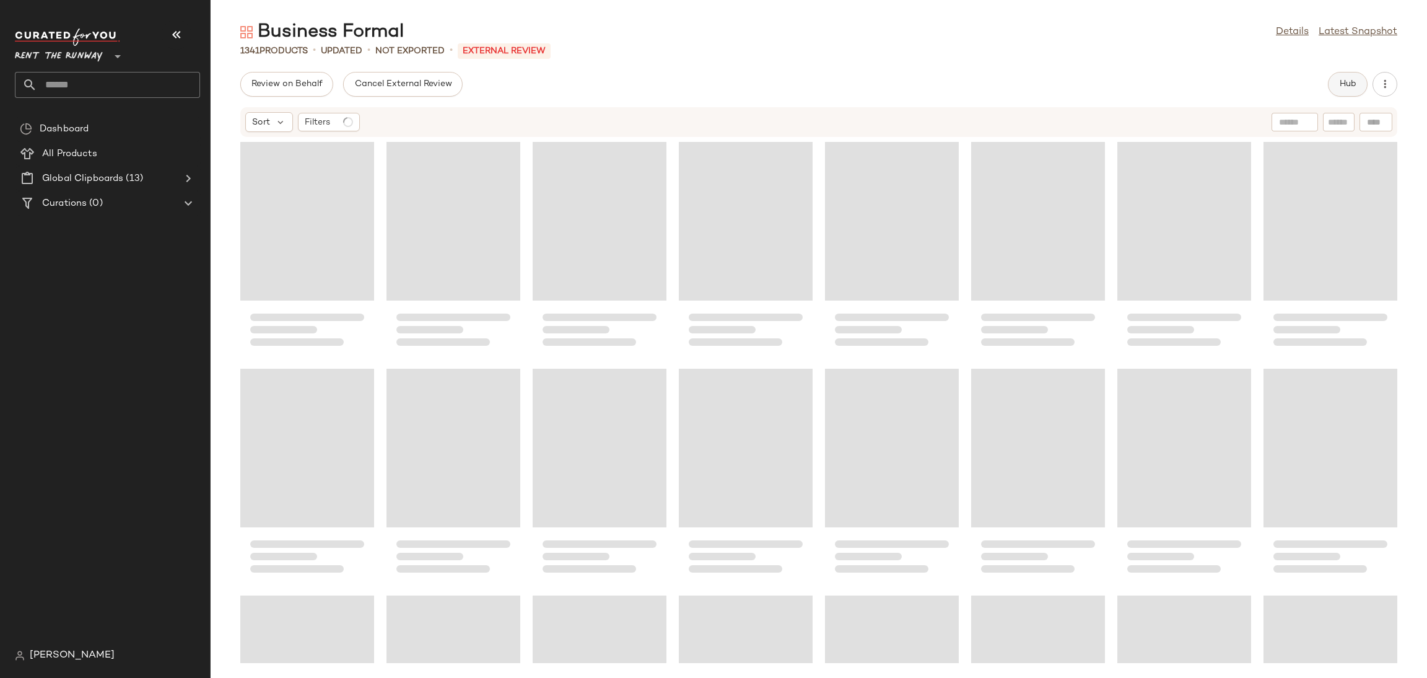
click at [1358, 85] on button "Hub" at bounding box center [1348, 84] width 40 height 25
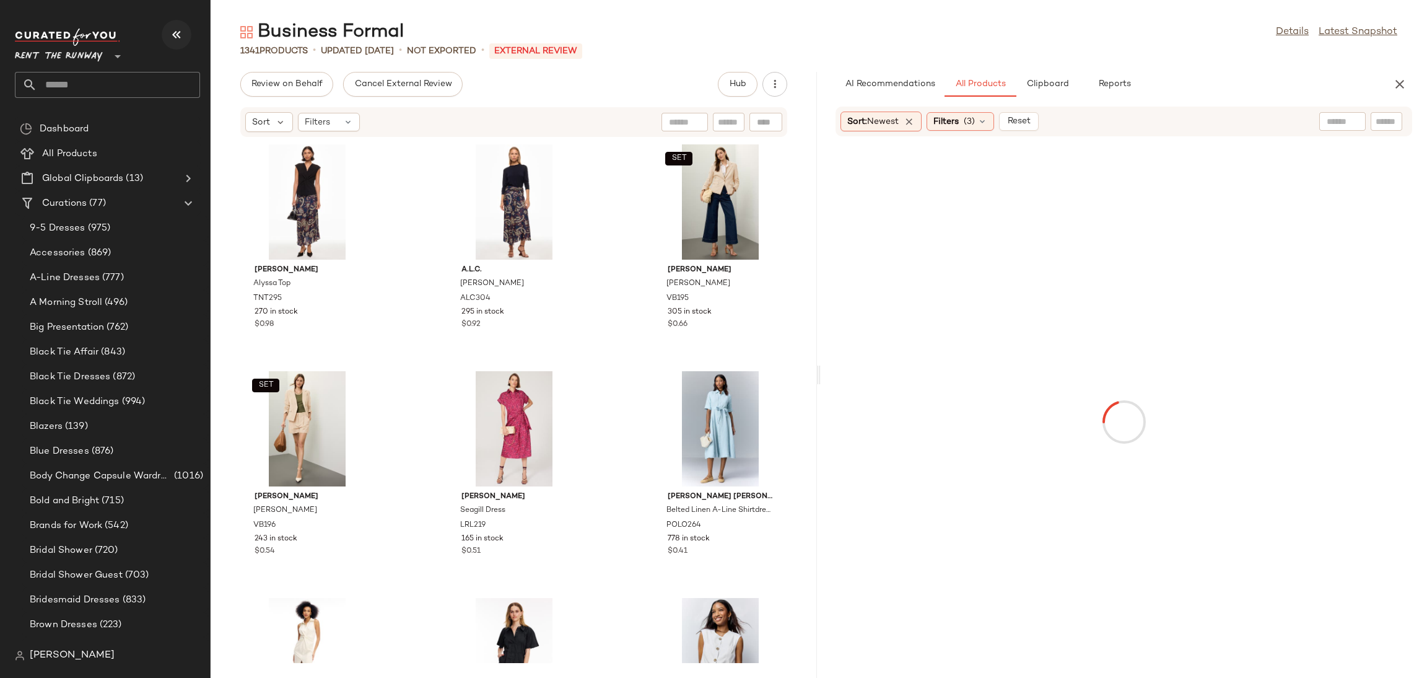
click at [168, 31] on button "button" at bounding box center [177, 35] width 30 height 30
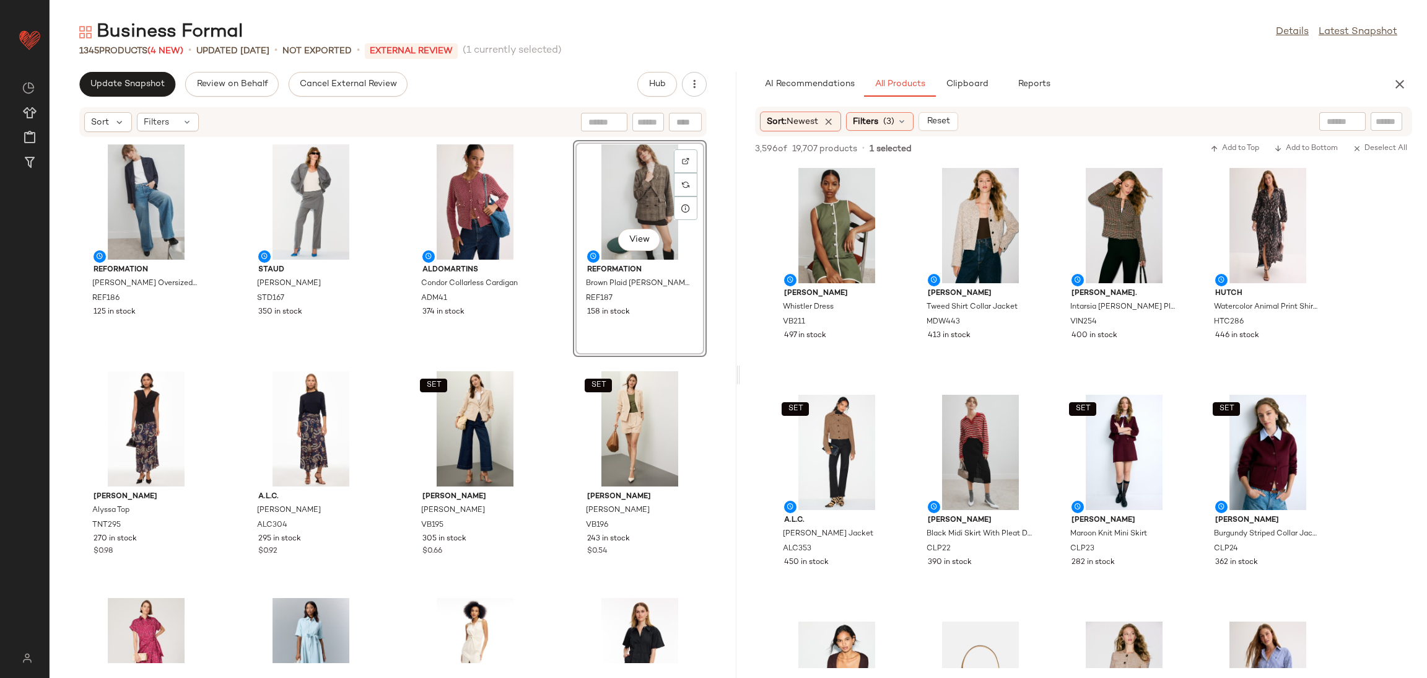
click at [559, 375] on div "Reformation [PERSON_NAME] Oversized Blazer REF186 125 in stock [PERSON_NAME] Pa…" at bounding box center [393, 400] width 687 height 525
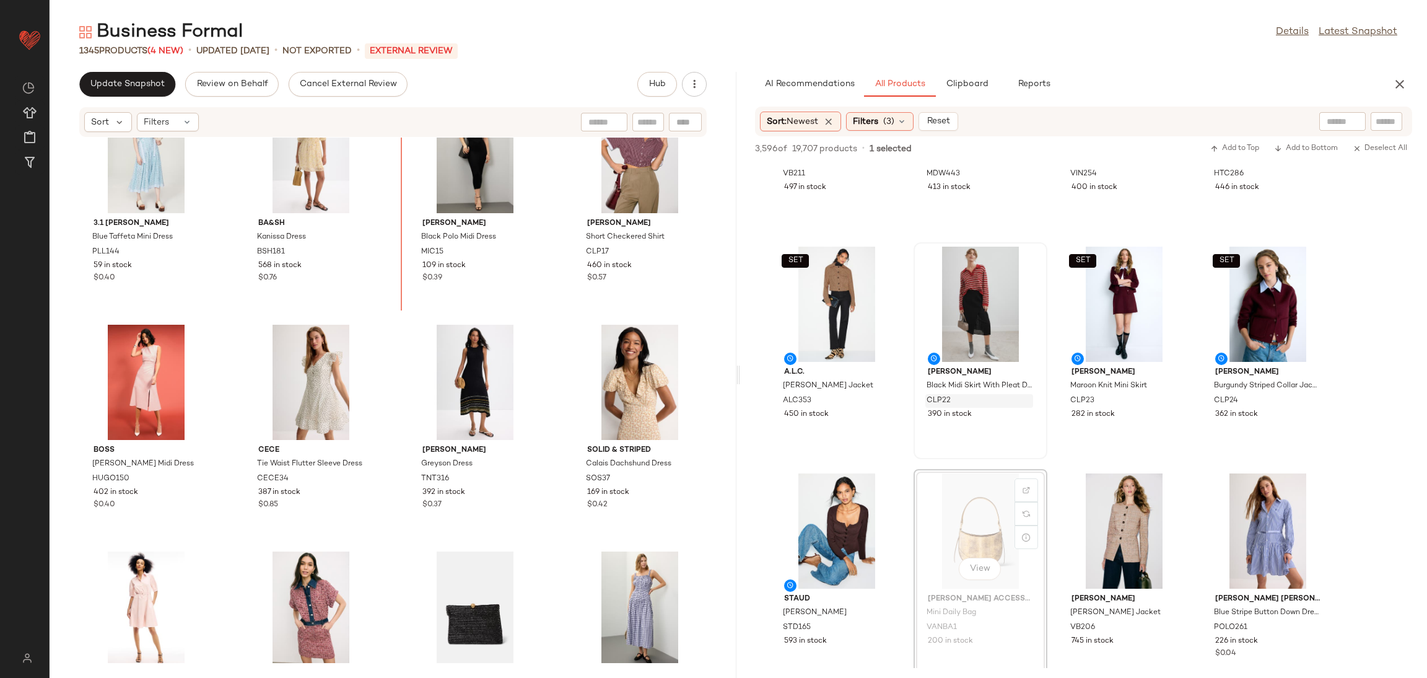
scroll to position [1640, 0]
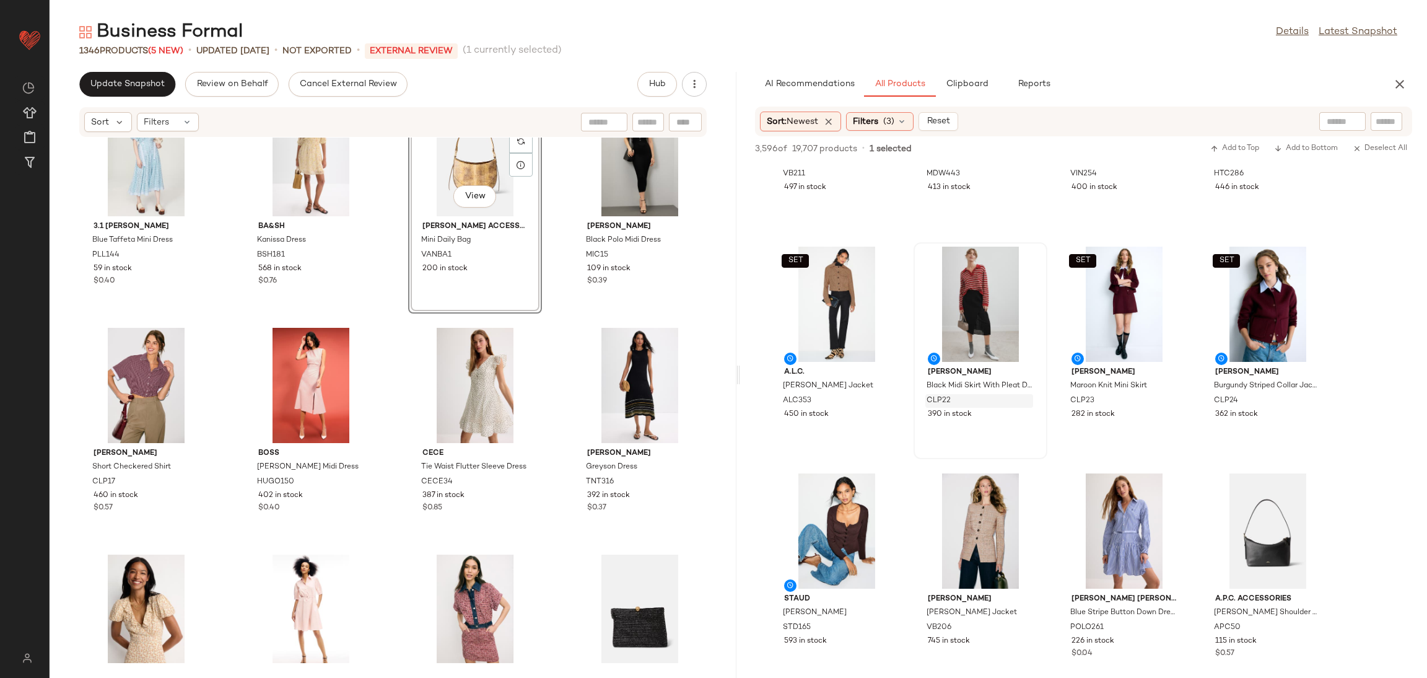
click at [540, 315] on div "3.1 [PERSON_NAME] Blue Taffeta Mini Dress PLL144 59 in stock $0.40 ba&sh Kaniss…" at bounding box center [393, 400] width 687 height 525
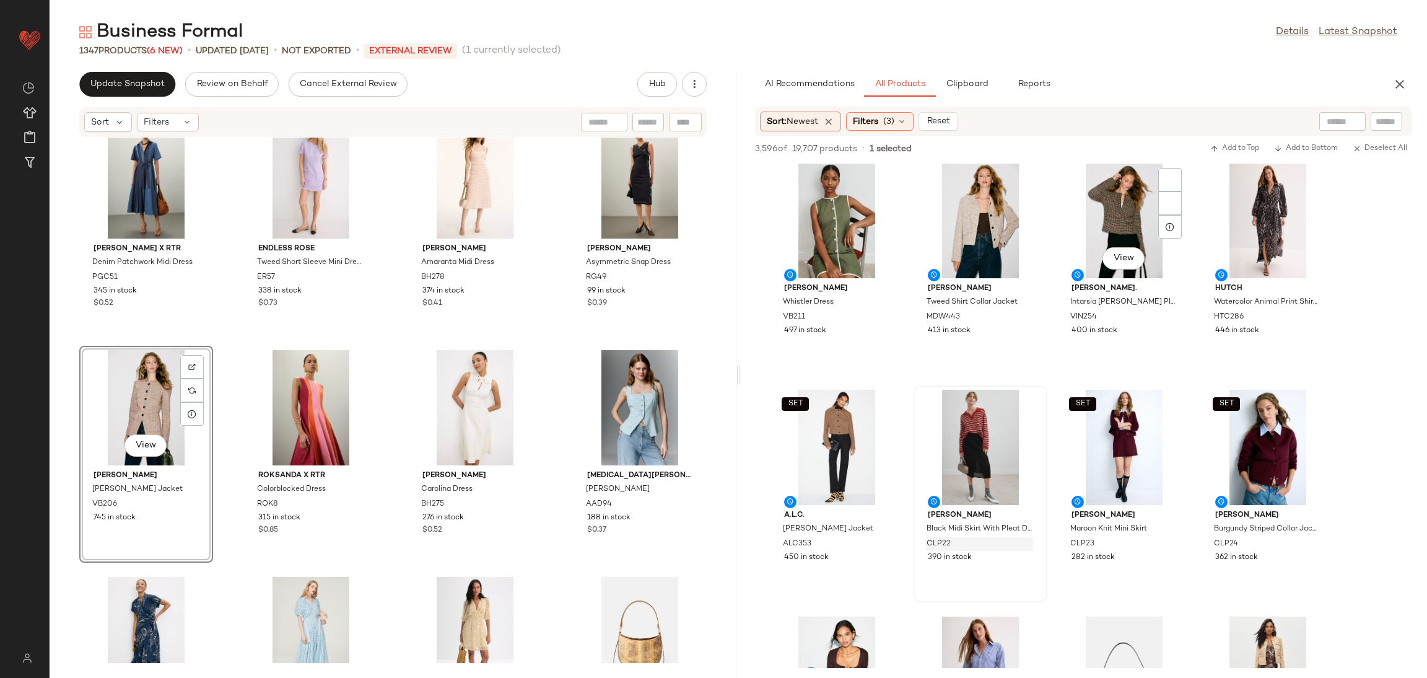
scroll to position [0, 0]
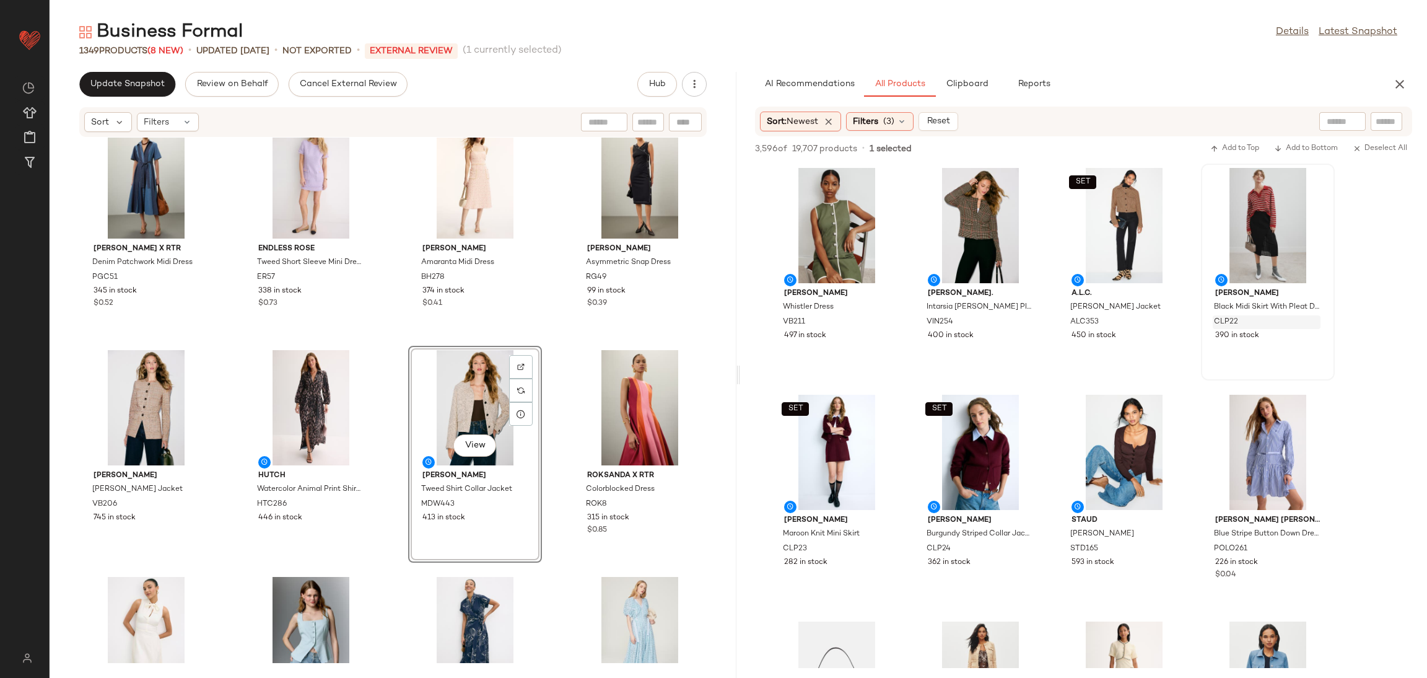
click at [562, 353] on div "[PERSON_NAME] x RTR Denim Patchwork Midi Dress PGC51 345 in stock $0.52 Endless…" at bounding box center [393, 400] width 687 height 525
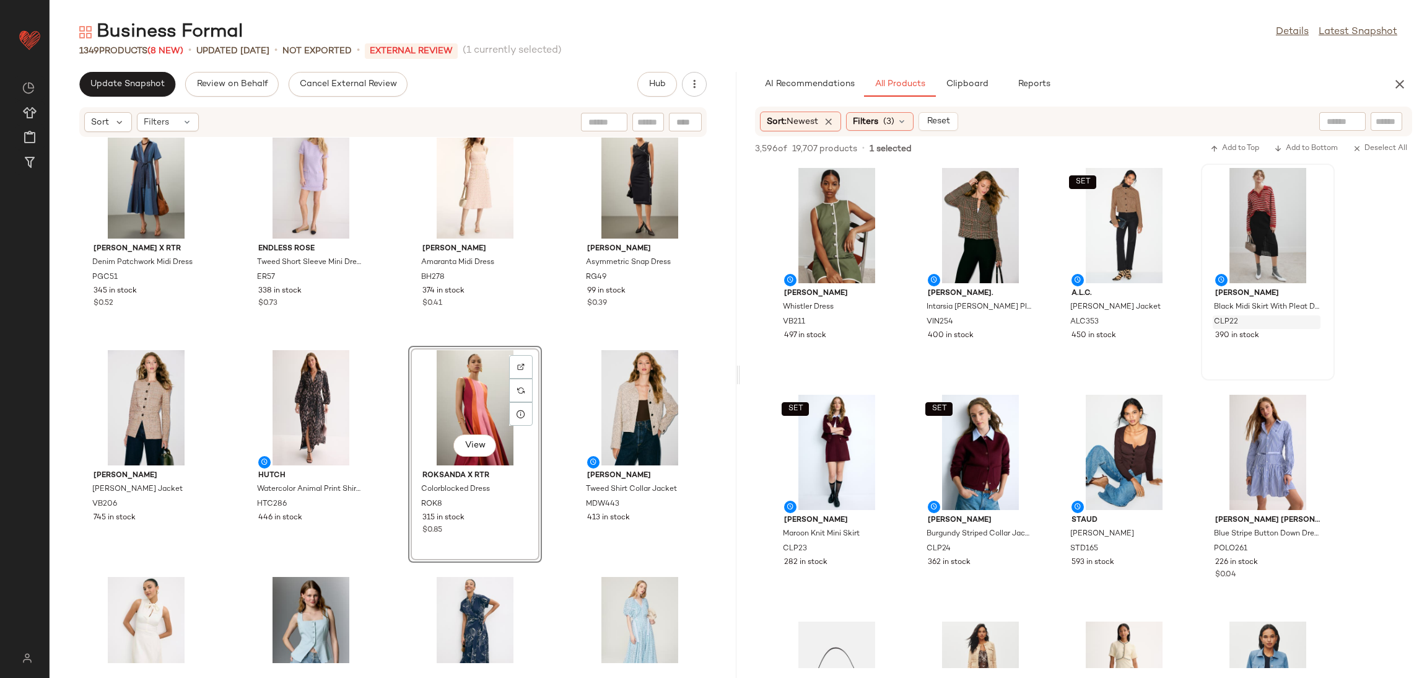
click at [391, 360] on div "[PERSON_NAME] x RTR Denim Patchwork Midi Dress PGC51 345 in stock $0.52 Endless…" at bounding box center [393, 400] width 687 height 525
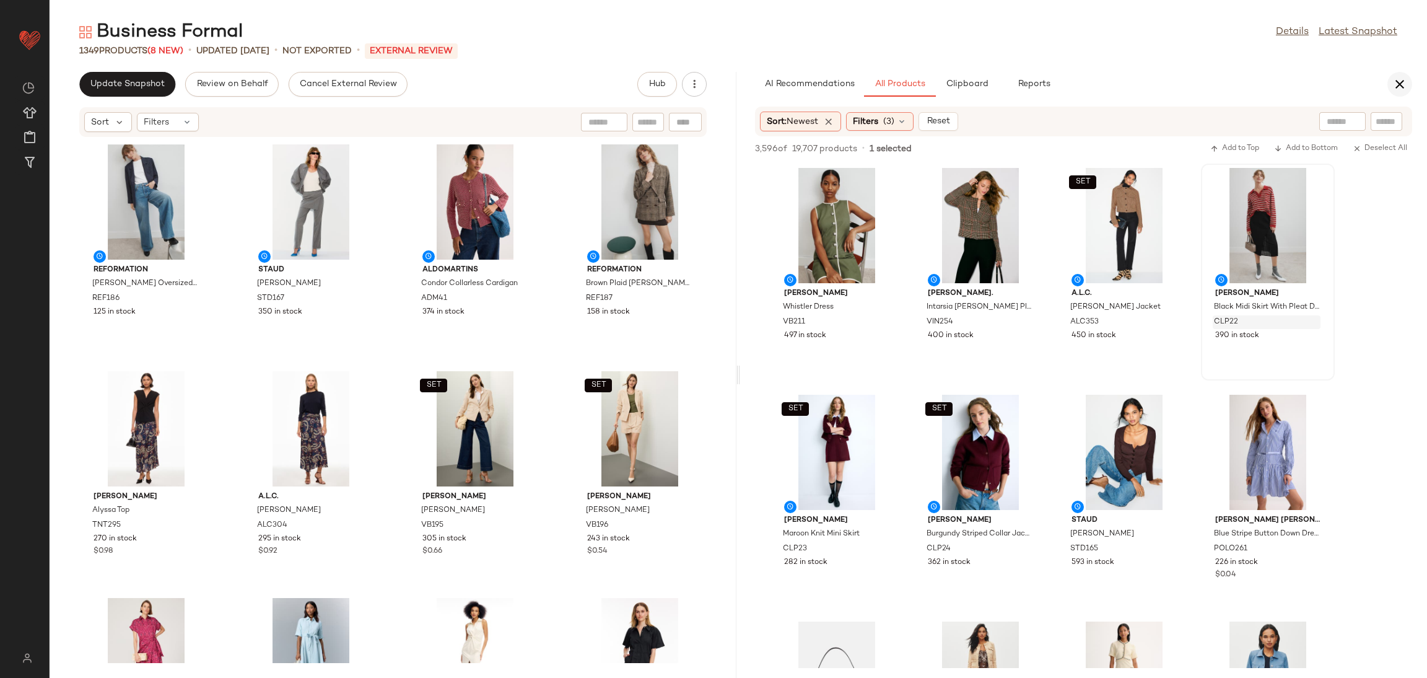
click at [1396, 86] on icon "button" at bounding box center [1399, 84] width 15 height 15
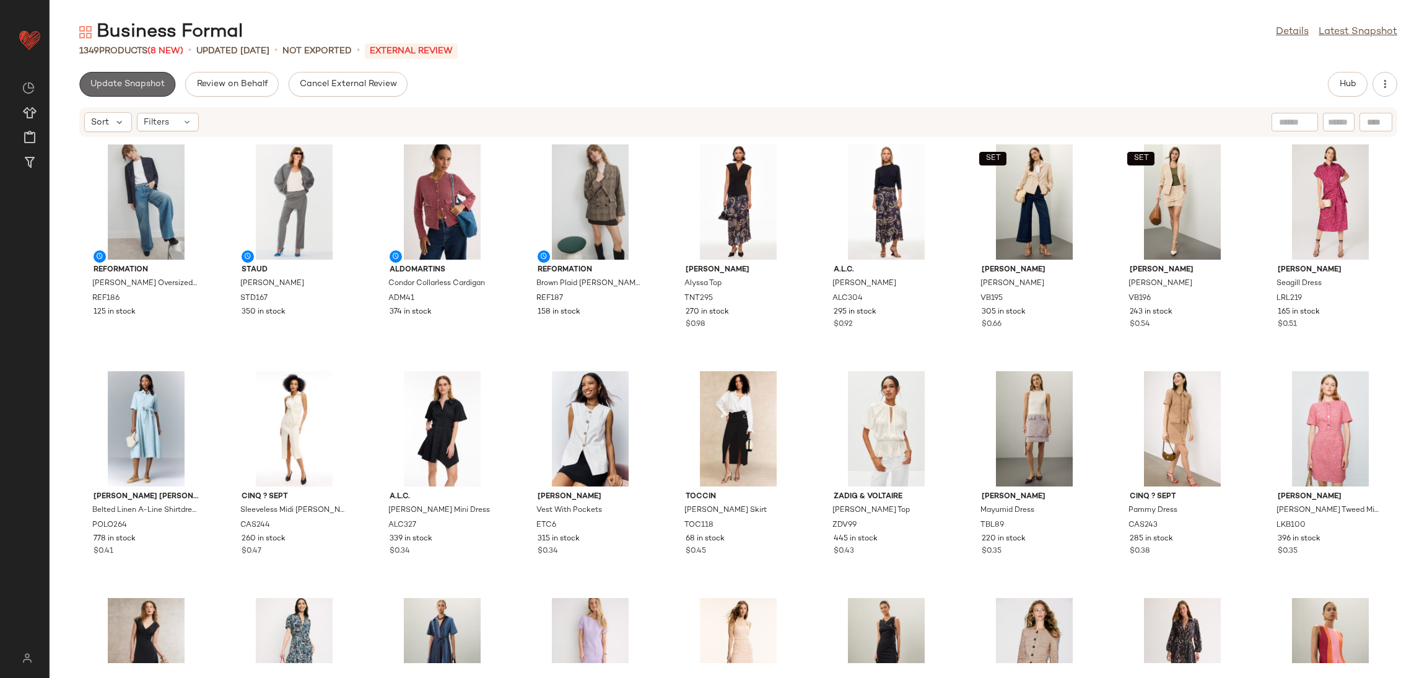
click at [102, 84] on span "Update Snapshot" at bounding box center [127, 84] width 75 height 10
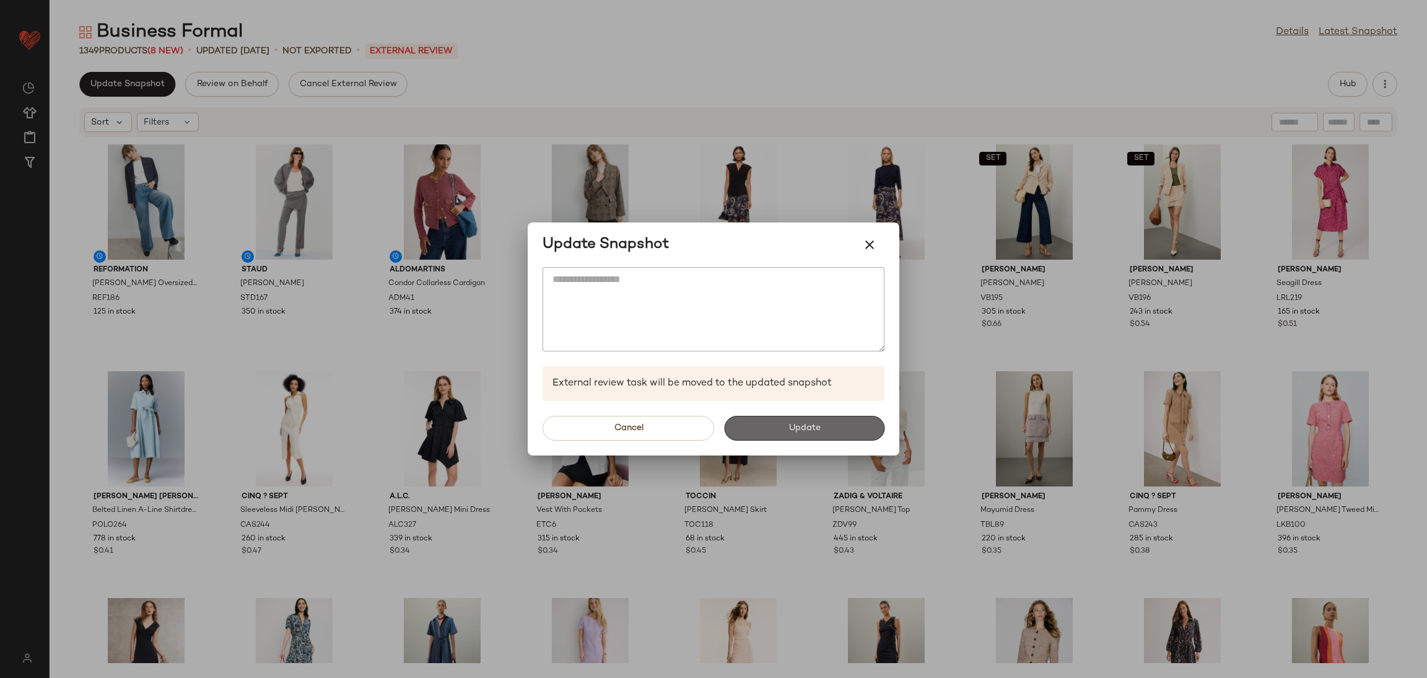
click at [801, 433] on button "Update" at bounding box center [804, 428] width 160 height 25
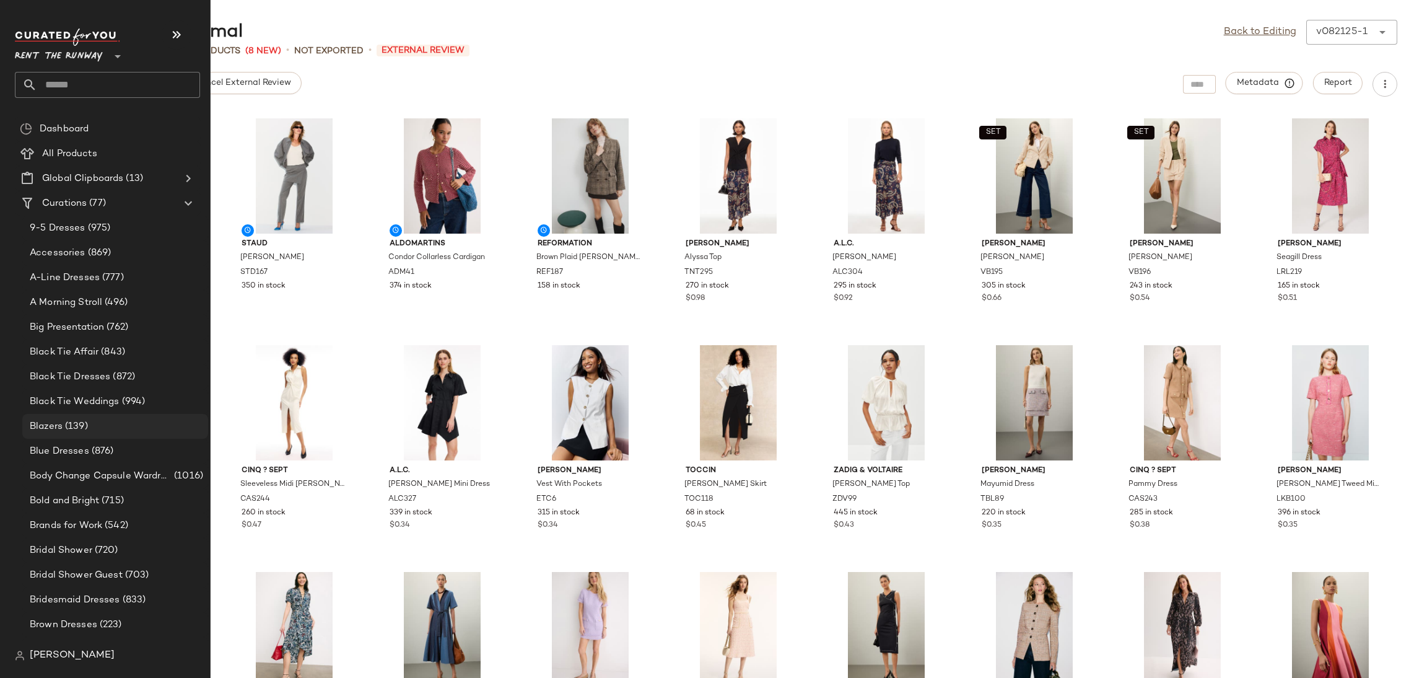
click at [76, 433] on div "Blazers (139)" at bounding box center [115, 426] width 186 height 25
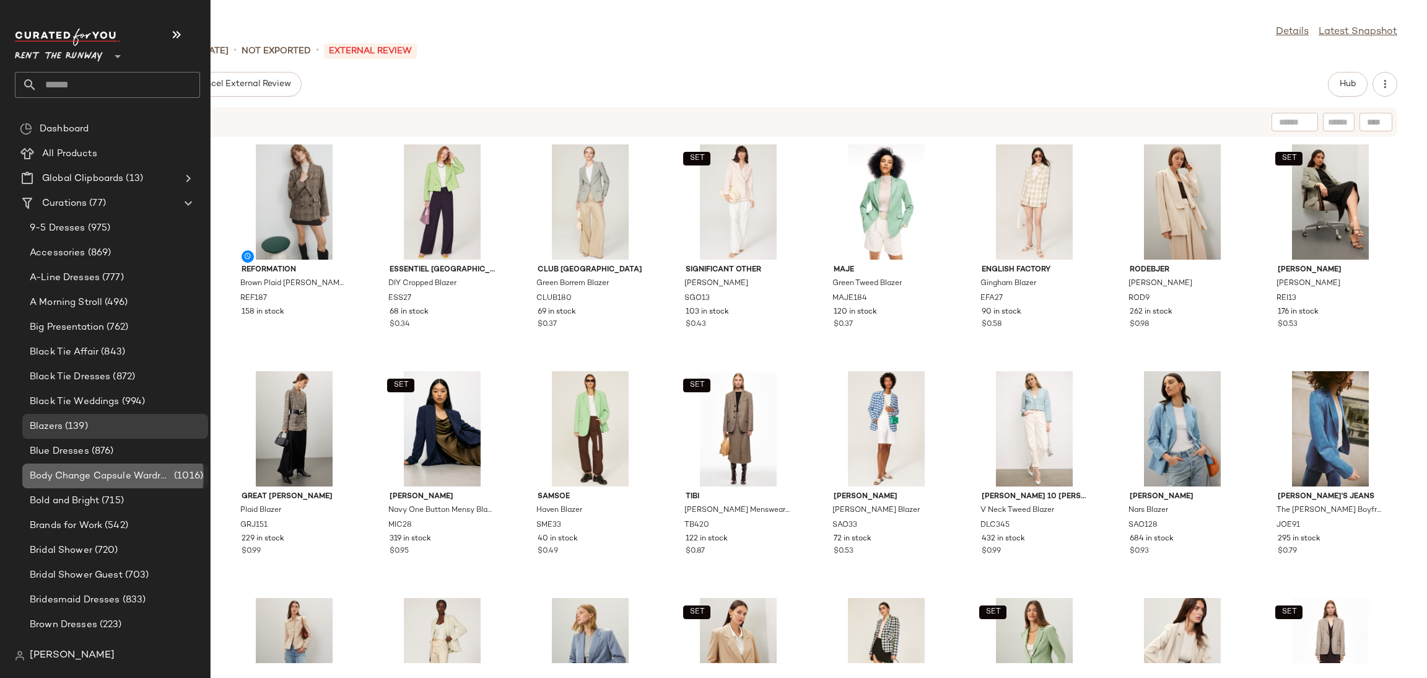
click at [100, 478] on span "Body Change Capsule Wardrobe" at bounding box center [101, 476] width 142 height 14
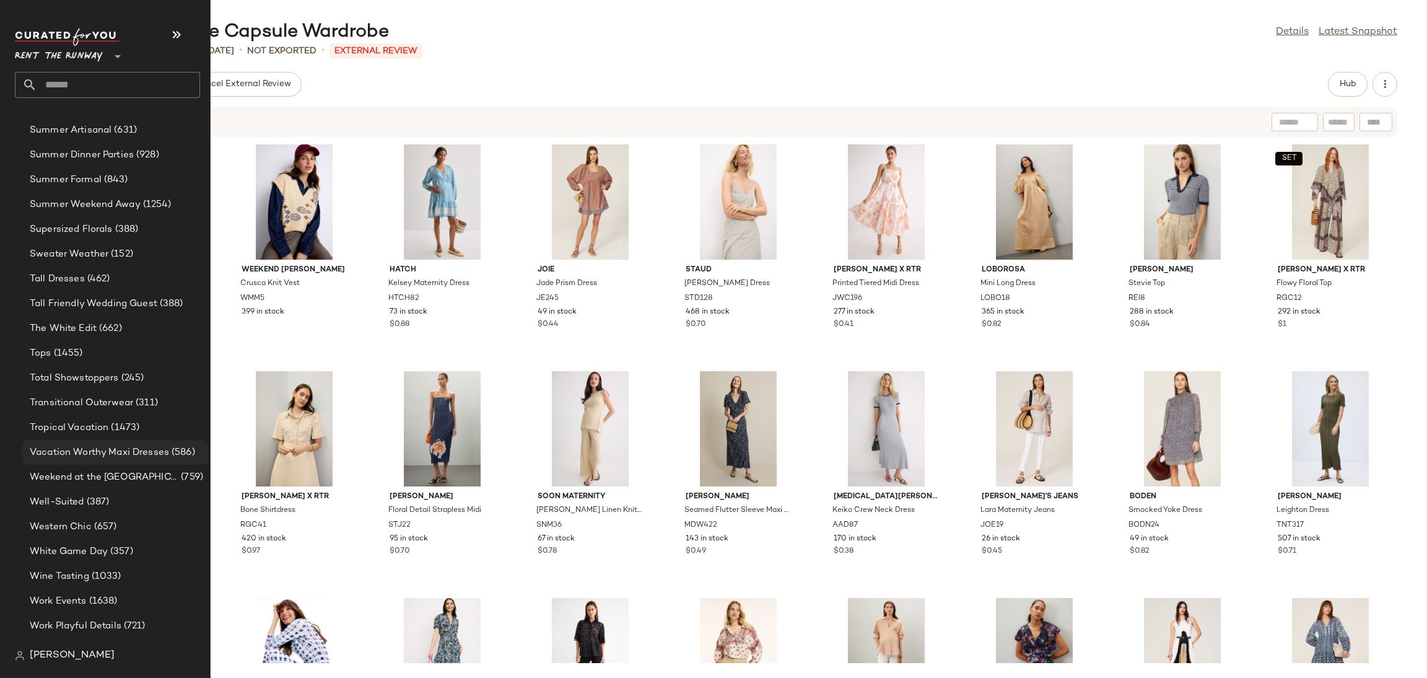
scroll to position [2147, 0]
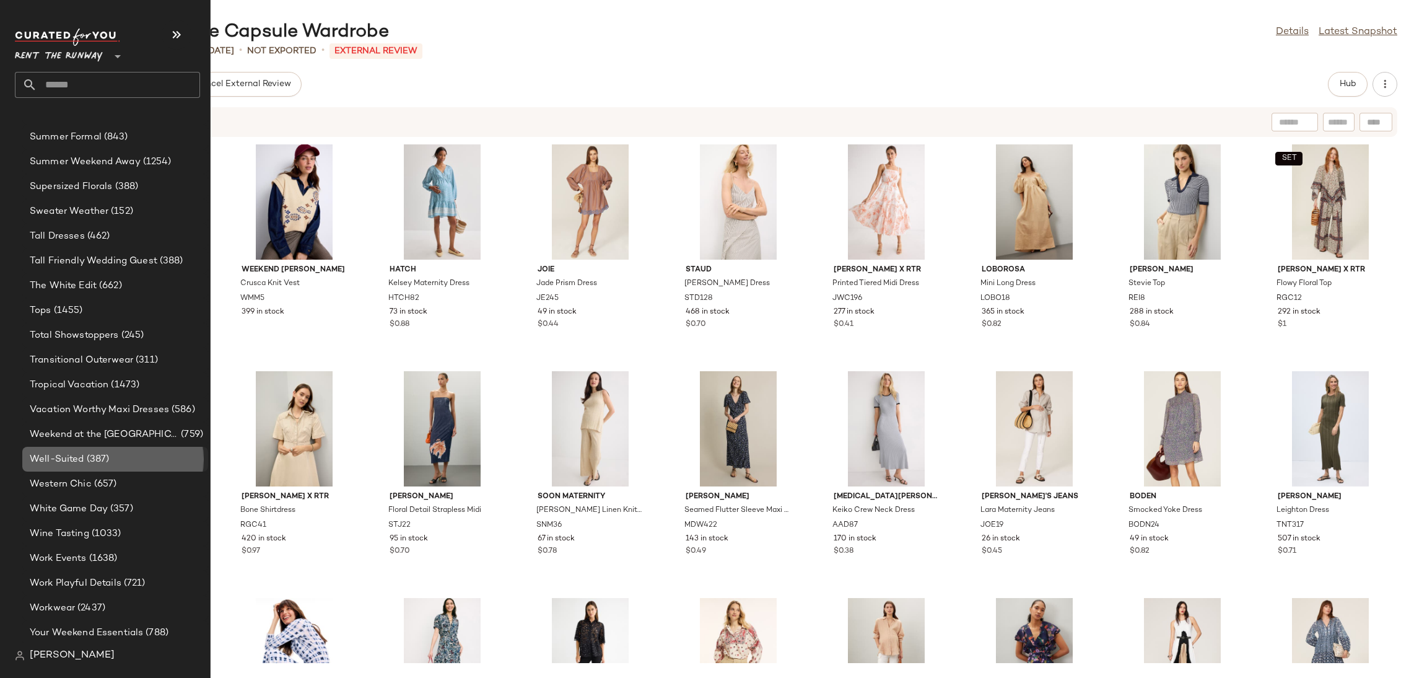
click at [120, 465] on div "Well-Suited (387)" at bounding box center [115, 459] width 186 height 25
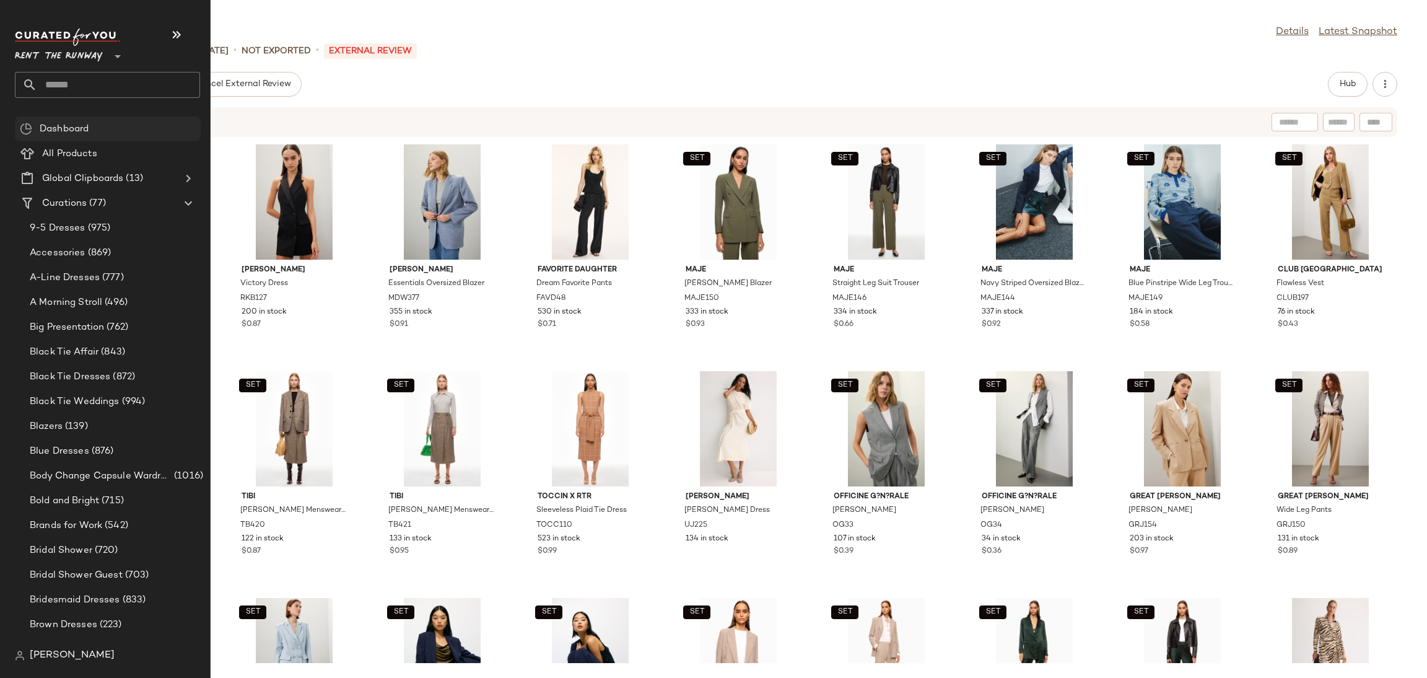
click at [84, 125] on span "Dashboard" at bounding box center [64, 129] width 49 height 14
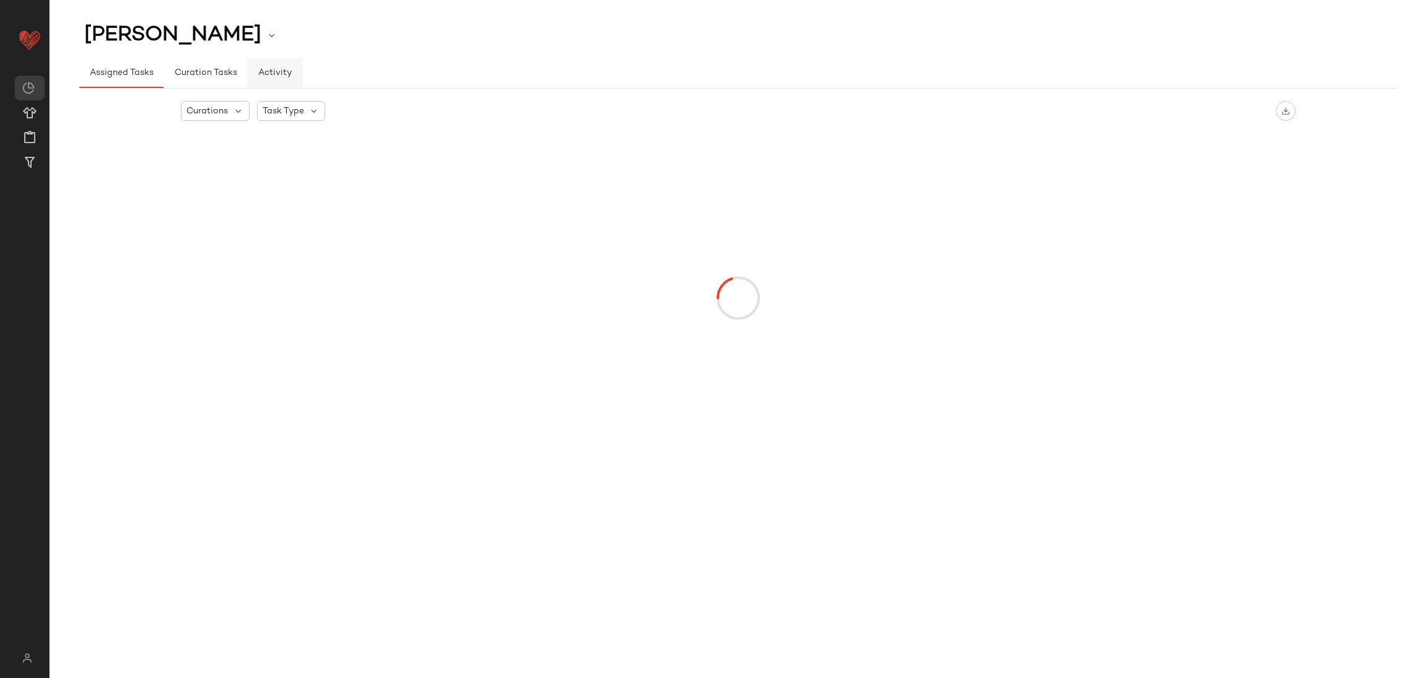
click at [265, 75] on span "Activity" at bounding box center [275, 73] width 34 height 10
